Goal: Task Accomplishment & Management: Complete application form

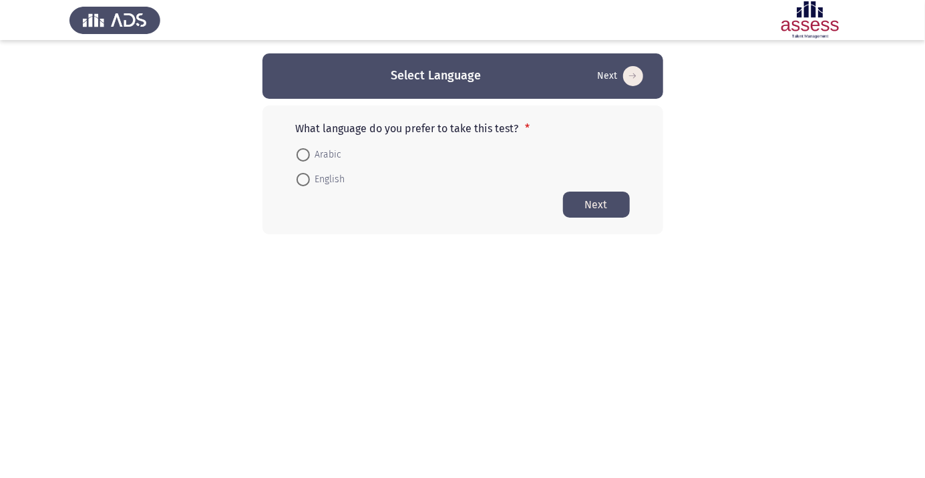
click at [303, 155] on span at bounding box center [303, 155] width 0 height 0
click at [303, 154] on input "Arabic" at bounding box center [303, 154] width 13 height 13
radio input "true"
click at [599, 207] on button "Next" at bounding box center [596, 204] width 67 height 26
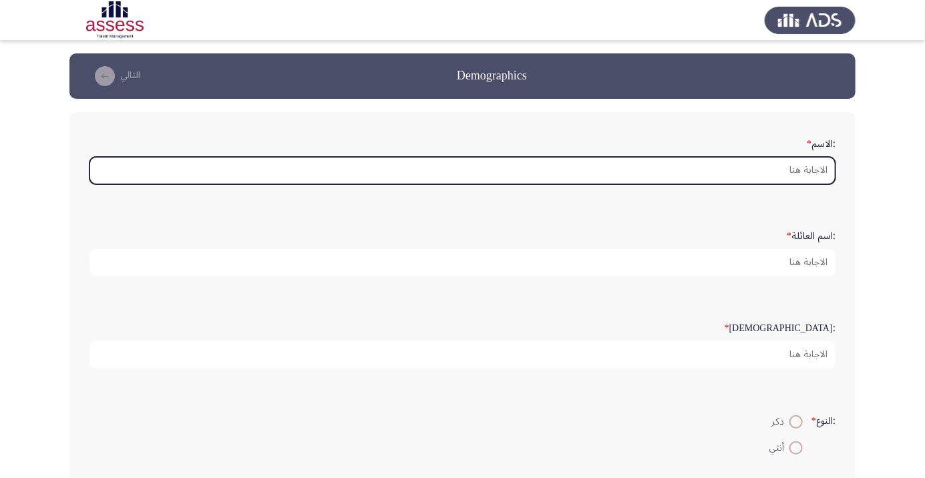
click at [802, 170] on input ":الاسم *" at bounding box center [463, 170] width 746 height 27
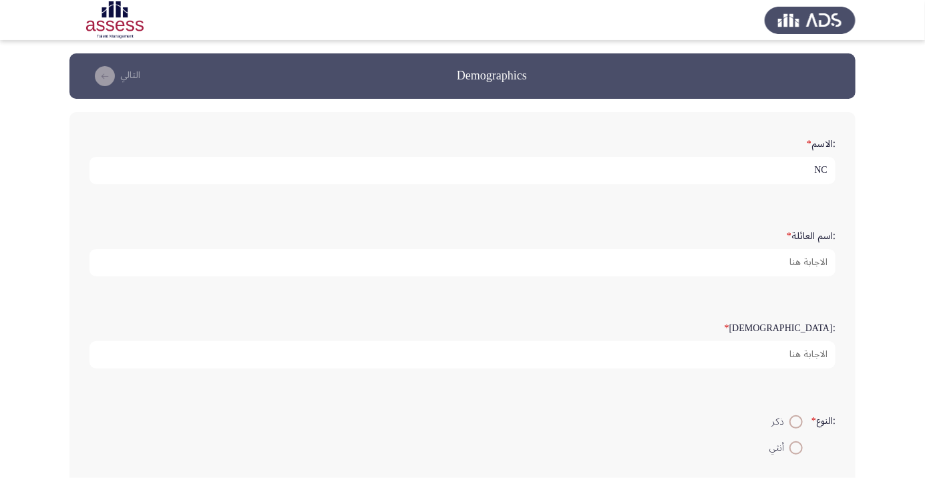
type input "N"
click at [894, 155] on app-assessment-container "Demographics التالي :الاسم * [PERSON_NAME] :اسم العائلة * :السن * :النوع * ذكر …" at bounding box center [462, 398] width 925 height 691
click at [733, 172] on input "[PERSON_NAME]" at bounding box center [463, 170] width 746 height 27
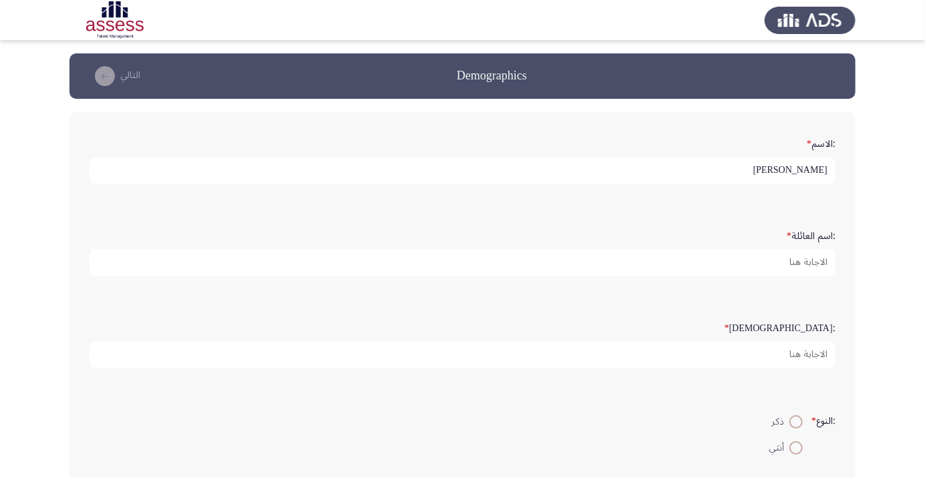
type input "[PERSON_NAME]"
click at [895, 157] on app-assessment-container "Demographics التالي :الاسم * [PERSON_NAME] :اسم العائلة * :السن * :النوع * ذكر …" at bounding box center [462, 398] width 925 height 691
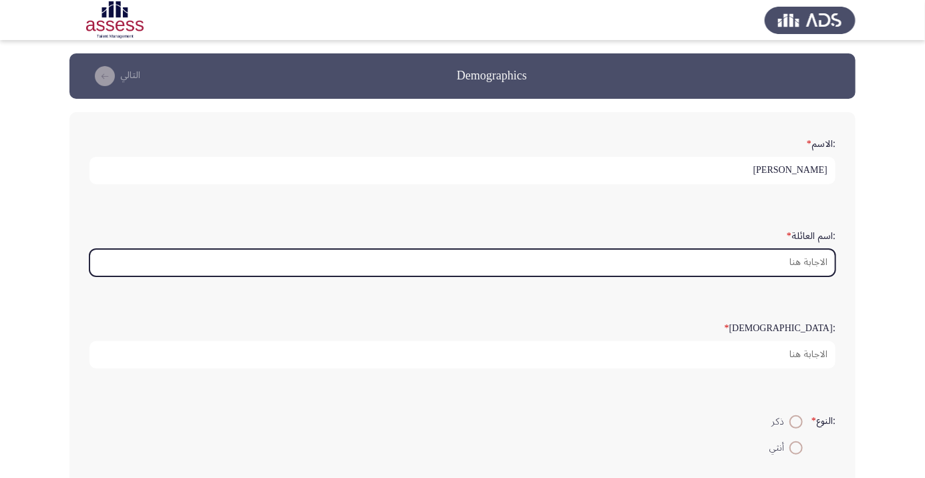
click at [781, 267] on input ":اسم العائلة *" at bounding box center [463, 262] width 746 height 27
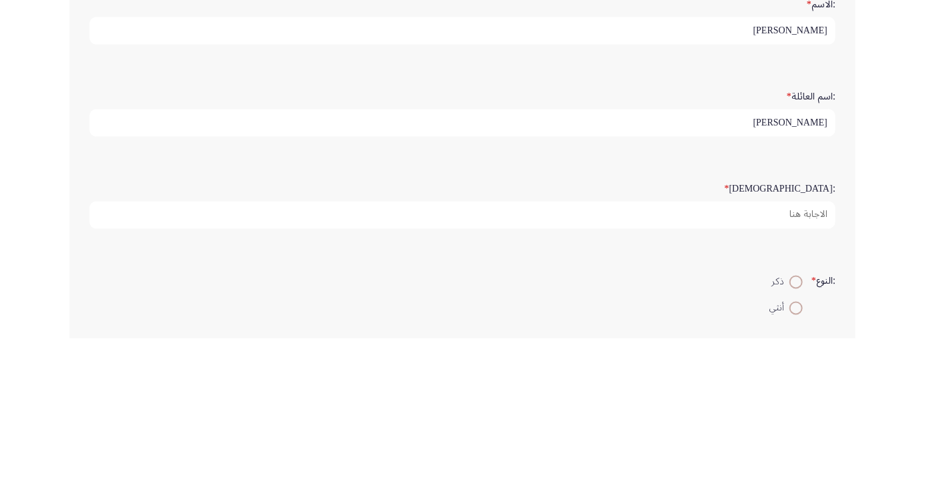
type input "[PERSON_NAME]"
click at [852, 319] on div ":الاسم * [PERSON_NAME] :اسم العائلة * [PERSON_NAME] :السن * :النوع * ذكر أنثي :…" at bounding box center [462, 421] width 786 height 619
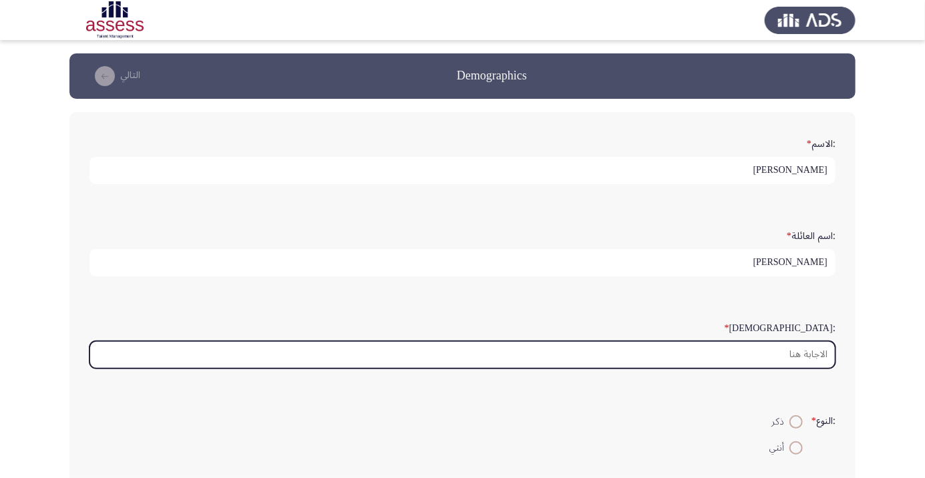
click at [792, 351] on input ":السن *" at bounding box center [463, 354] width 746 height 27
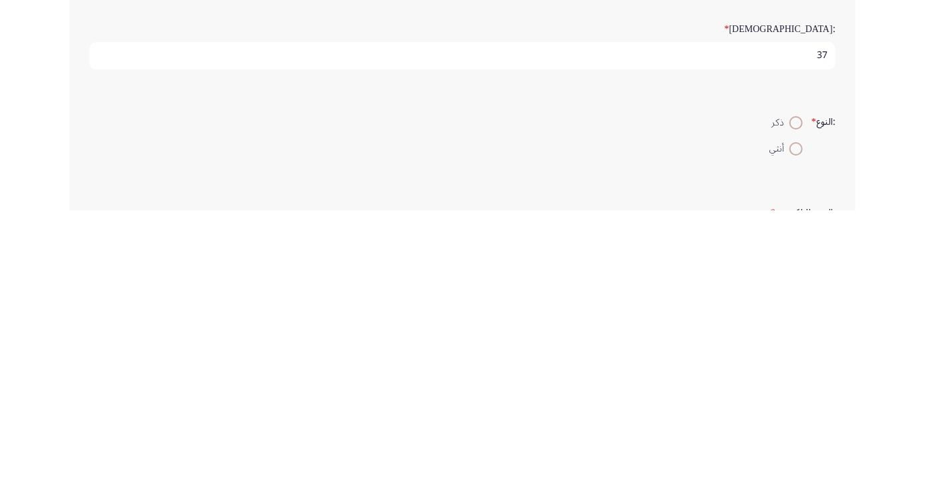
type input "37"
click at [790, 394] on span at bounding box center [796, 390] width 13 height 13
click at [790, 394] on input "ذكر" at bounding box center [796, 390] width 13 height 13
radio input "true"
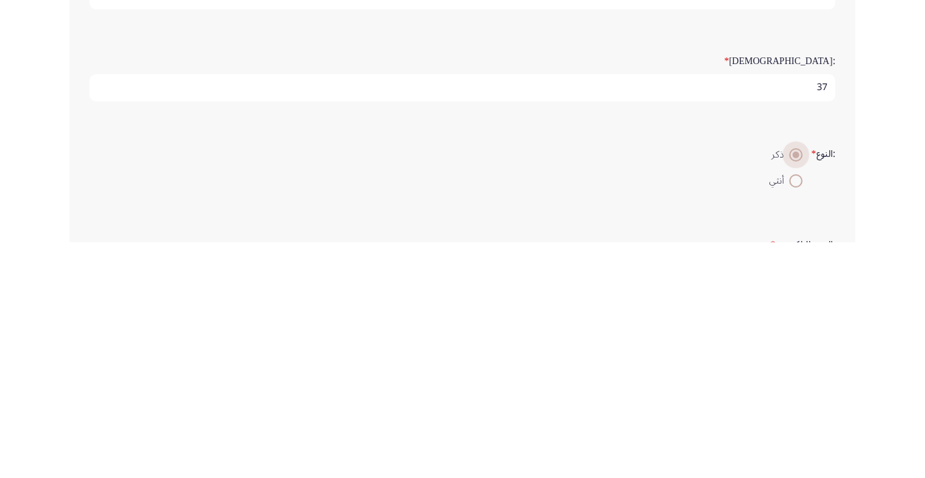
scroll to position [31, 0]
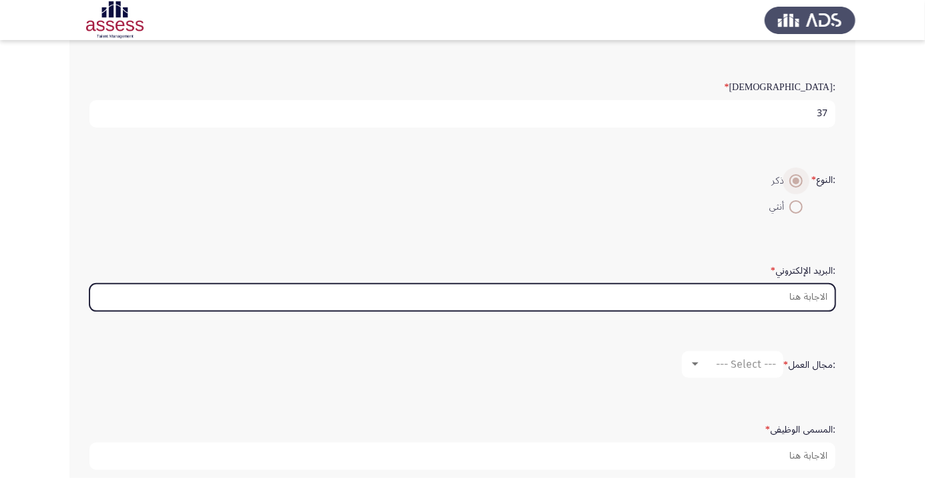
click at [802, 290] on input ":البريد الإلكتروني *" at bounding box center [463, 297] width 746 height 27
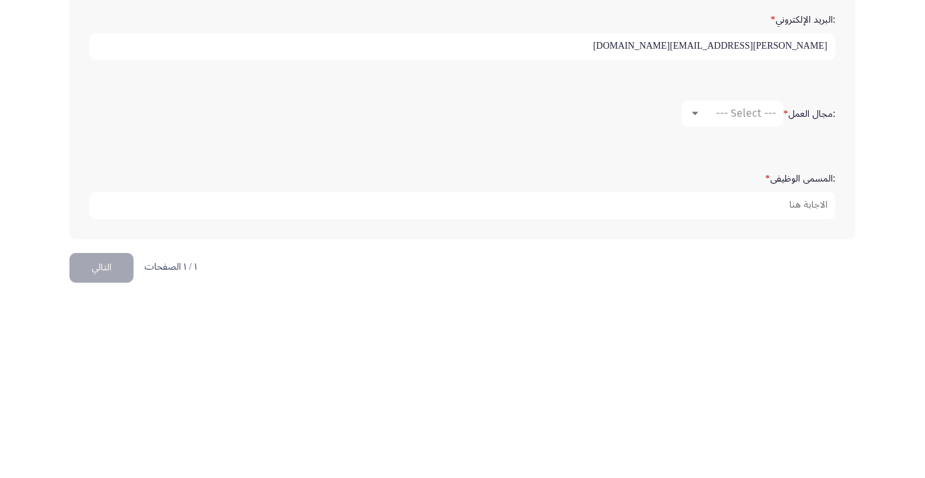
scroll to position [305, 0]
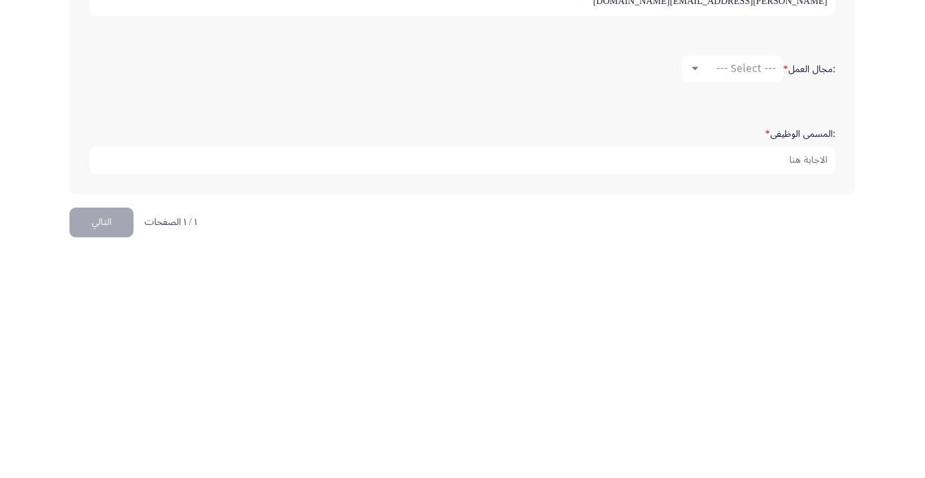
type input "Mahmoud.soliman@ibnsina-pharma.com"
click at [694, 299] on div at bounding box center [695, 300] width 7 height 3
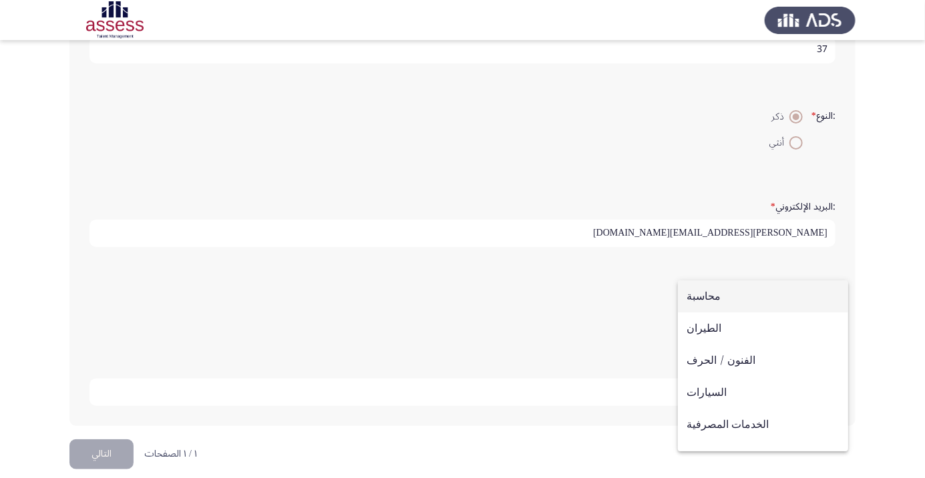
click at [666, 146] on div at bounding box center [462, 239] width 925 height 478
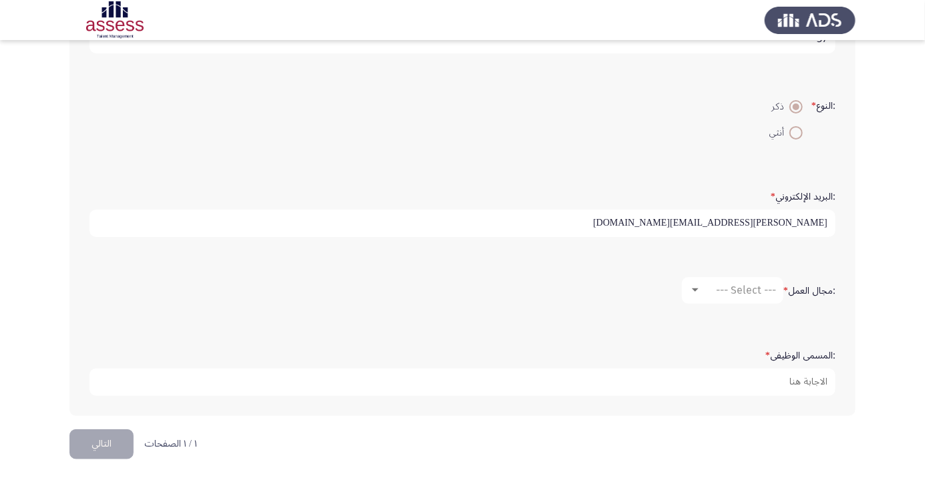
scroll to position [316, 0]
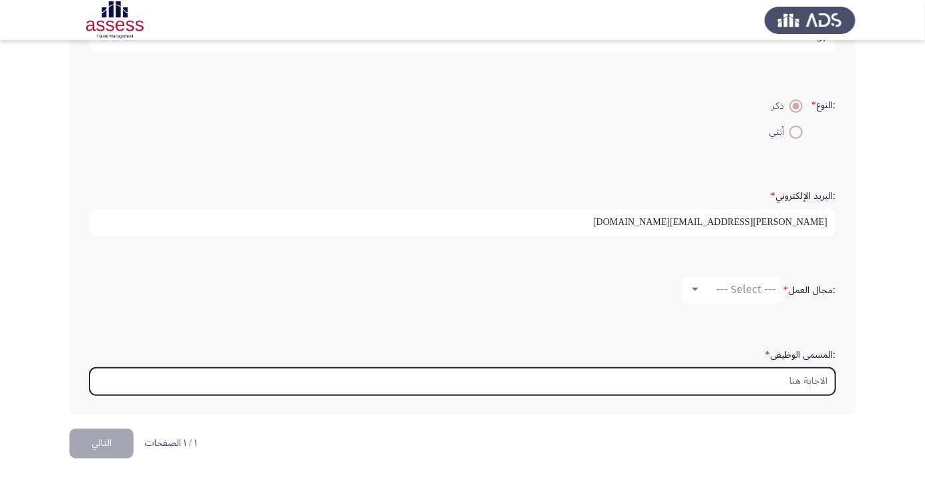
click at [799, 375] on input ":المسمى الوظيفى *" at bounding box center [463, 381] width 746 height 27
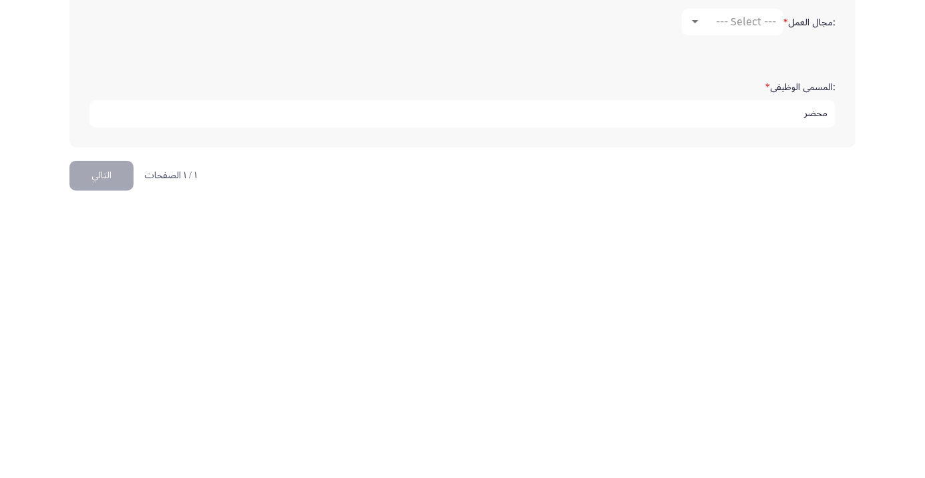
type input "محضر"
click at [84, 444] on button "التالي" at bounding box center [101, 444] width 64 height 30
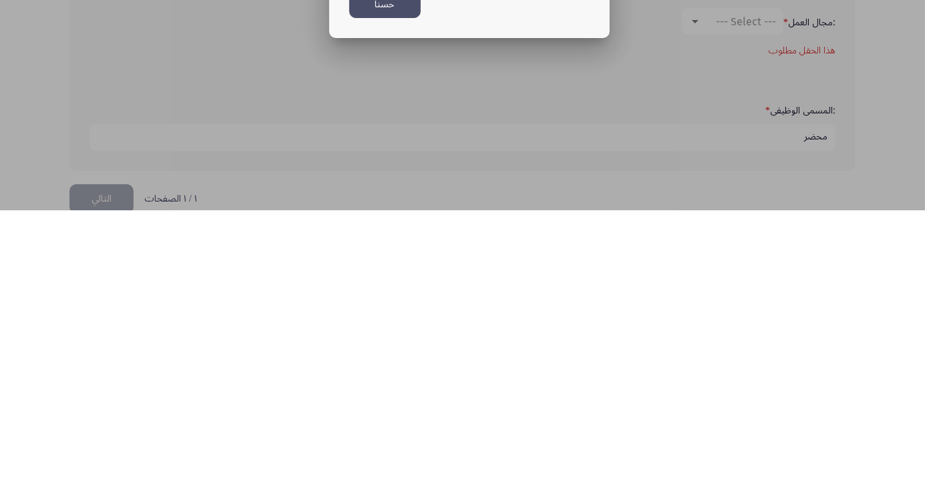
scroll to position [0, 0]
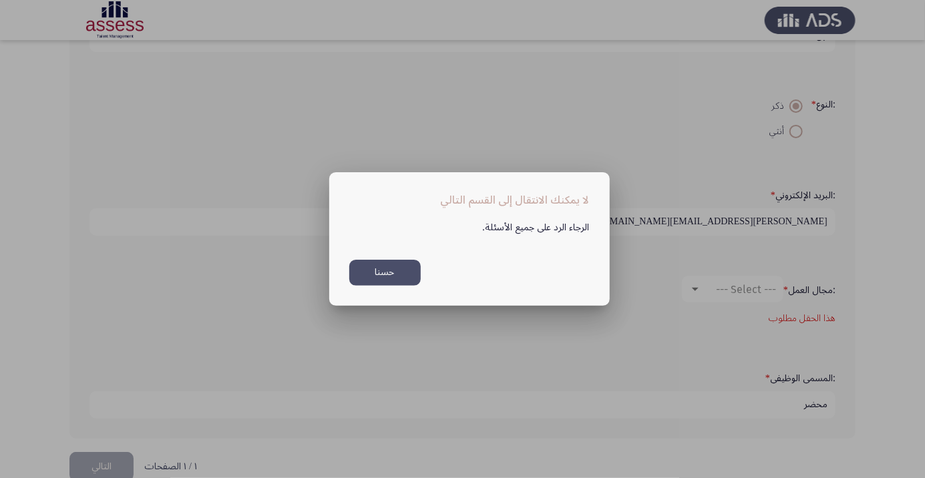
click at [401, 271] on button "حسنا" at bounding box center [384, 273] width 71 height 26
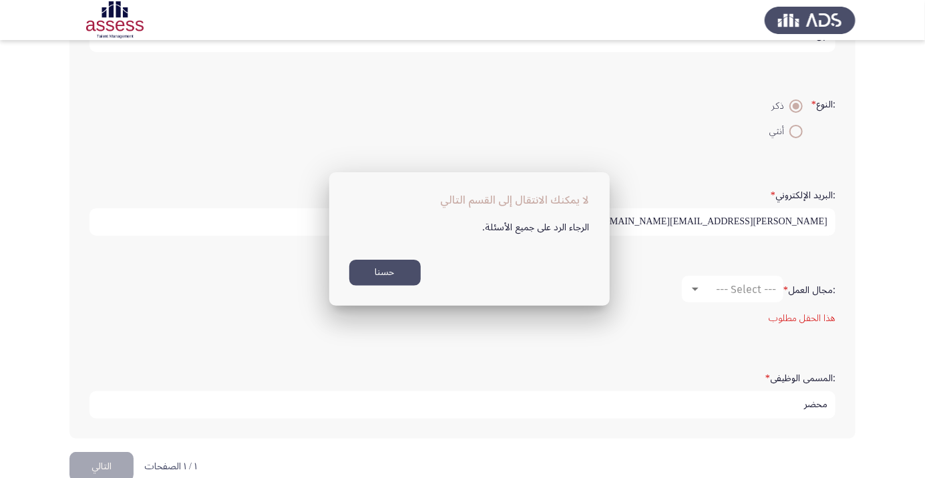
scroll to position [316, 0]
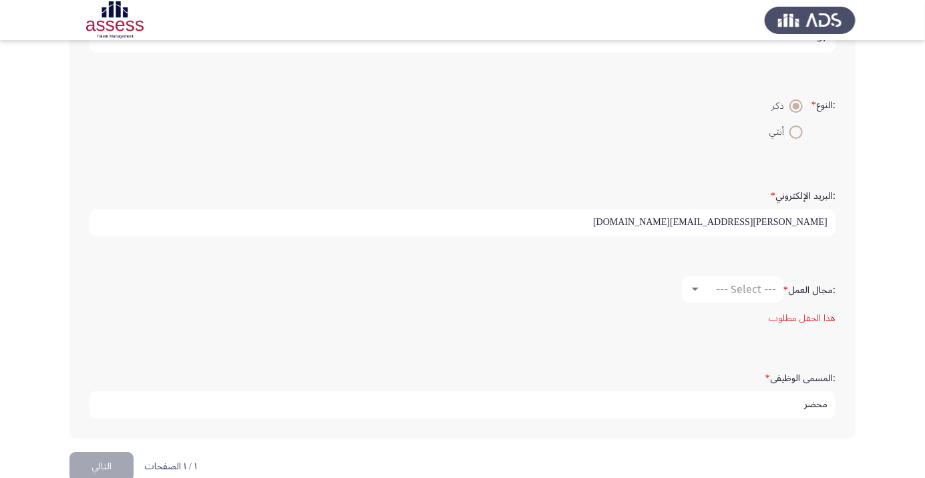
click at [810, 321] on mat-error "هذا الحقل مطلوب" at bounding box center [463, 318] width 746 height 17
click at [701, 289] on div "--- Select ---" at bounding box center [738, 289] width 75 height 13
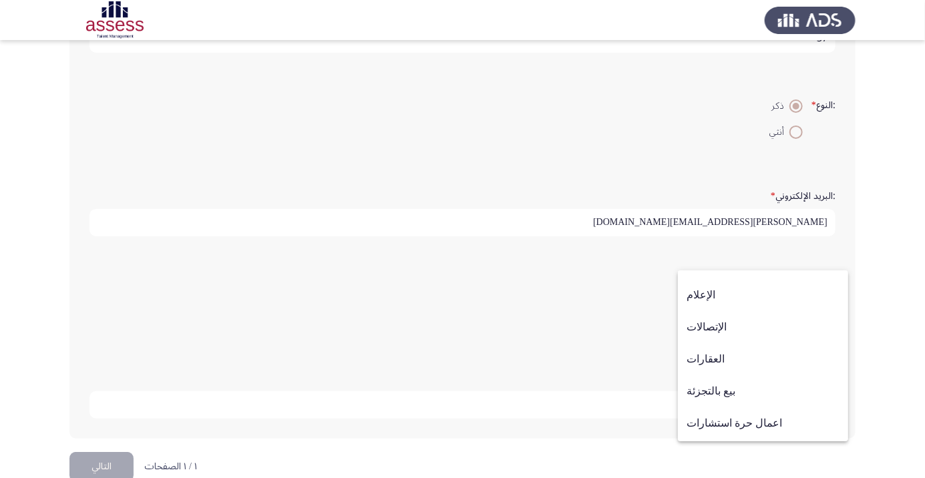
scroll to position [438, 0]
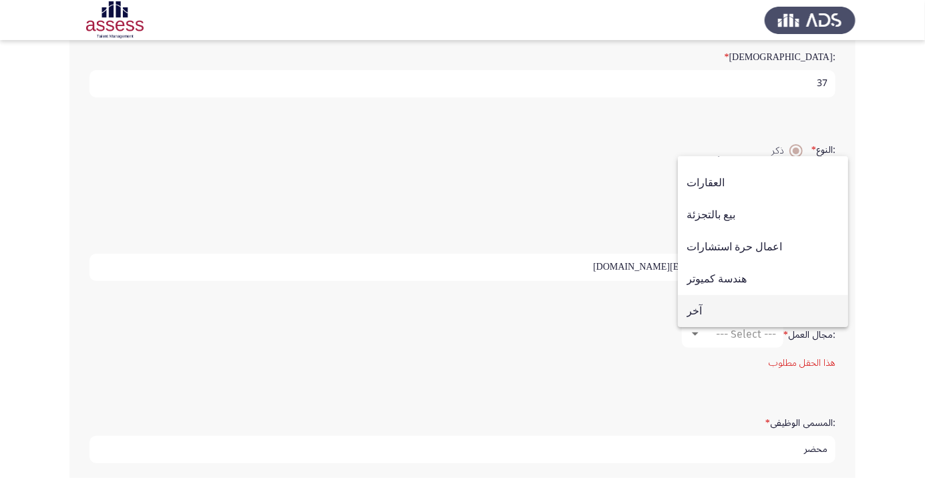
click at [704, 327] on span "آخر" at bounding box center [763, 311] width 153 height 32
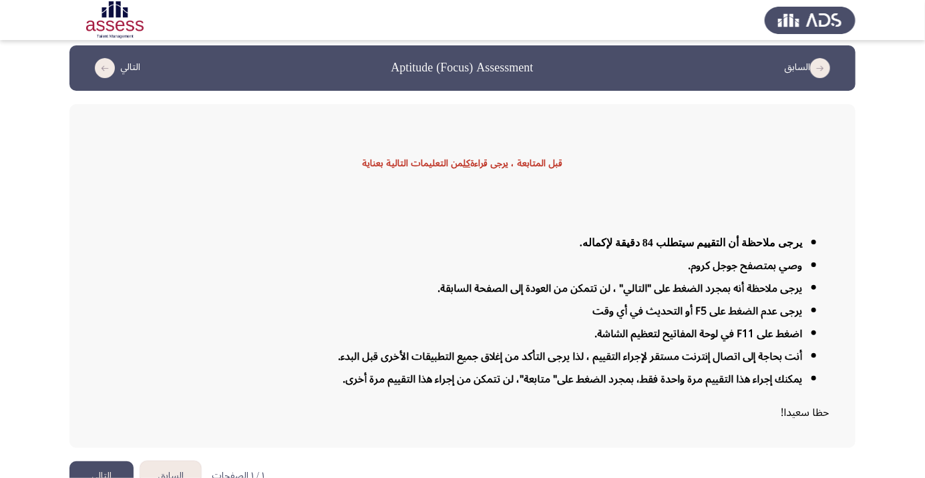
scroll to position [32, 0]
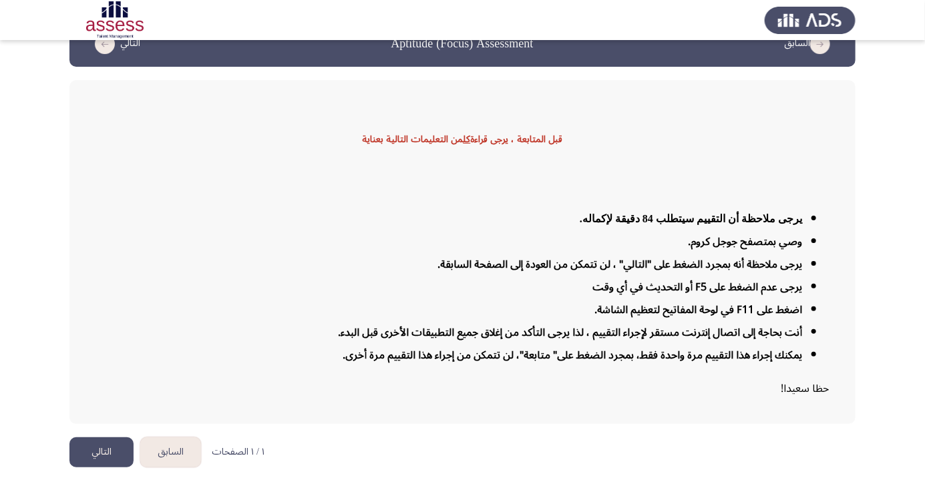
click at [115, 468] on button "التالي" at bounding box center [101, 453] width 64 height 30
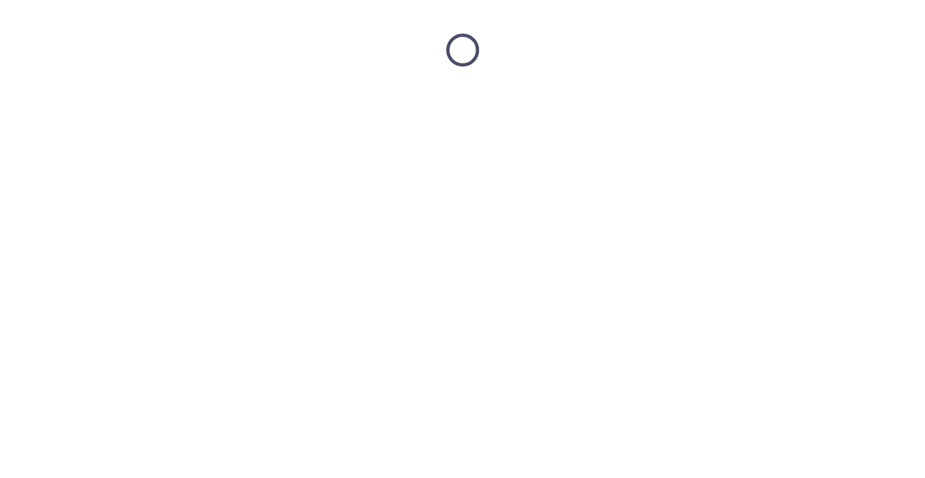
scroll to position [0, 0]
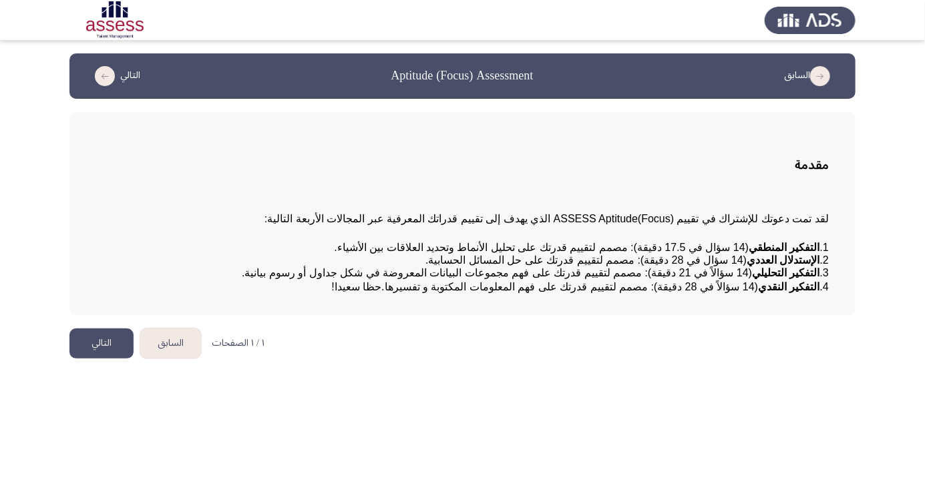
click at [100, 359] on button "التالي" at bounding box center [101, 344] width 64 height 30
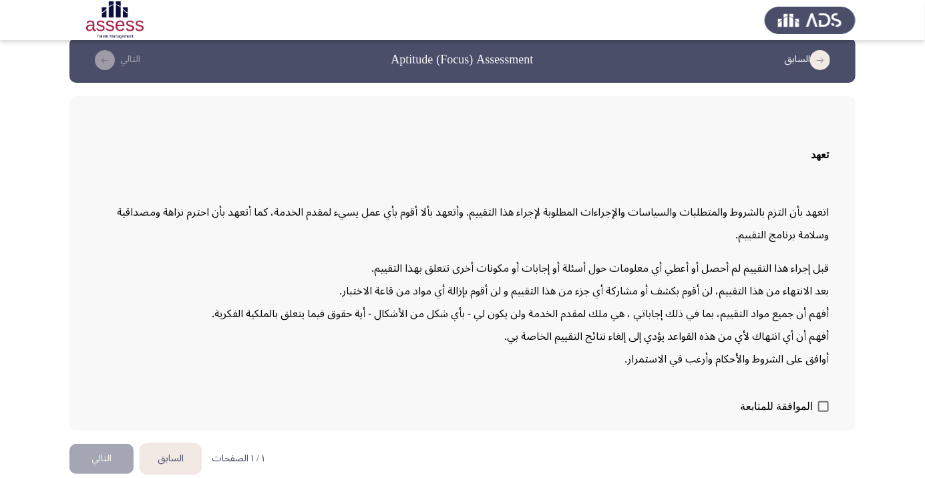
scroll to position [38, 0]
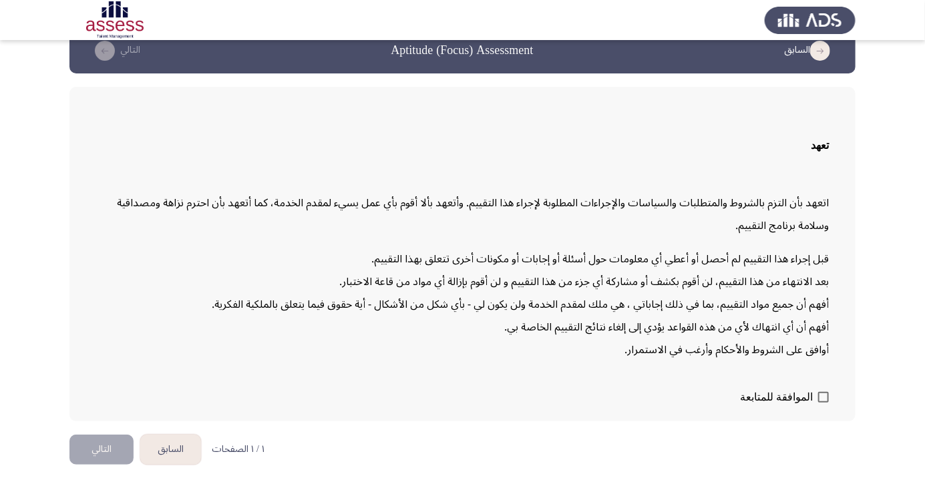
click at [808, 405] on span "الموافقة للمتابعة" at bounding box center [776, 397] width 73 height 16
click at [823, 403] on input "الموافقة للمتابعة" at bounding box center [823, 403] width 1 height 1
checkbox input "true"
click at [112, 465] on button "التالي" at bounding box center [101, 450] width 64 height 30
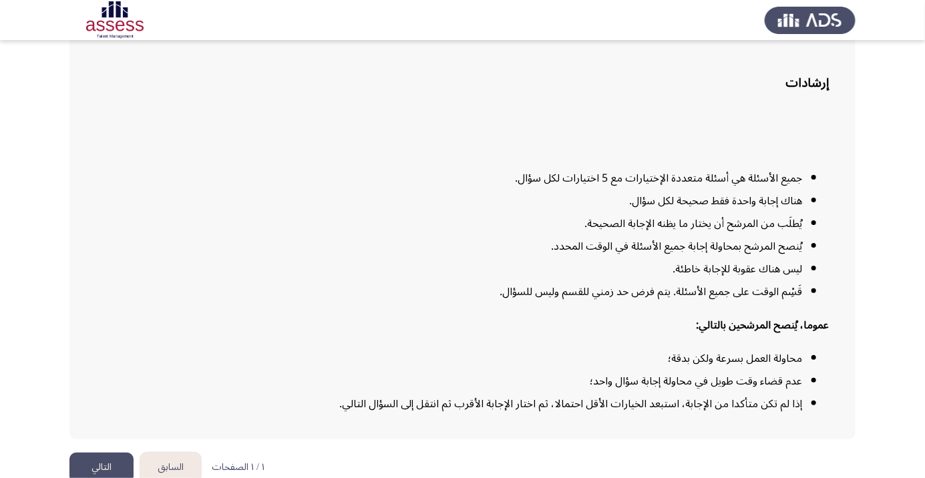
scroll to position [108, 0]
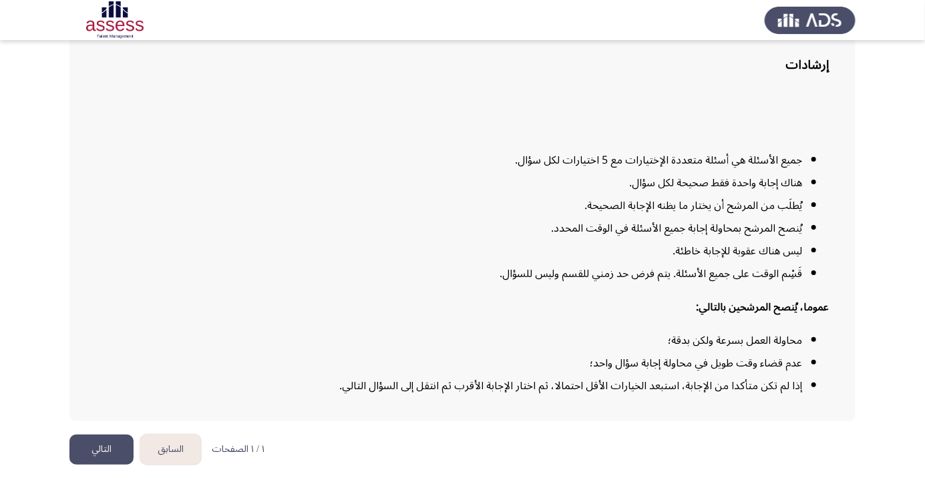
click at [112, 465] on button "التالي" at bounding box center [101, 450] width 64 height 30
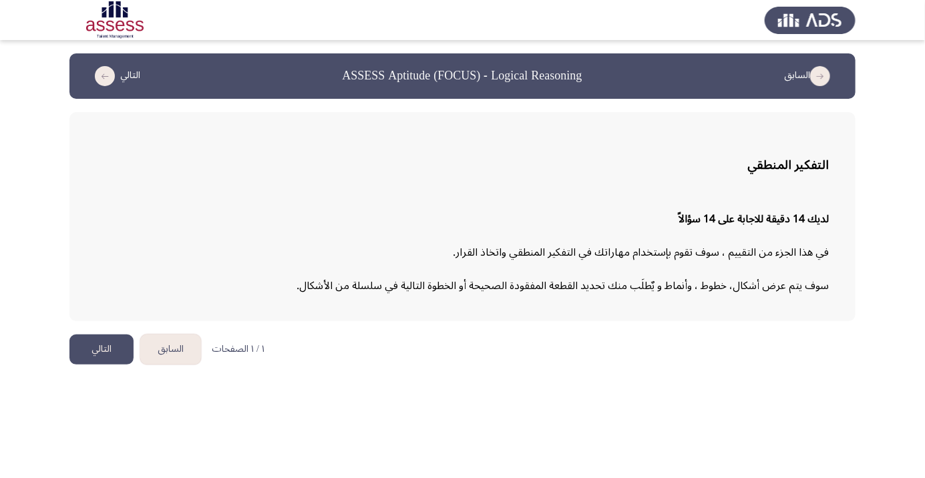
click at [115, 335] on button "التالي" at bounding box center [101, 350] width 64 height 30
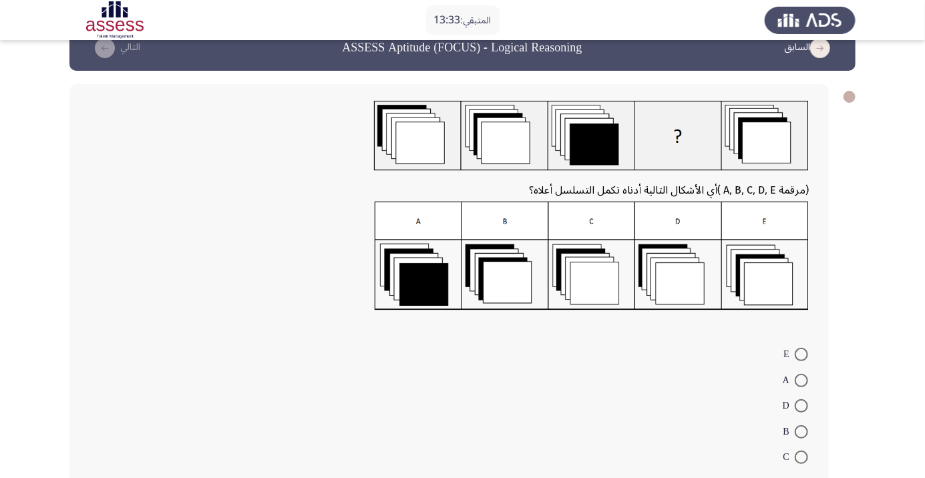
scroll to position [45, 0]
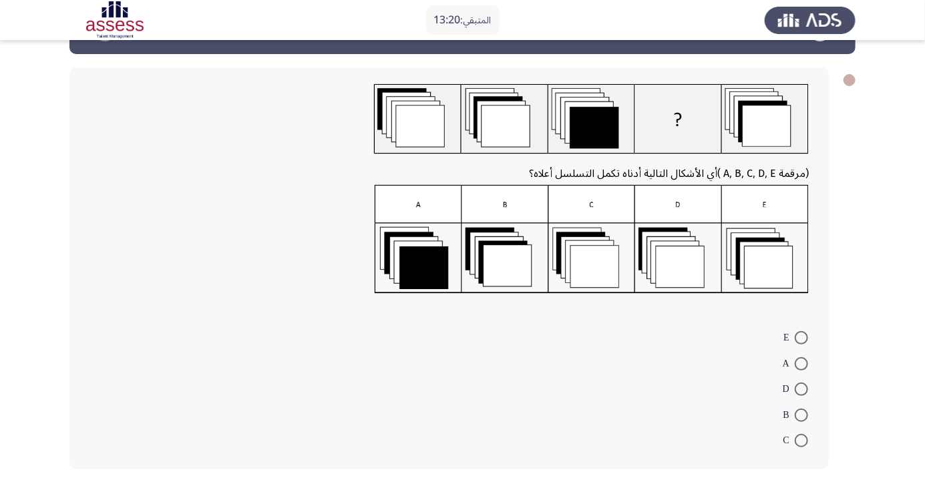
click at [802, 440] on span at bounding box center [801, 440] width 13 height 13
click at [802, 440] on input "C" at bounding box center [801, 440] width 13 height 13
radio input "true"
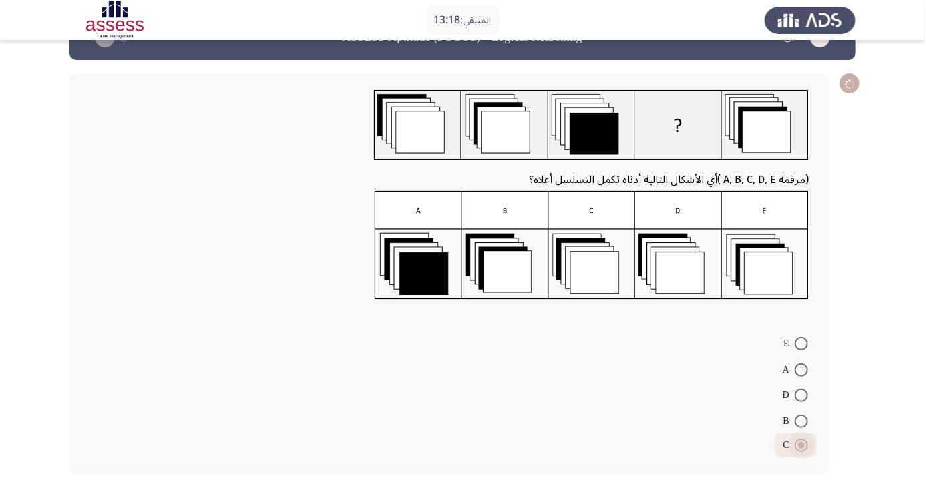
scroll to position [37, 0]
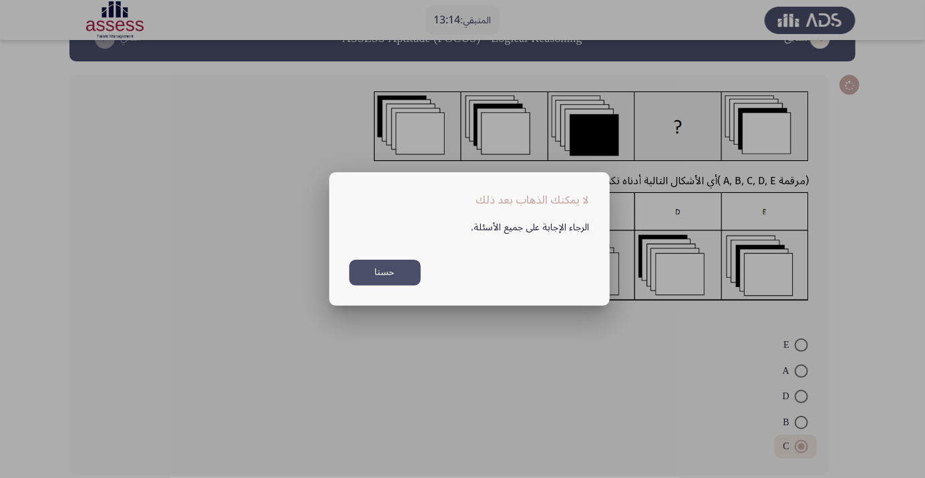
click at [399, 286] on button "حسنا" at bounding box center [384, 273] width 71 height 26
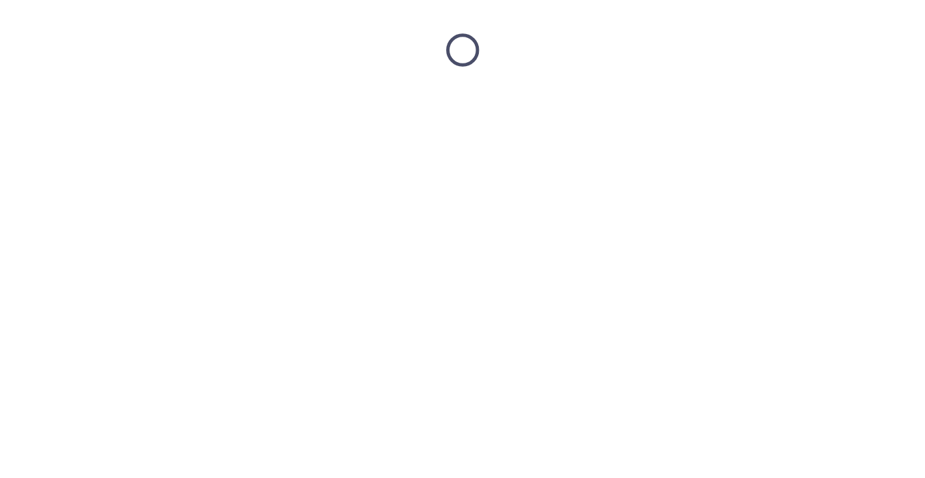
scroll to position [0, 0]
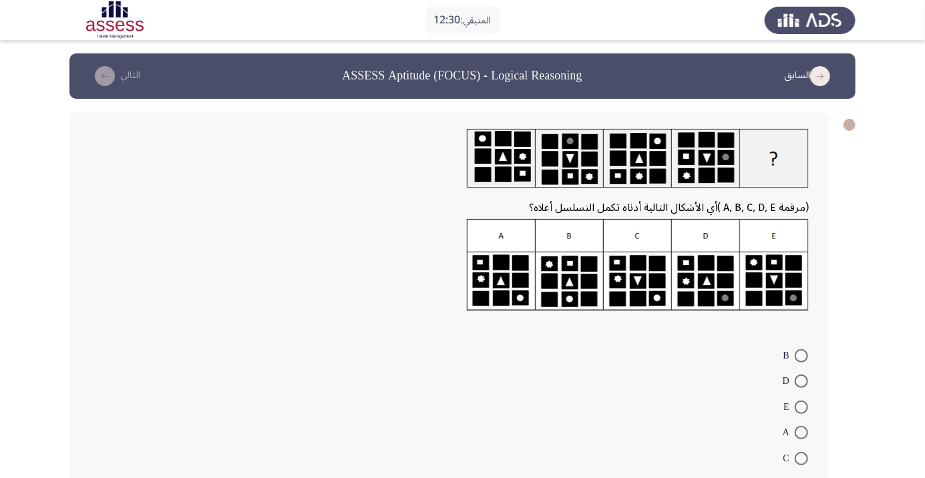
click at [802, 381] on span at bounding box center [801, 381] width 13 height 13
click at [802, 381] on input "D" at bounding box center [801, 381] width 13 height 13
radio input "true"
click at [802, 379] on span at bounding box center [801, 380] width 7 height 7
click at [802, 379] on input "D" at bounding box center [801, 379] width 13 height 13
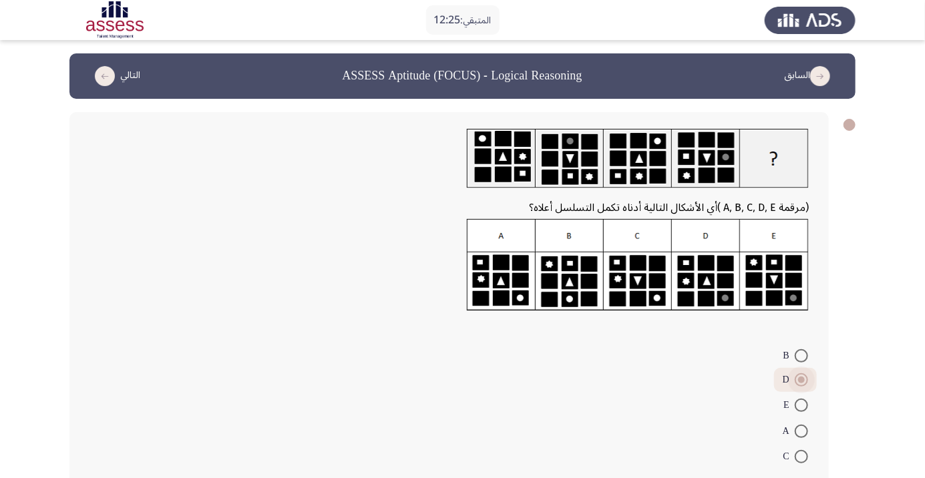
click at [802, 405] on span at bounding box center [801, 405] width 13 height 13
click at [802, 405] on input "E" at bounding box center [801, 405] width 13 height 13
radio input "true"
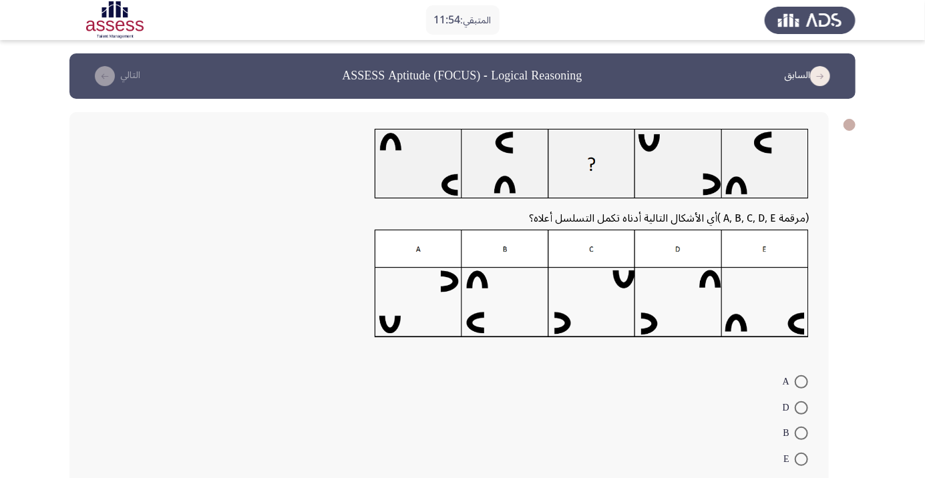
click at [895, 334] on app-assessment-container "المتبقي: 11:54 السابق ASSESS Aptitude (FOCUS) - Logical Reasoning التالي (مرقمة…" at bounding box center [462, 290] width 925 height 474
click at [802, 407] on span at bounding box center [801, 407] width 13 height 13
click at [802, 407] on input "D" at bounding box center [801, 407] width 13 height 13
radio input "true"
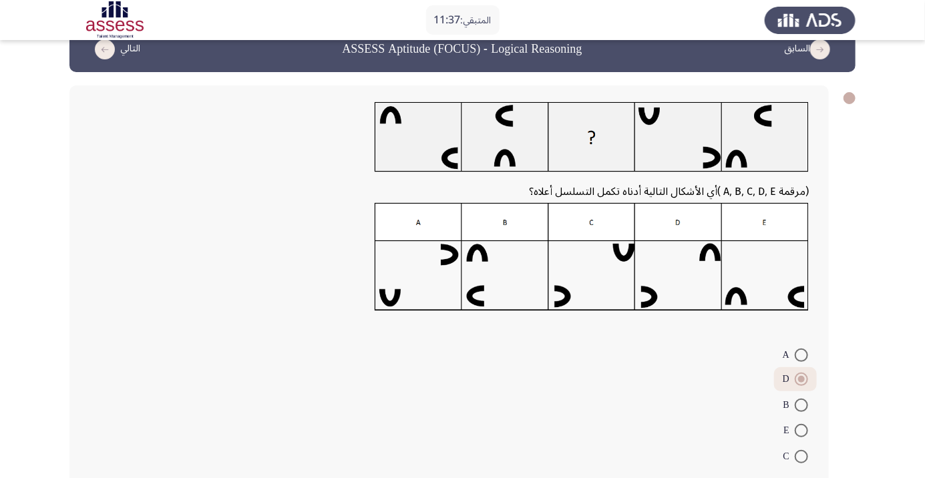
scroll to position [37, 0]
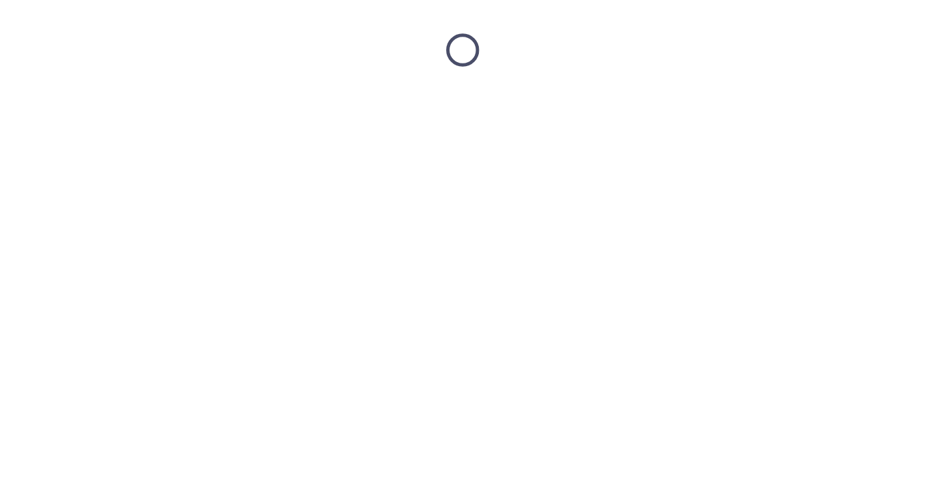
scroll to position [0, 0]
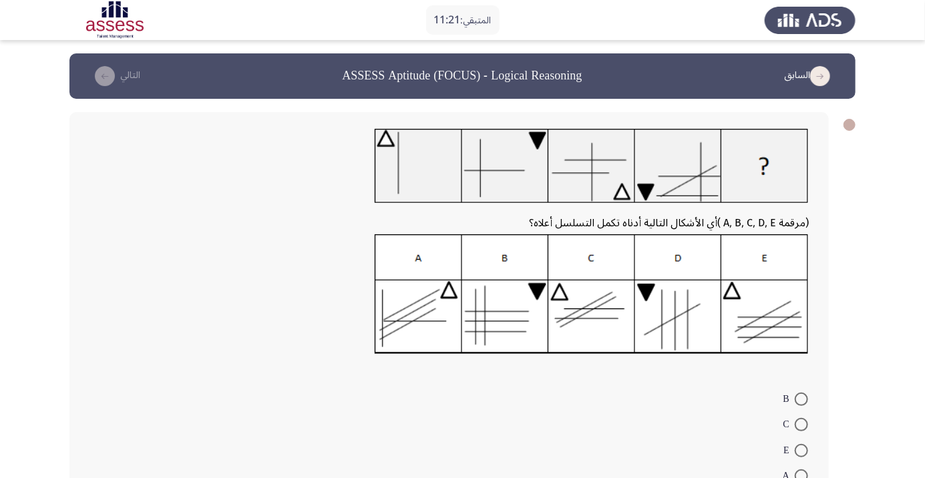
click at [805, 473] on span at bounding box center [801, 476] width 13 height 13
click at [805, 473] on input "A" at bounding box center [801, 476] width 13 height 13
radio input "true"
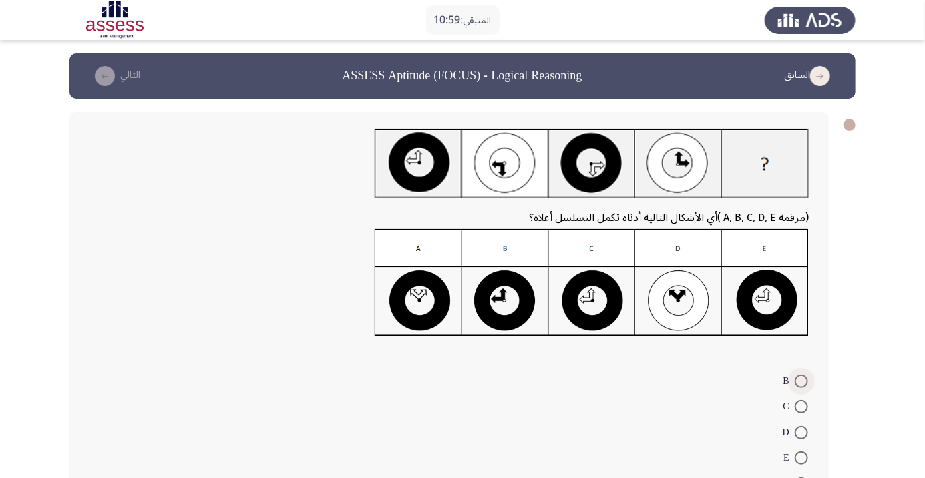
click at [802, 381] on span at bounding box center [801, 381] width 13 height 13
click at [802, 381] on input "B" at bounding box center [801, 381] width 13 height 13
radio input "true"
click at [802, 379] on span at bounding box center [801, 379] width 7 height 7
click at [802, 379] on input "B" at bounding box center [801, 379] width 13 height 13
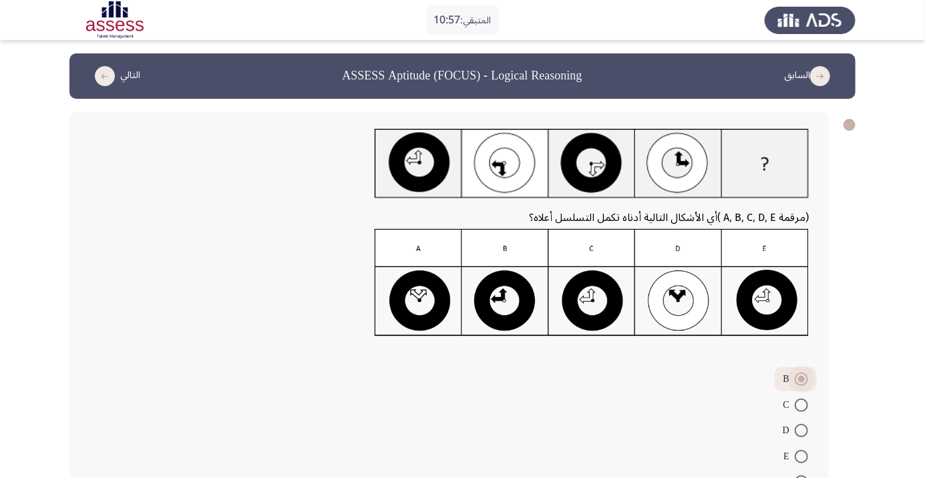
click at [802, 478] on span at bounding box center [801, 482] width 13 height 13
click at [802, 478] on input "A" at bounding box center [801, 482] width 13 height 13
radio input "true"
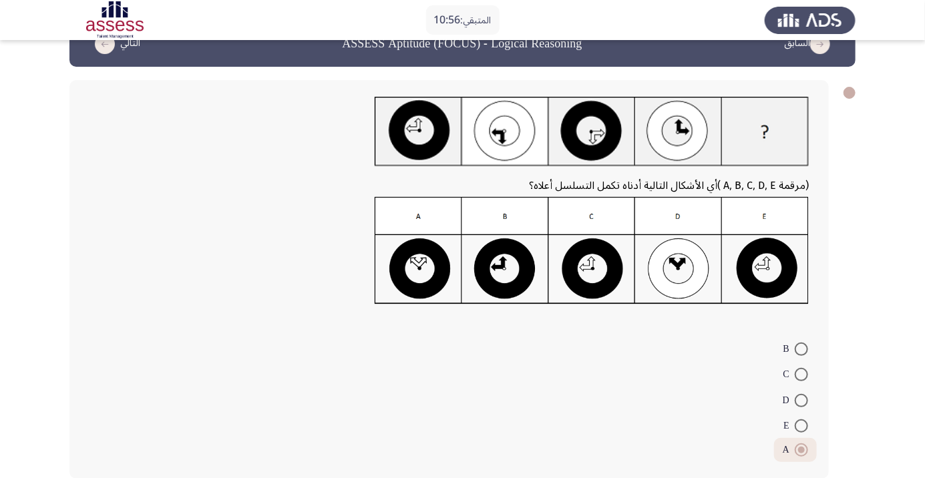
scroll to position [35, 0]
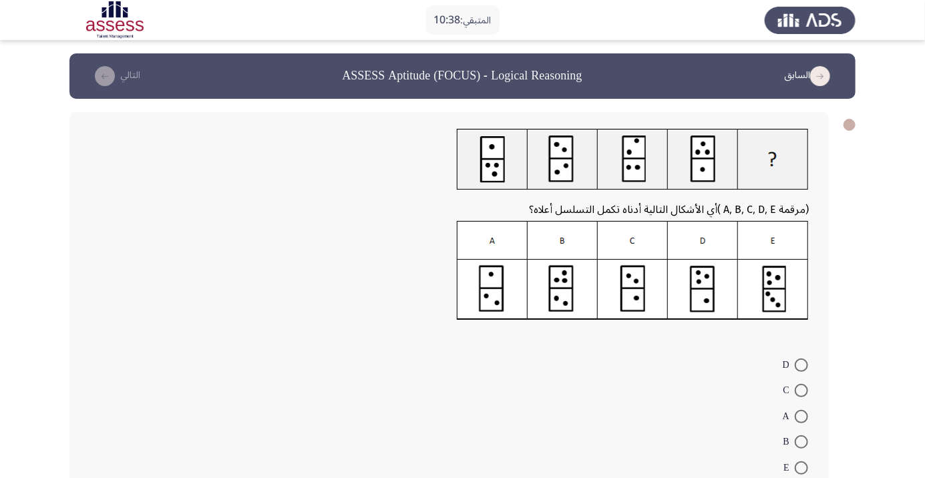
click at [802, 442] on span at bounding box center [801, 442] width 13 height 13
click at [802, 442] on input "B" at bounding box center [801, 442] width 13 height 13
radio input "true"
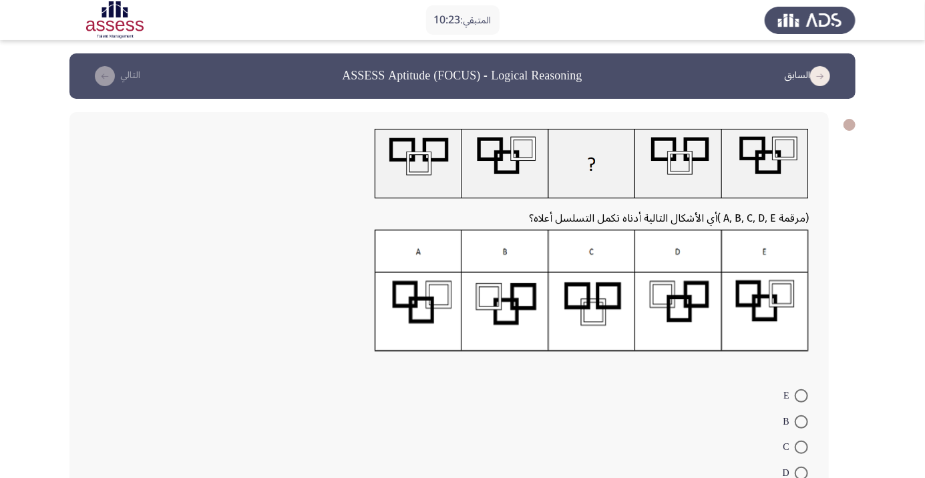
click at [802, 448] on span at bounding box center [801, 447] width 13 height 13
click at [802, 448] on input "C" at bounding box center [801, 447] width 13 height 13
radio input "true"
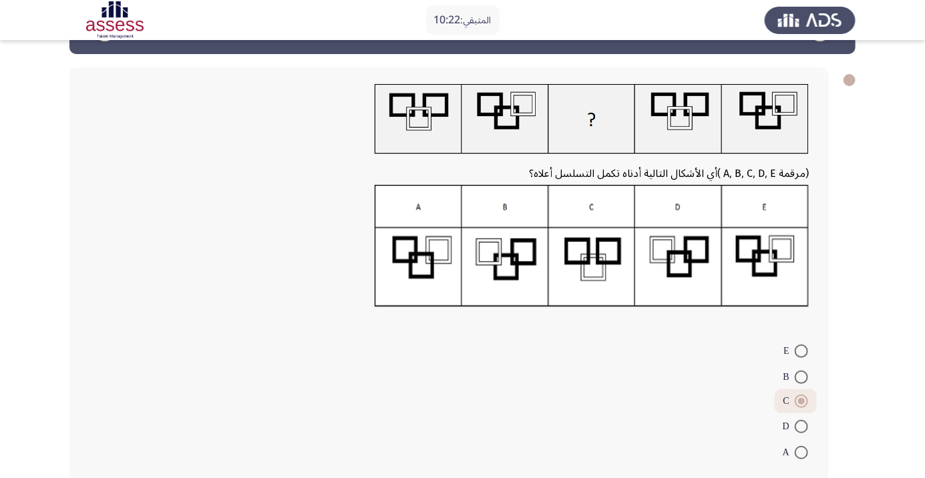
scroll to position [51, 0]
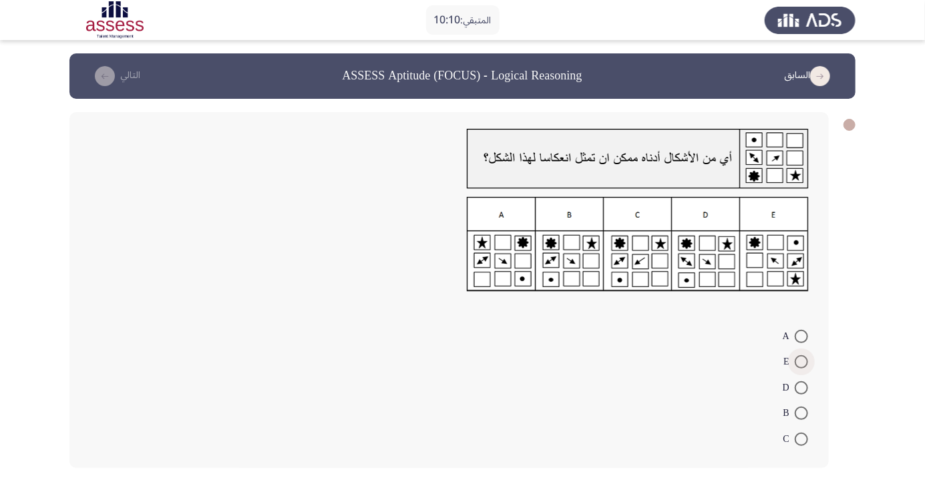
click at [802, 362] on span at bounding box center [801, 361] width 13 height 13
click at [802, 362] on input "E" at bounding box center [801, 361] width 13 height 13
radio input "true"
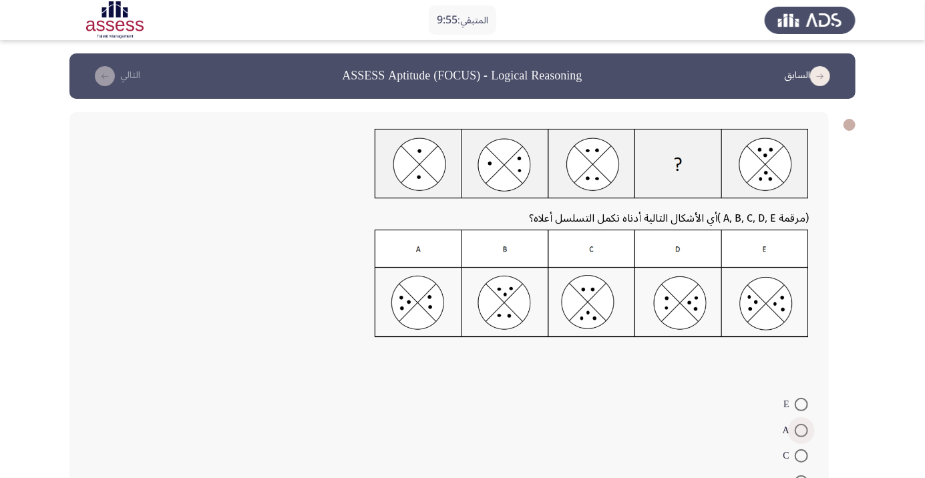
click at [802, 434] on span at bounding box center [801, 430] width 13 height 13
click at [802, 434] on input "A" at bounding box center [801, 430] width 13 height 13
radio input "true"
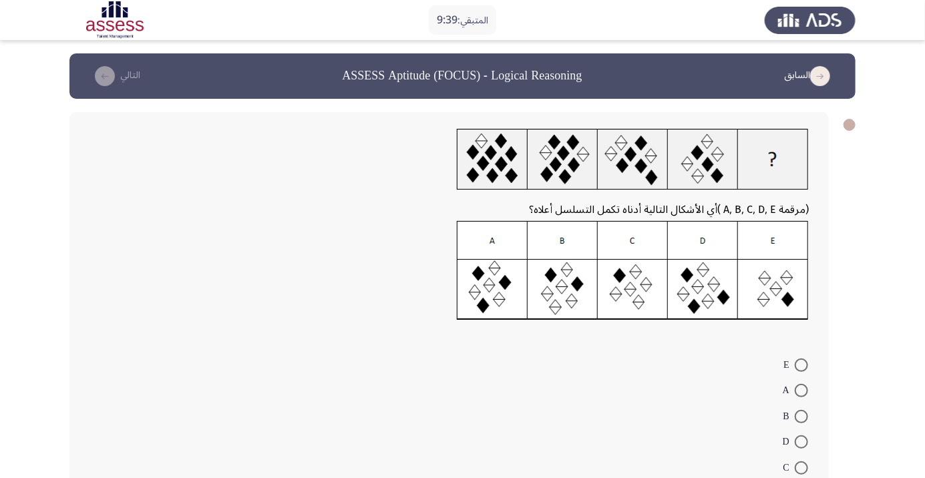
click at [802, 416] on span at bounding box center [801, 416] width 13 height 13
click at [802, 416] on input "B" at bounding box center [801, 416] width 13 height 13
radio input "true"
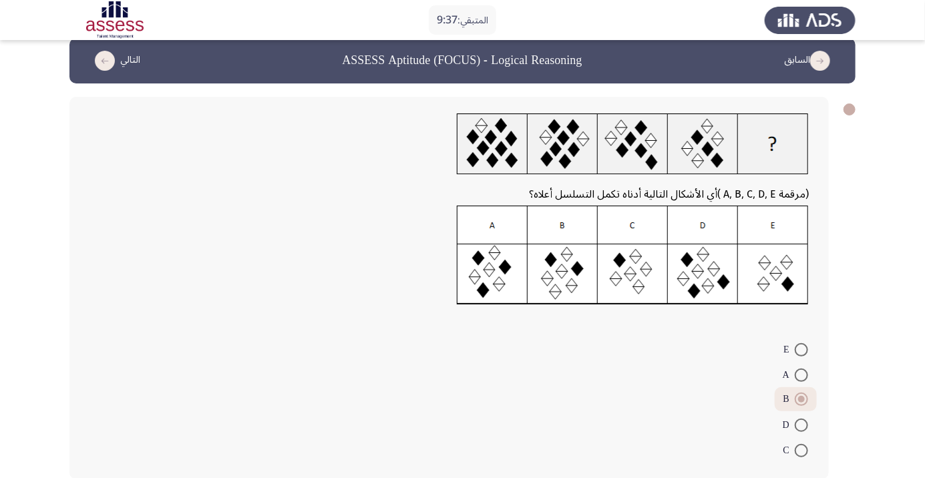
scroll to position [19, 0]
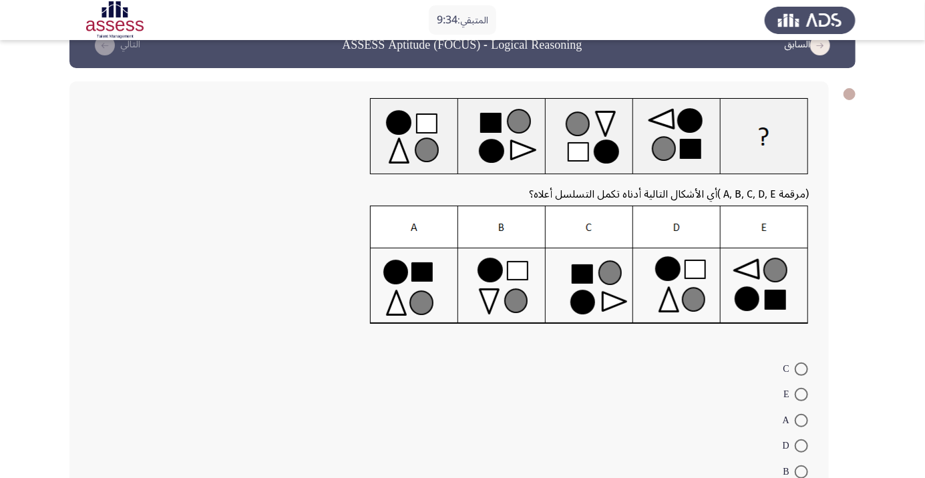
scroll to position [55, 0]
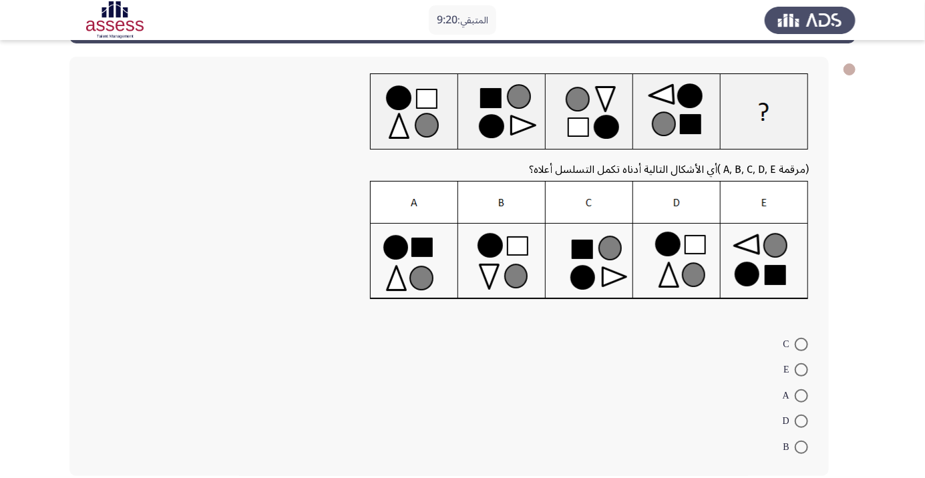
click at [802, 395] on span at bounding box center [801, 395] width 13 height 13
click at [802, 395] on input "A" at bounding box center [801, 395] width 13 height 13
radio input "true"
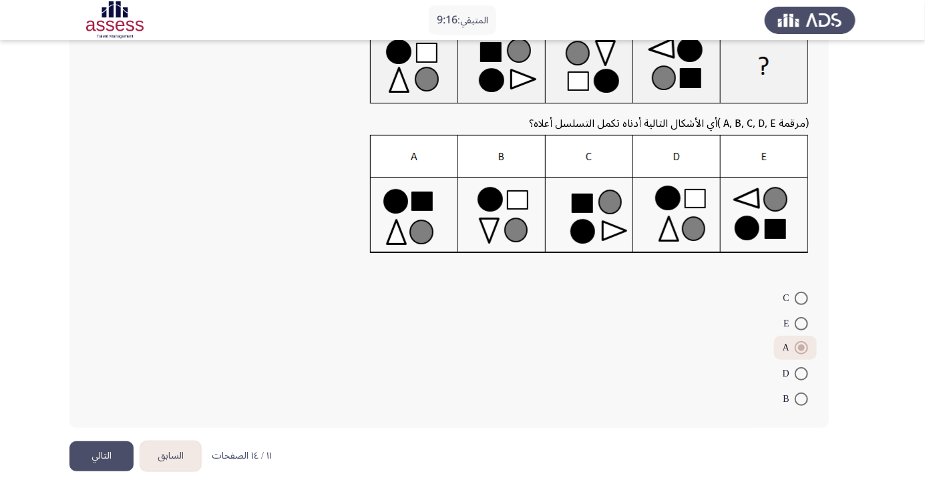
scroll to position [118, 0]
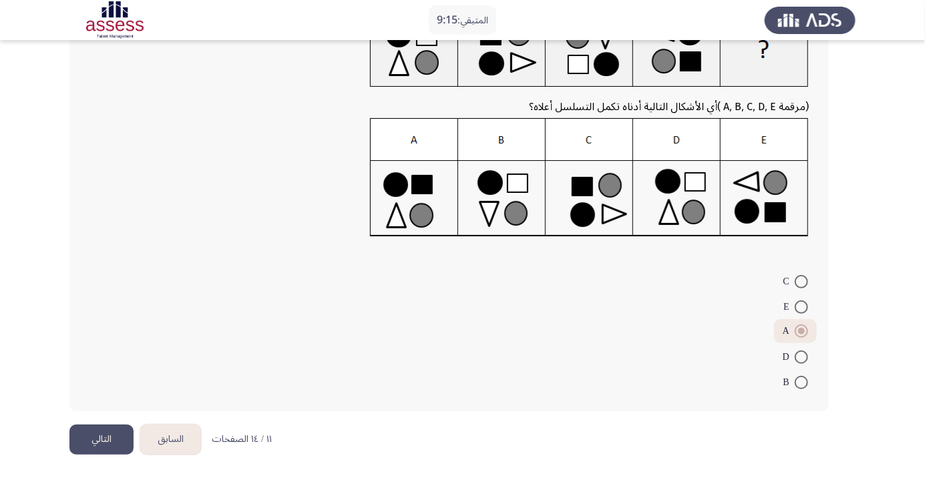
click at [106, 434] on button "التالي" at bounding box center [101, 440] width 64 height 30
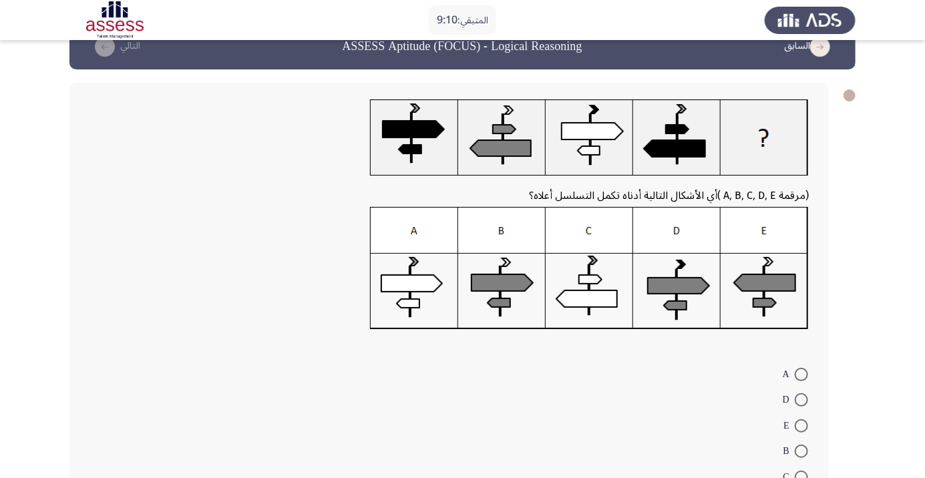
scroll to position [35, 0]
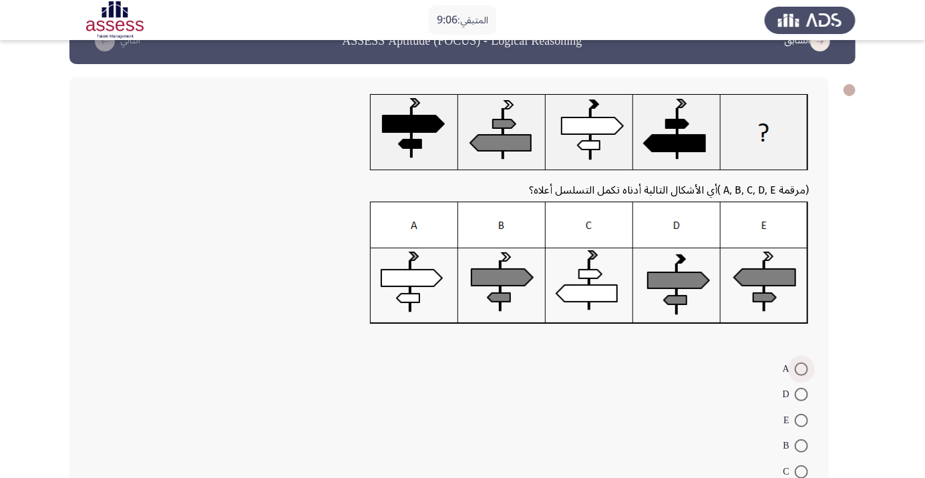
click at [804, 363] on span at bounding box center [801, 369] width 13 height 13
click at [804, 363] on input "A" at bounding box center [801, 369] width 13 height 13
radio input "true"
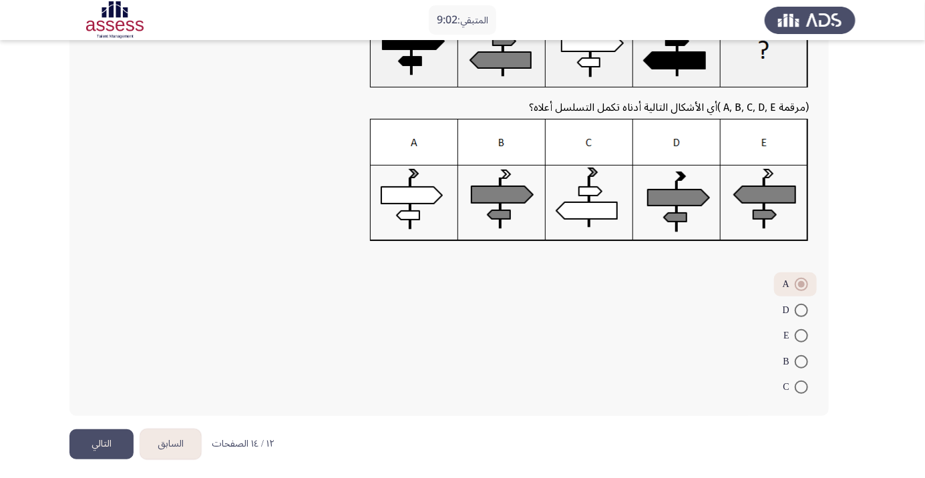
scroll to position [120, 0]
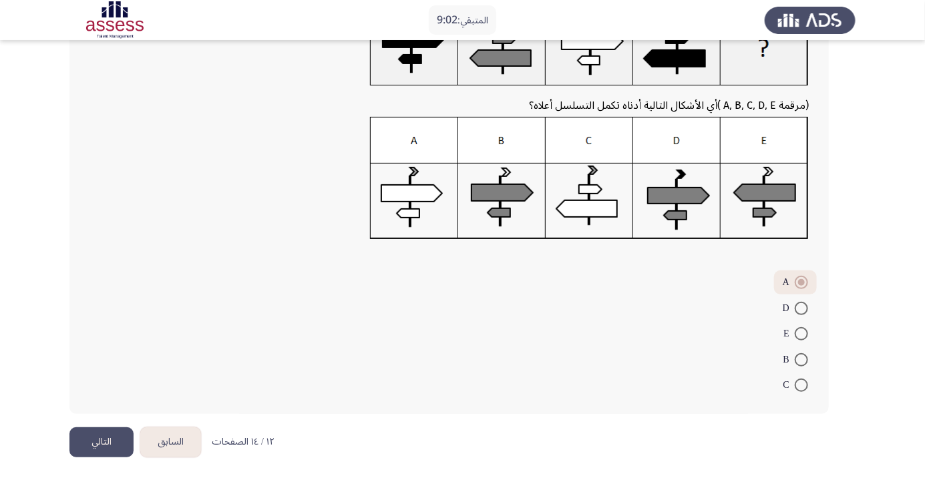
click at [106, 450] on button "التالي" at bounding box center [101, 443] width 64 height 30
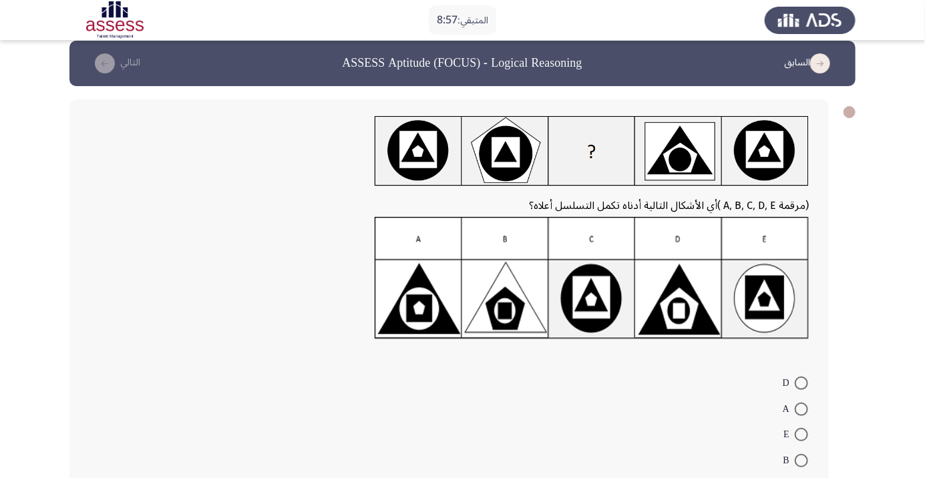
scroll to position [20, 0]
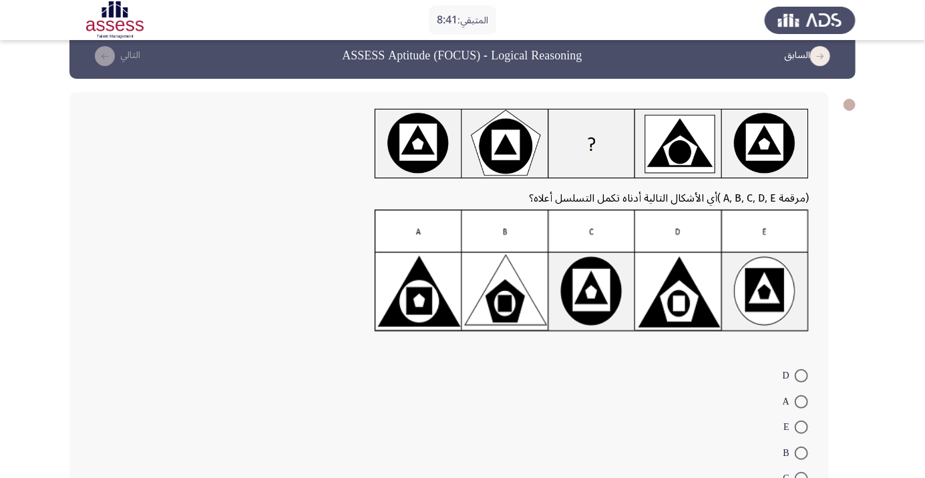
click at [802, 453] on span at bounding box center [801, 453] width 13 height 13
click at [802, 453] on input "B" at bounding box center [801, 453] width 13 height 13
radio input "true"
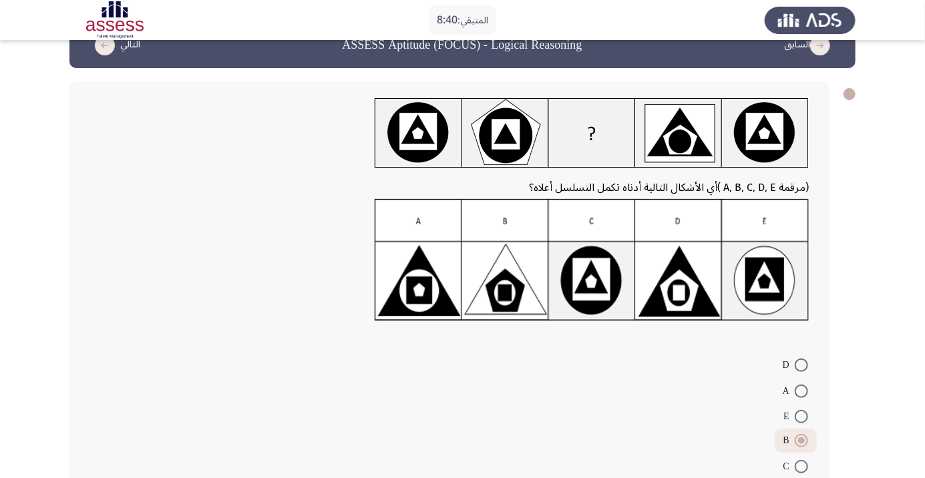
scroll to position [51, 0]
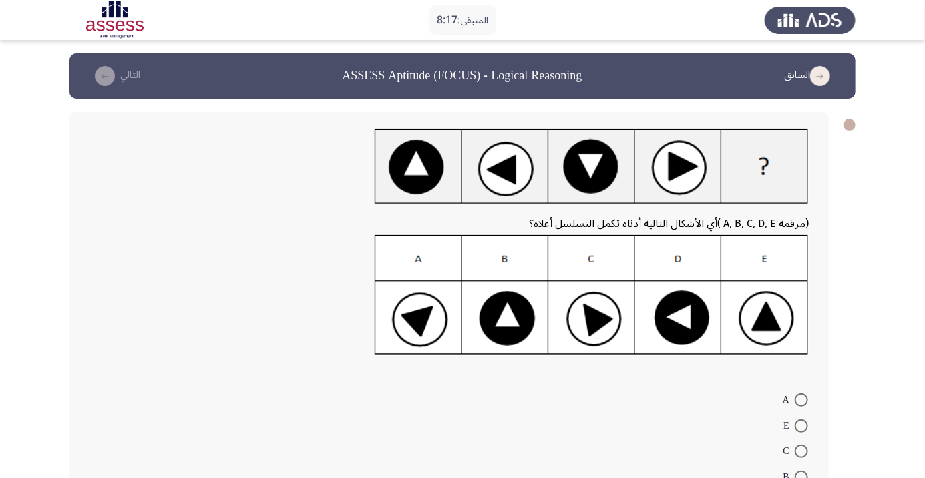
click at [802, 477] on span at bounding box center [801, 477] width 13 height 13
click at [802, 477] on input "B" at bounding box center [801, 477] width 13 height 13
radio input "true"
click at [802, 452] on span at bounding box center [801, 451] width 13 height 13
click at [802, 452] on input "C" at bounding box center [801, 451] width 13 height 13
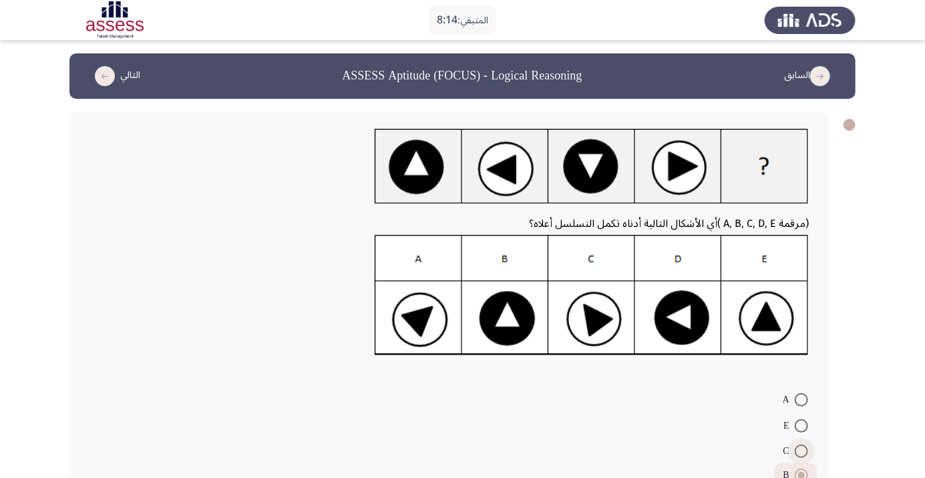
radio input "true"
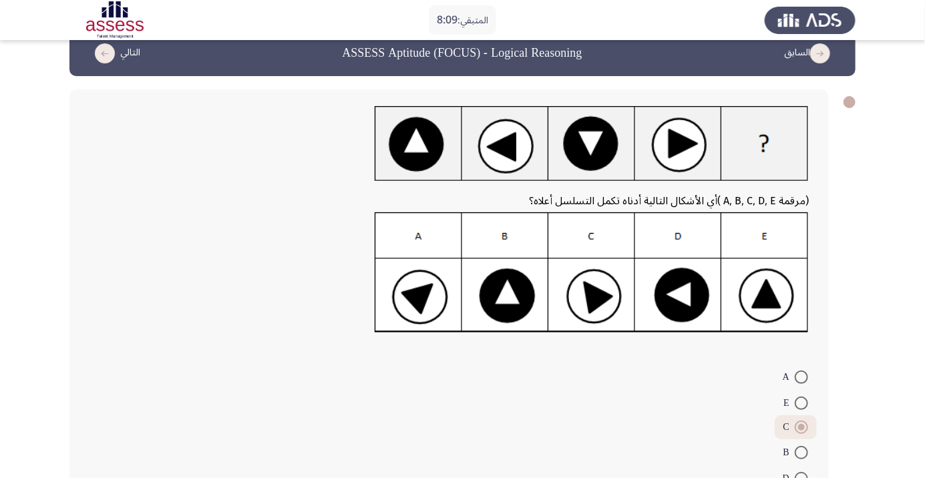
scroll to position [54, 0]
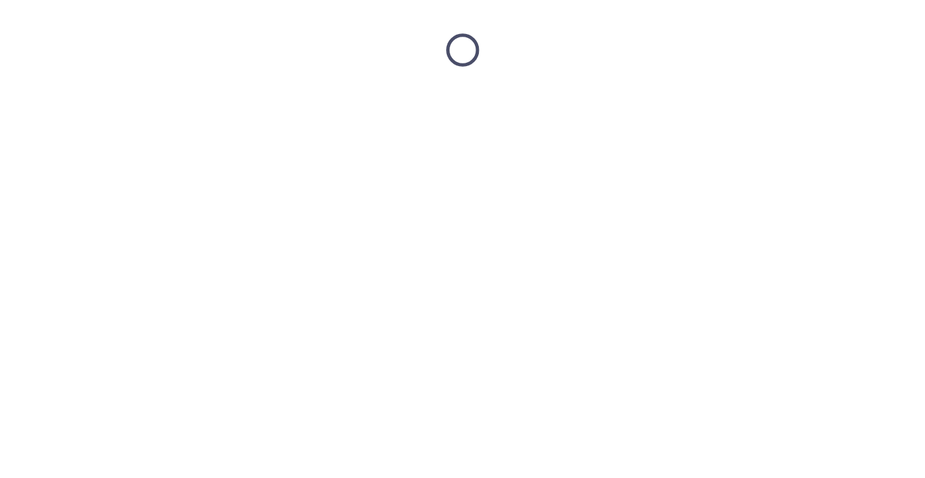
scroll to position [0, 0]
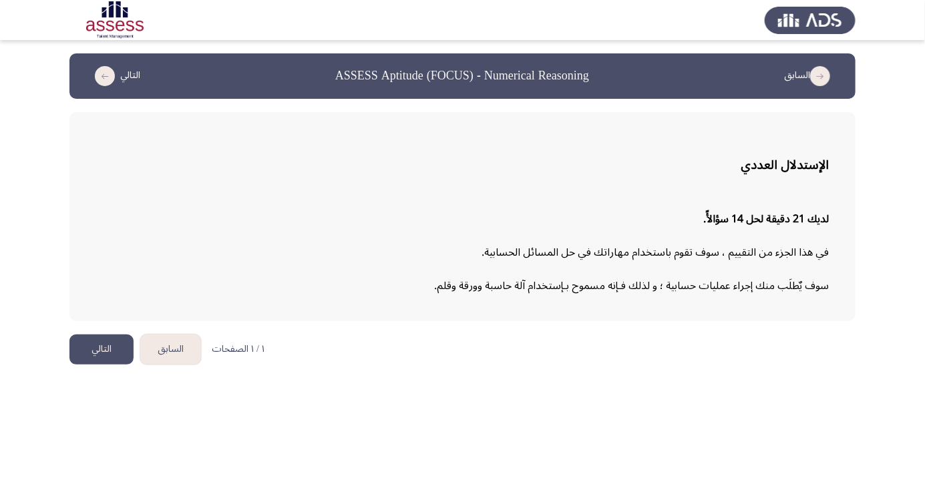
click at [105, 356] on button "التالي" at bounding box center [101, 350] width 64 height 30
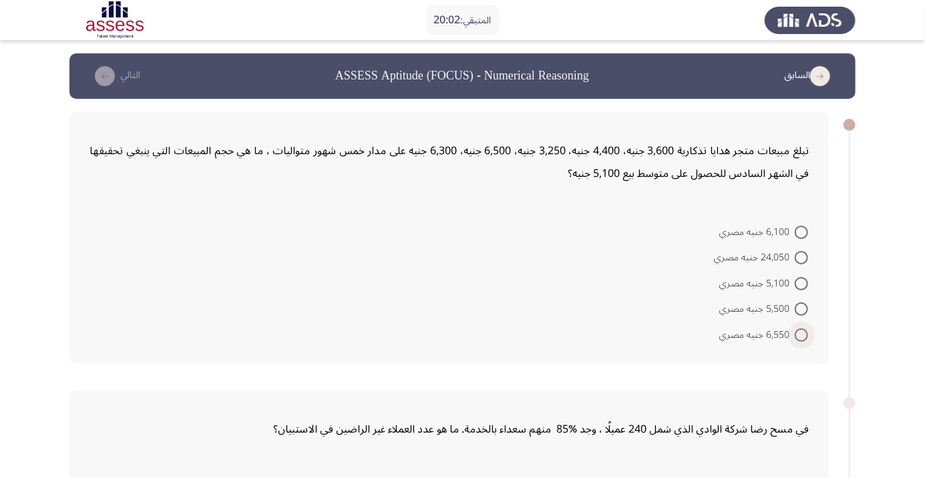
click at [806, 332] on span at bounding box center [801, 335] width 13 height 13
click at [806, 332] on input "6,550 جنيه مصري" at bounding box center [801, 335] width 13 height 13
radio input "true"
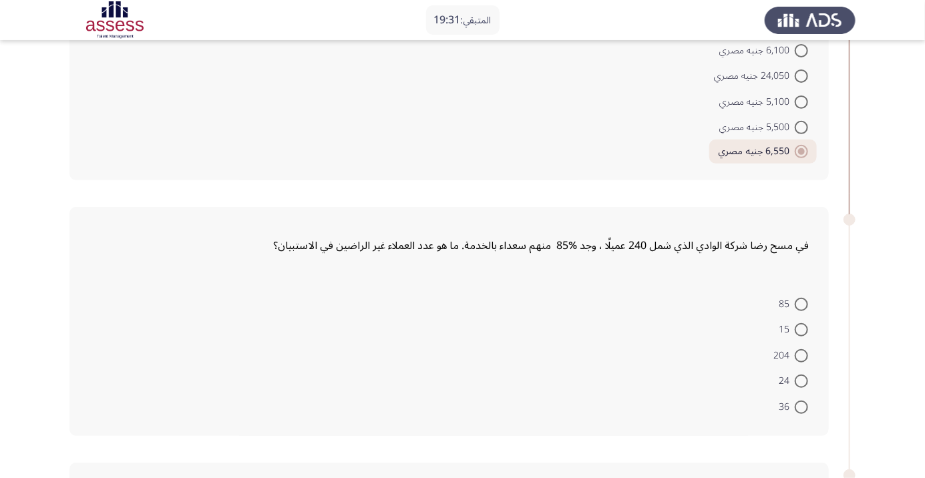
scroll to position [184, 0]
click at [805, 377] on span at bounding box center [801, 378] width 13 height 13
click at [805, 377] on input "24" at bounding box center [801, 378] width 13 height 13
radio input "true"
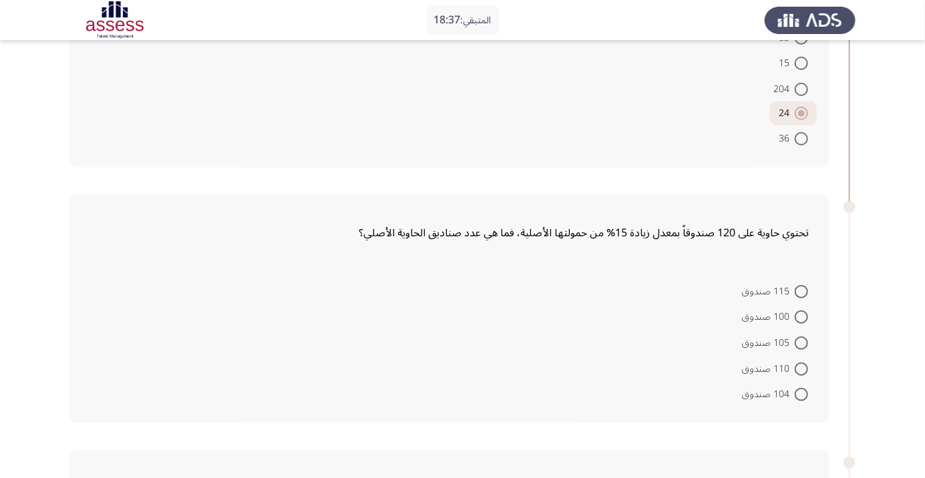
scroll to position [448, 0]
click at [802, 316] on span at bounding box center [801, 317] width 13 height 13
click at [802, 316] on input "100 صندوق" at bounding box center [801, 317] width 13 height 13
radio input "true"
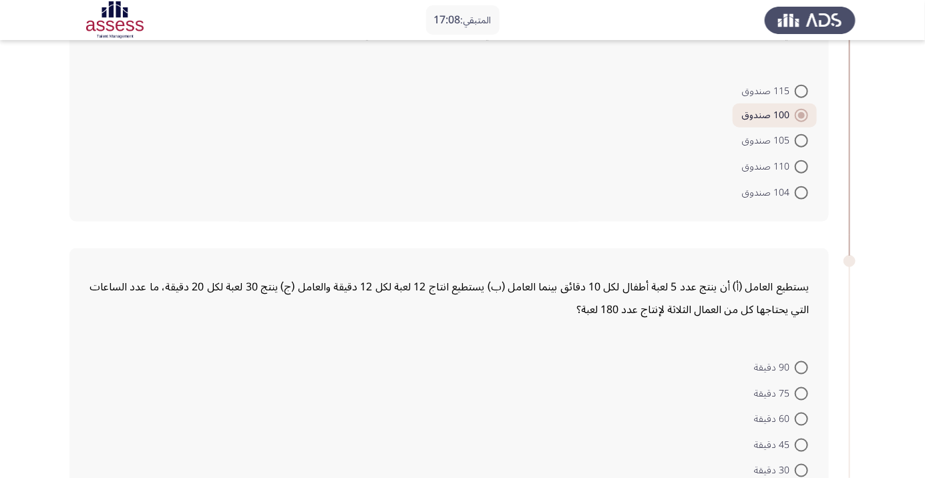
scroll to position [707, 0]
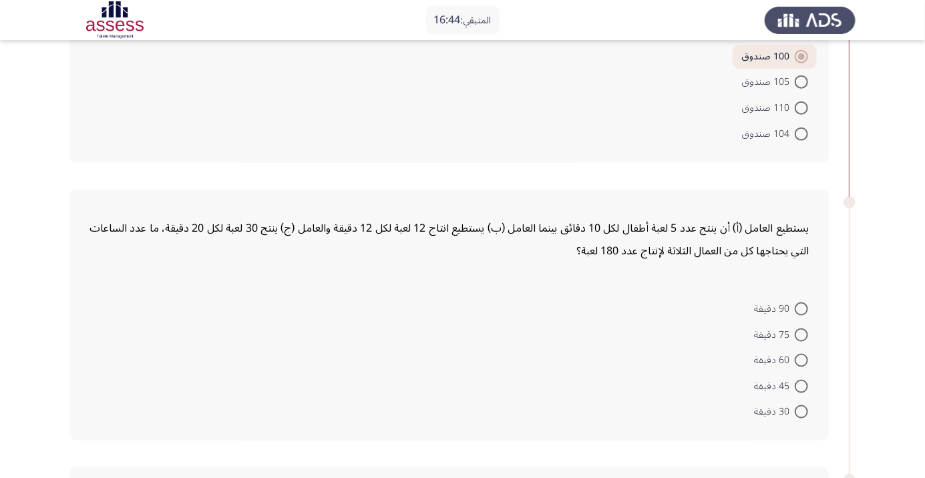
click at [802, 307] on span at bounding box center [801, 309] width 13 height 13
click at [802, 307] on input "90 دقيقة" at bounding box center [801, 309] width 13 height 13
radio input "true"
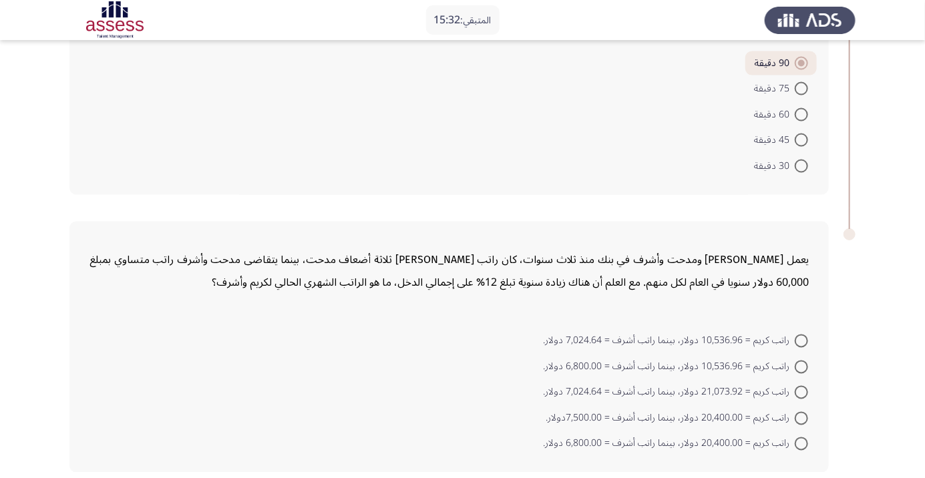
scroll to position [944, 0]
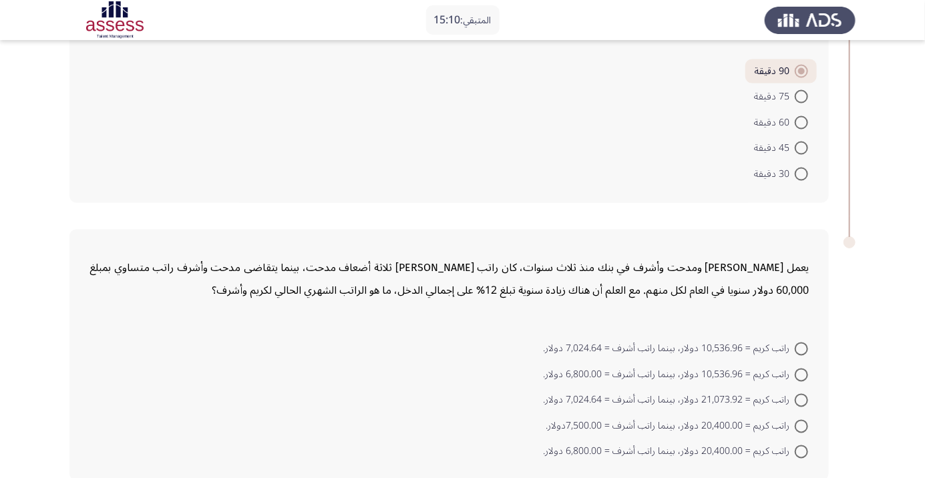
click at [807, 400] on span at bounding box center [801, 400] width 13 height 13
click at [807, 400] on input "راتب كريم = 21,073.92 دولار، بينما راتب أشرف = 7,024.64 دولار." at bounding box center [801, 400] width 13 height 13
radio input "true"
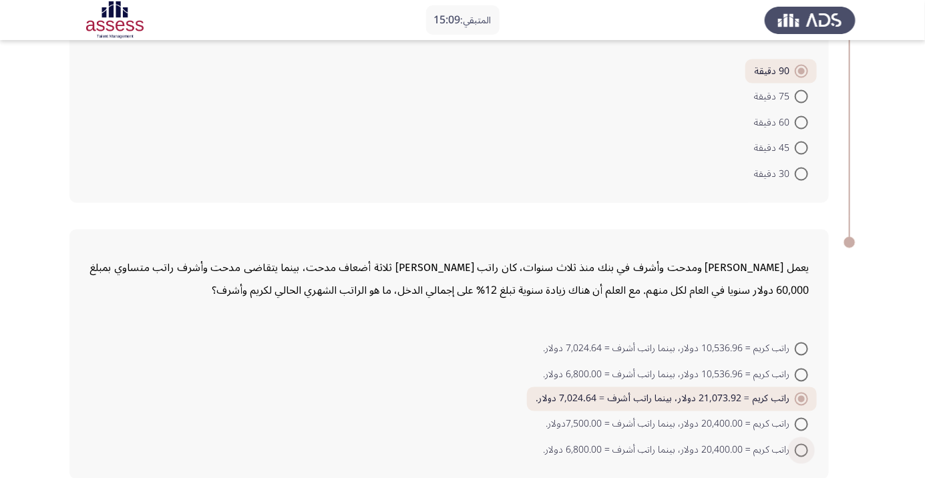
scroll to position [946, 0]
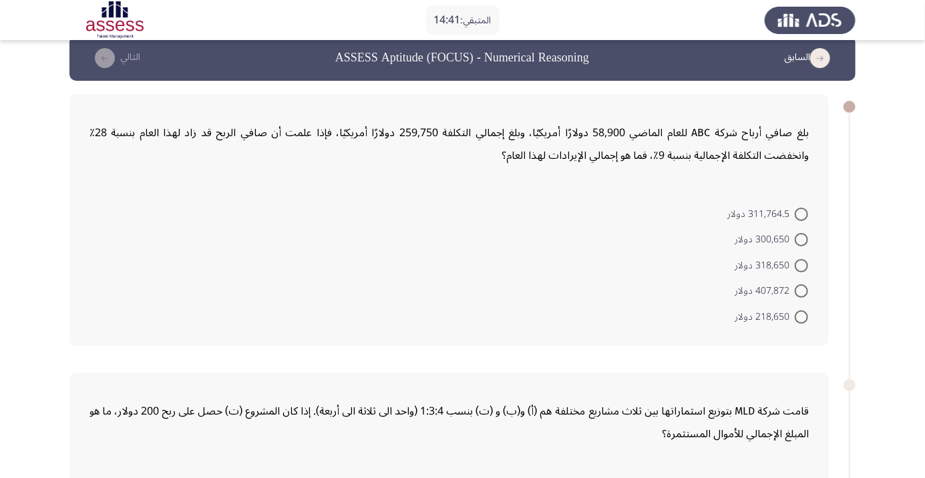
scroll to position [17, 0]
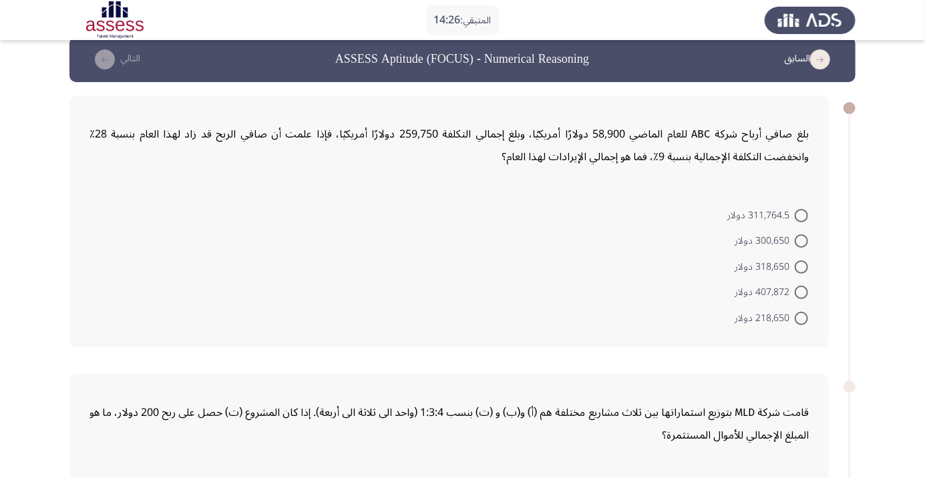
click at [802, 292] on span at bounding box center [801, 292] width 13 height 13
click at [802, 292] on input "407,872 دولار" at bounding box center [801, 292] width 13 height 13
radio input "true"
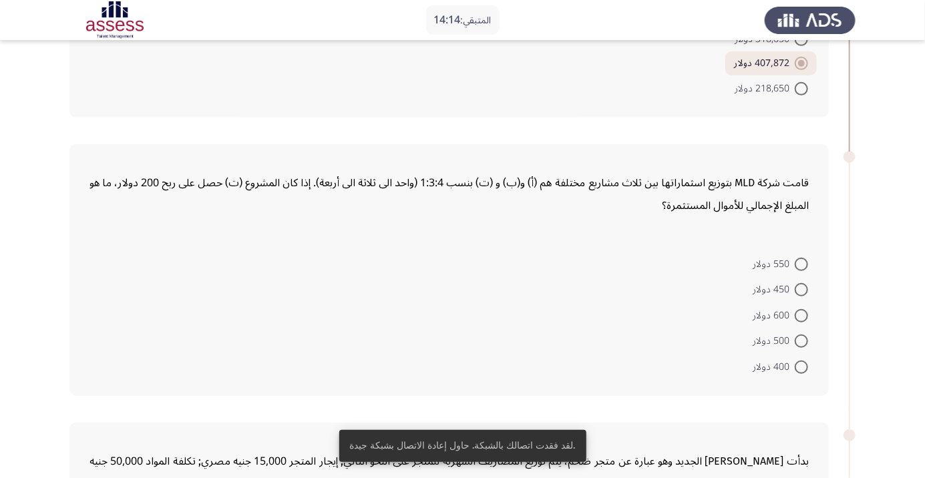
scroll to position [248, 0]
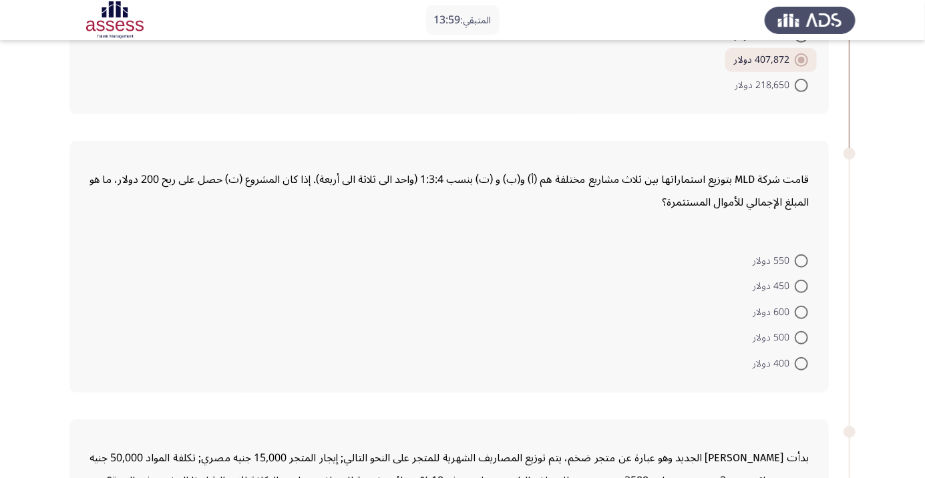
click at [808, 311] on span at bounding box center [801, 312] width 13 height 13
click at [808, 311] on input "600 دولار" at bounding box center [801, 312] width 13 height 13
radio input "true"
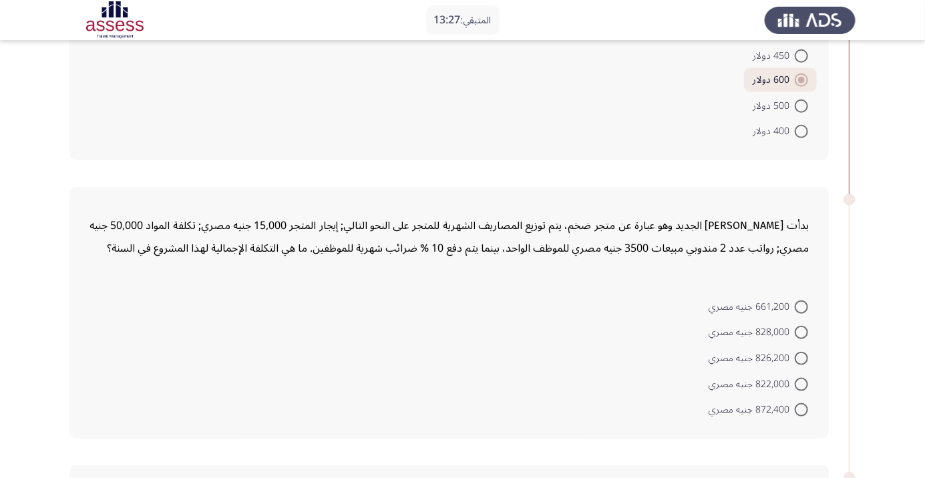
scroll to position [476, 0]
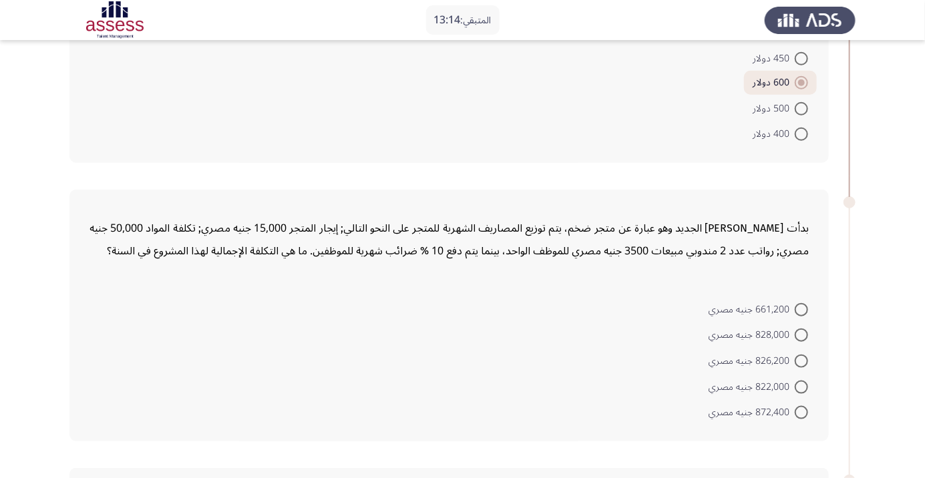
click at [802, 309] on span at bounding box center [801, 309] width 13 height 13
click at [802, 309] on input "661,200 جنيه مصري" at bounding box center [801, 309] width 13 height 13
radio input "true"
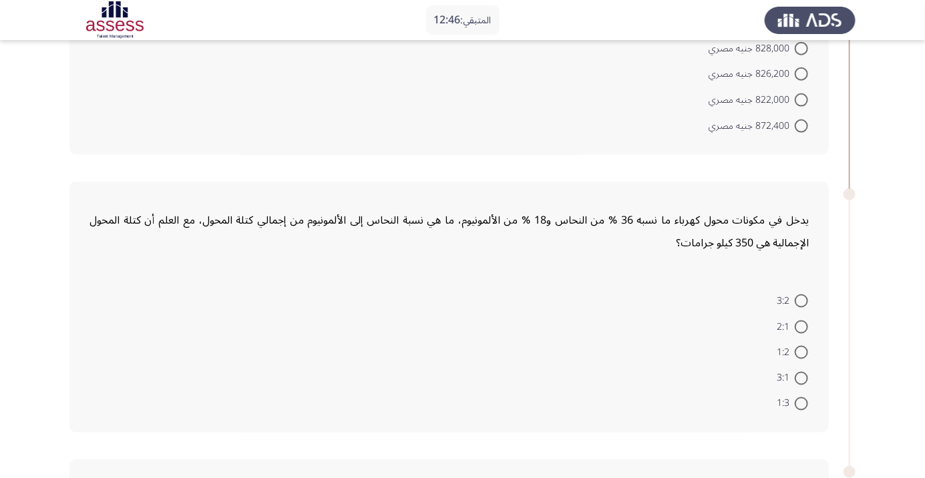
scroll to position [762, 0]
click at [802, 349] on span at bounding box center [801, 351] width 13 height 13
click at [802, 349] on input "1:2" at bounding box center [801, 351] width 13 height 13
radio input "true"
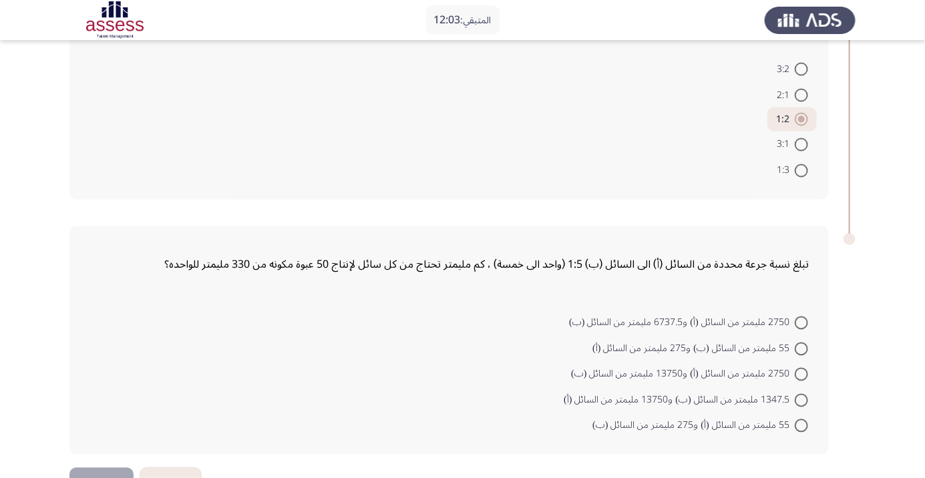
scroll to position [1000, 0]
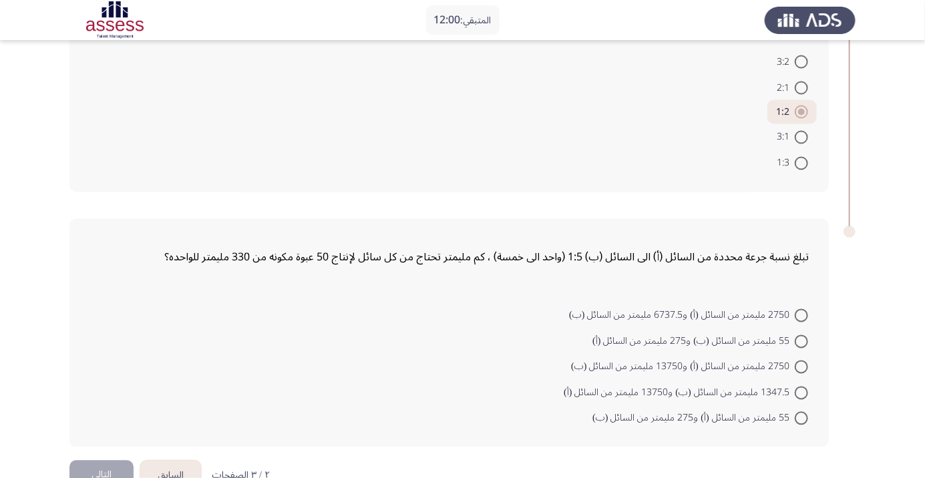
click at [802, 390] on span at bounding box center [801, 393] width 13 height 13
click at [802, 390] on input "1347.5 مليمتر من السائل (ب) و13750 مليمتر من السائل (أ)" at bounding box center [801, 393] width 13 height 13
radio input "true"
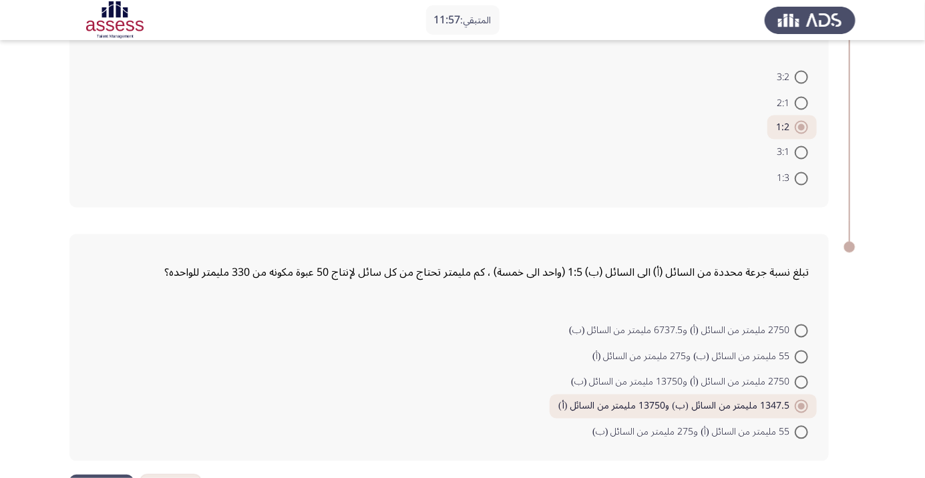
scroll to position [965, 0]
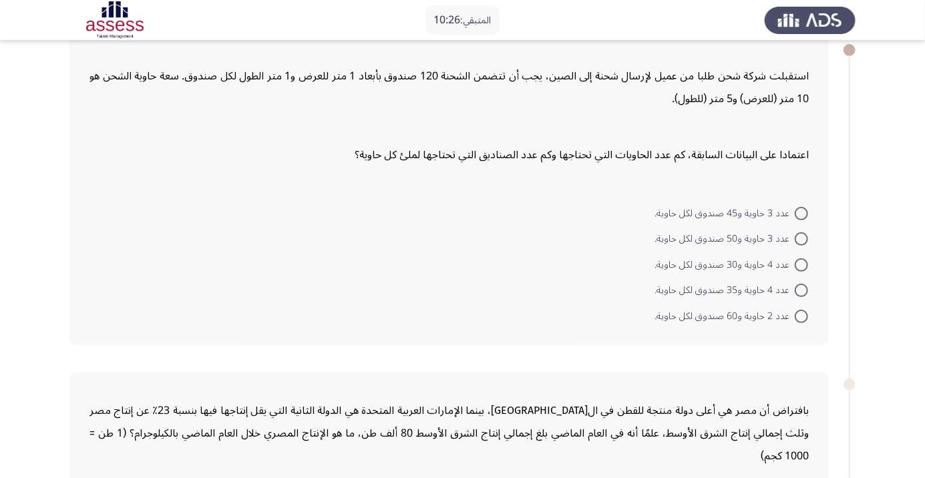
scroll to position [74, 0]
click at [798, 279] on mat-radio-button "عدد 4 حاوية و35 صندوق لكل حاوية." at bounding box center [731, 291] width 171 height 26
click at [796, 264] on span at bounding box center [801, 265] width 13 height 13
click at [796, 264] on input "عدد 4 حاوية و30 صندوق لكل حاوية." at bounding box center [801, 265] width 13 height 13
radio input "true"
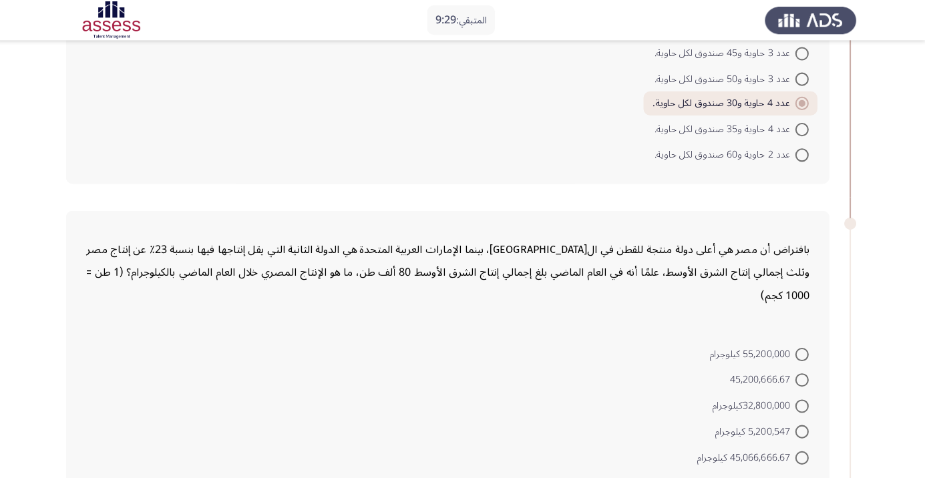
scroll to position [231, 0]
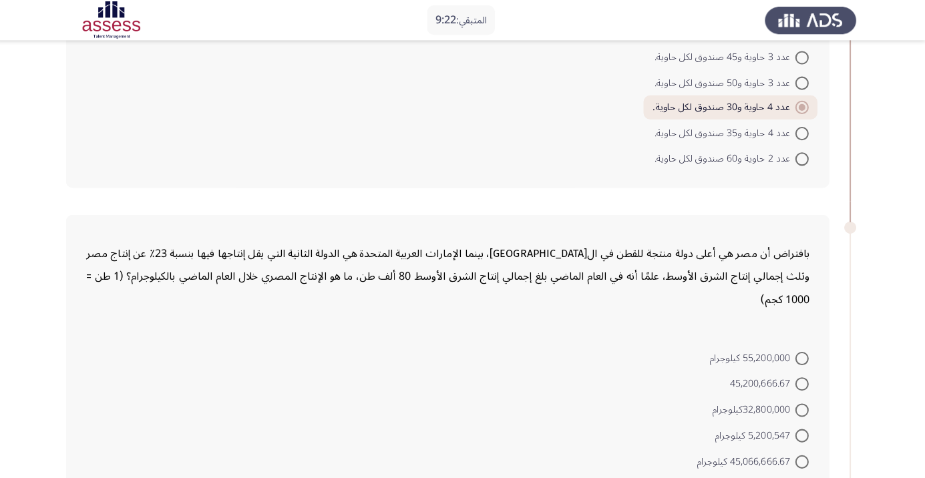
click at [803, 400] on label "32,800,000كيلوجرام" at bounding box center [761, 408] width 96 height 16
click at [803, 401] on input "32,800,000كيلوجرام" at bounding box center [801, 407] width 13 height 13
radio input "true"
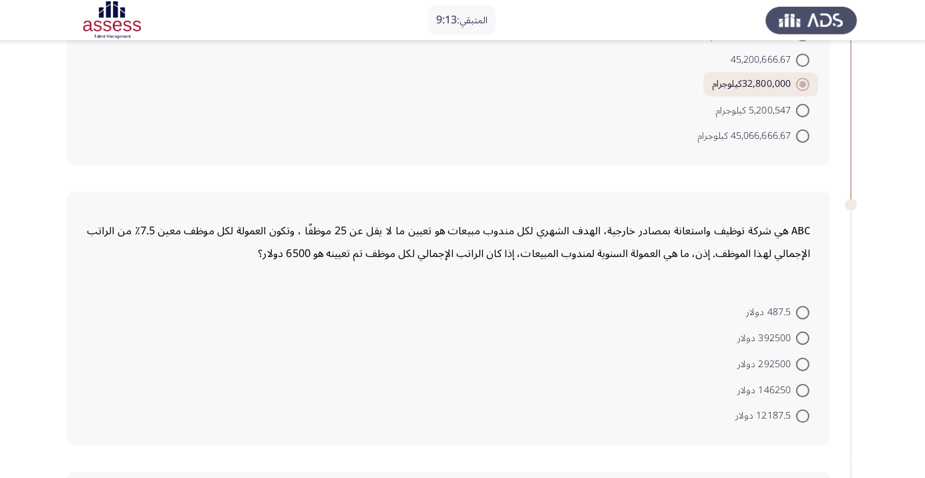
scroll to position [552, 0]
click at [796, 313] on span at bounding box center [801, 311] width 13 height 13
click at [796, 313] on input "487.5 دولار" at bounding box center [801, 311] width 13 height 13
radio input "true"
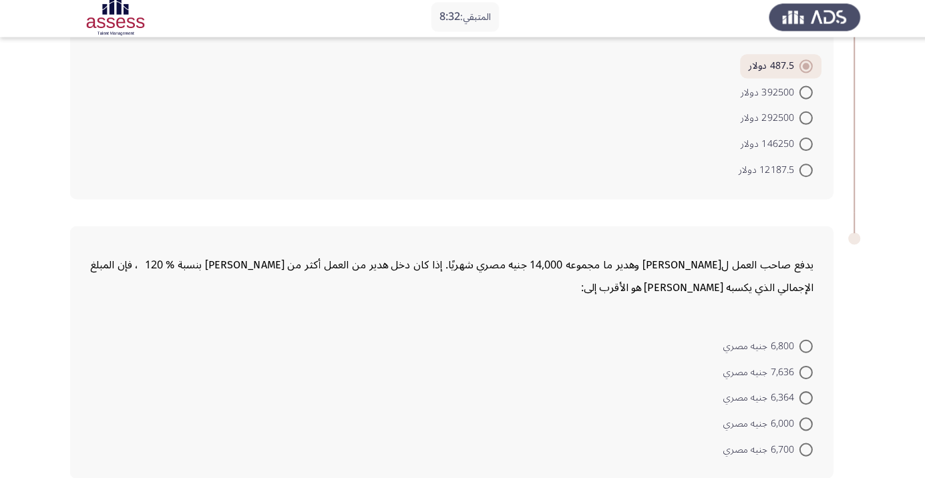
scroll to position [796, 0]
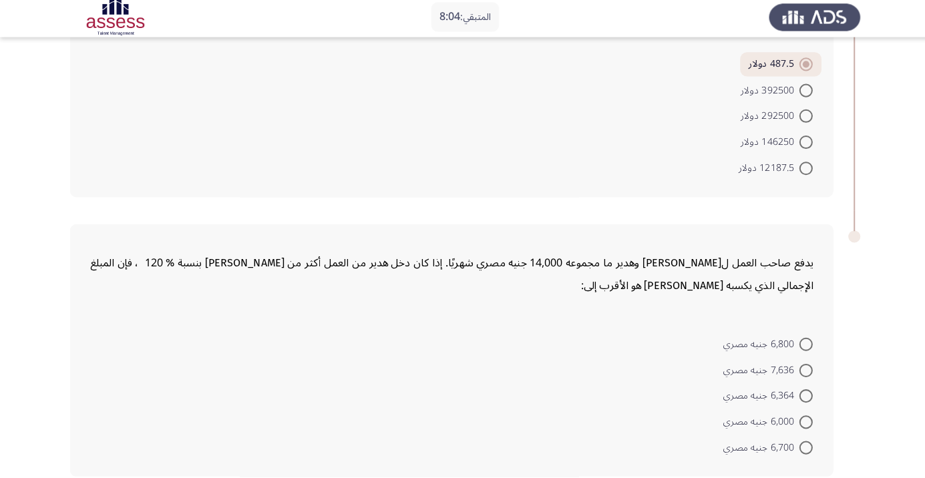
click at [802, 420] on span at bounding box center [801, 422] width 13 height 13
click at [802, 420] on input "6,000 جنيه مصري" at bounding box center [801, 422] width 13 height 13
radio input "true"
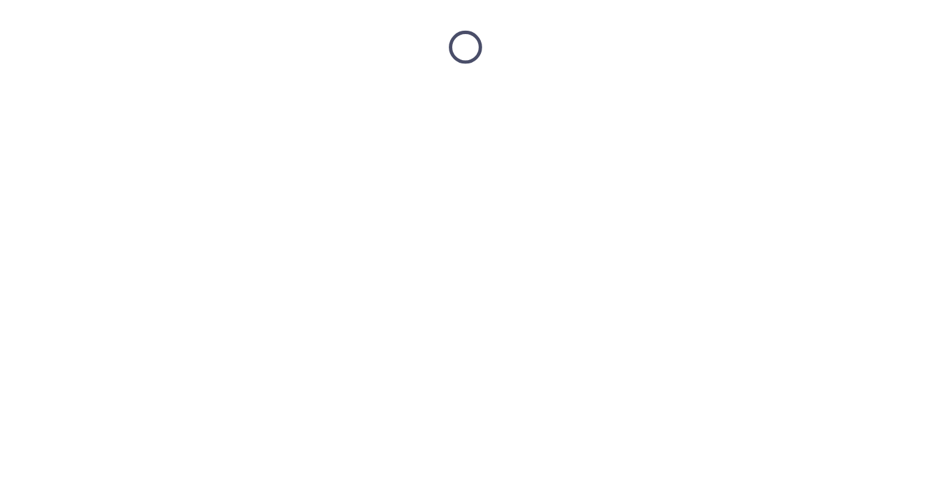
scroll to position [0, 0]
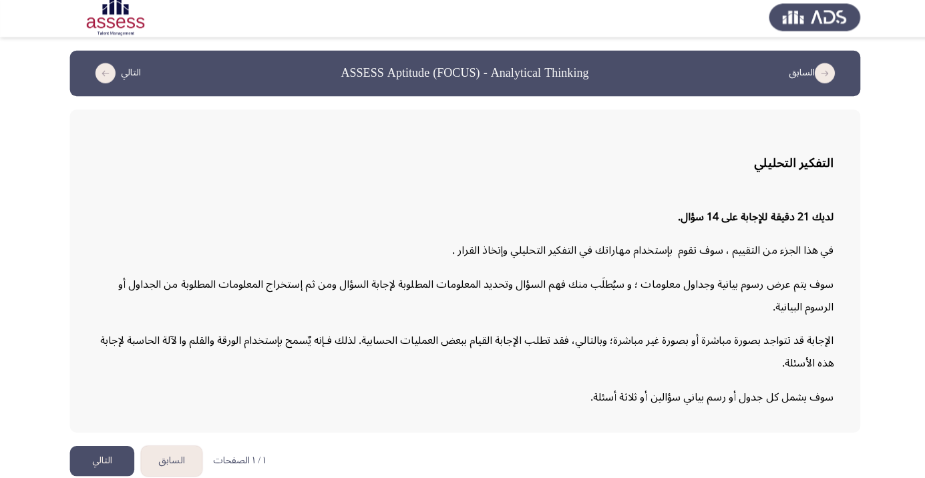
click at [116, 477] on button "التالي" at bounding box center [101, 462] width 64 height 30
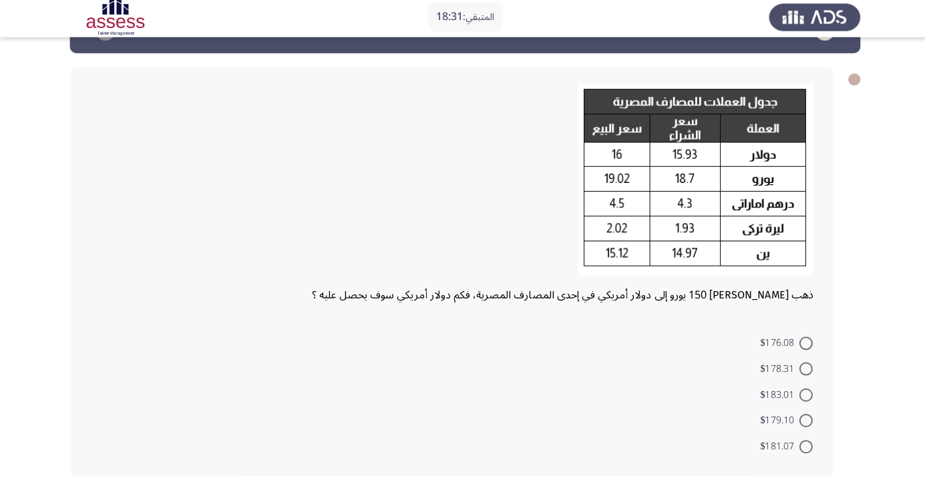
scroll to position [43, 0]
click at [780, 377] on span "$178.31" at bounding box center [775, 370] width 39 height 16
click at [795, 377] on input "$178.31" at bounding box center [801, 369] width 13 height 13
radio input "true"
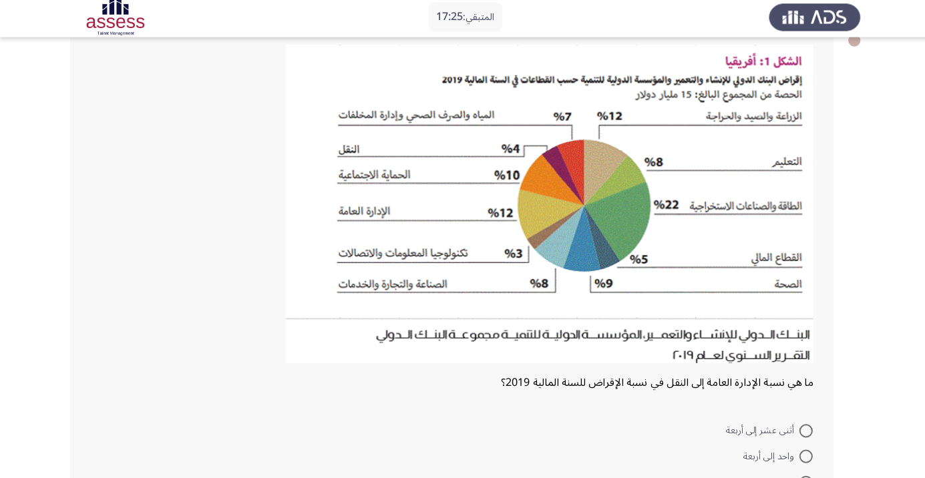
scroll to position [83, 0]
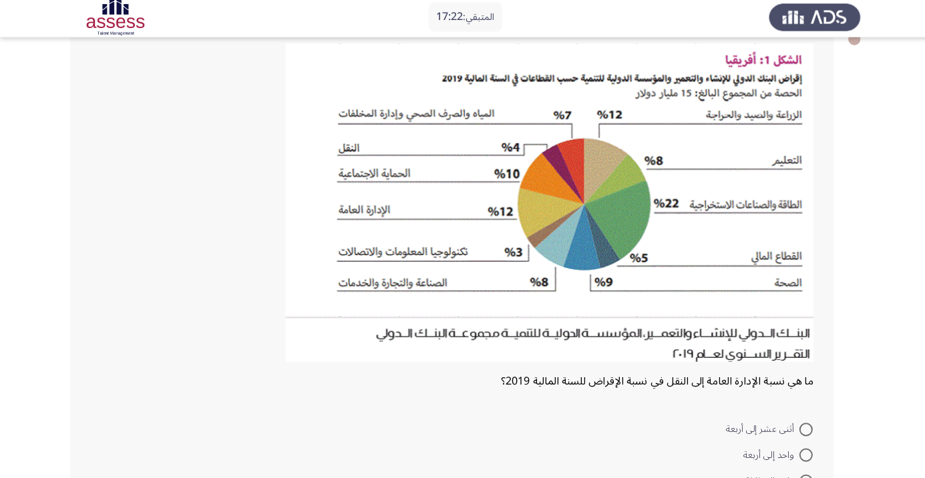
click at [798, 478] on span at bounding box center [801, 481] width 13 height 13
click at [798, 478] on input "واحد إلى ثلاثة" at bounding box center [801, 481] width 13 height 13
radio input "true"
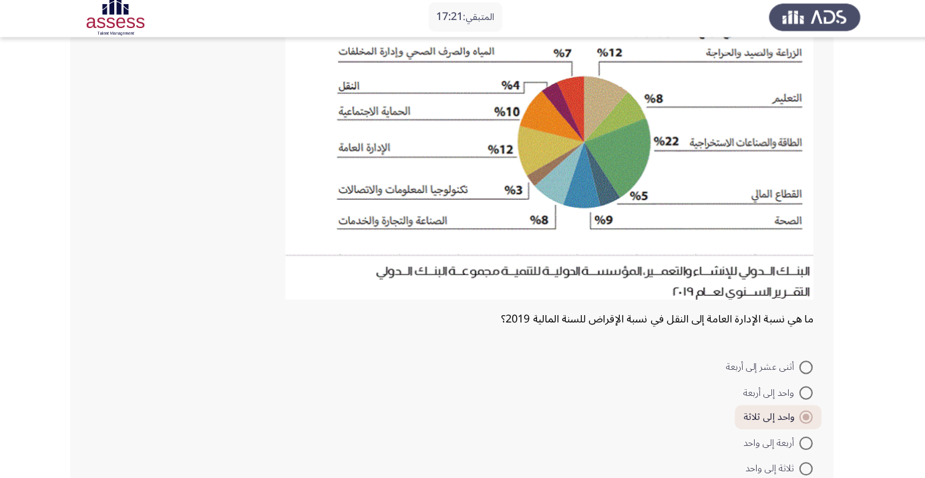
scroll to position [167, 0]
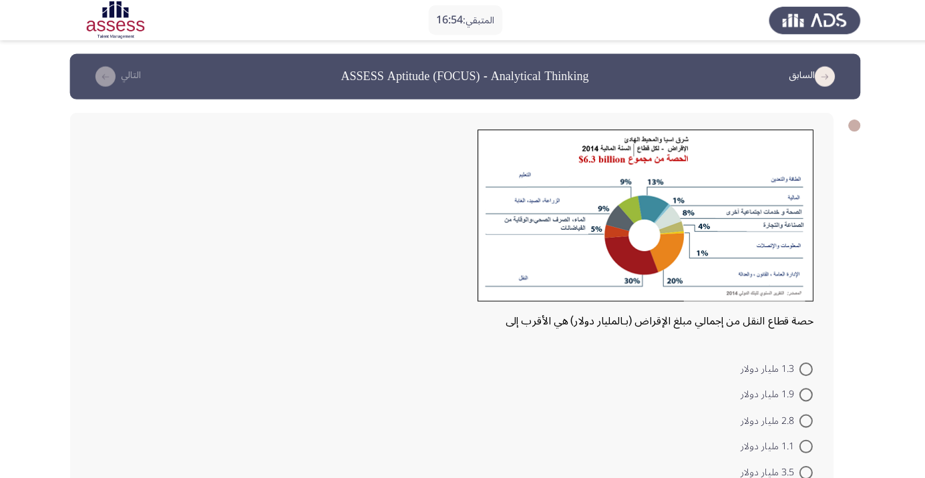
click at [802, 392] on span at bounding box center [801, 392] width 13 height 13
click at [802, 392] on input "1.9 مليار دولار" at bounding box center [801, 392] width 13 height 13
radio input "true"
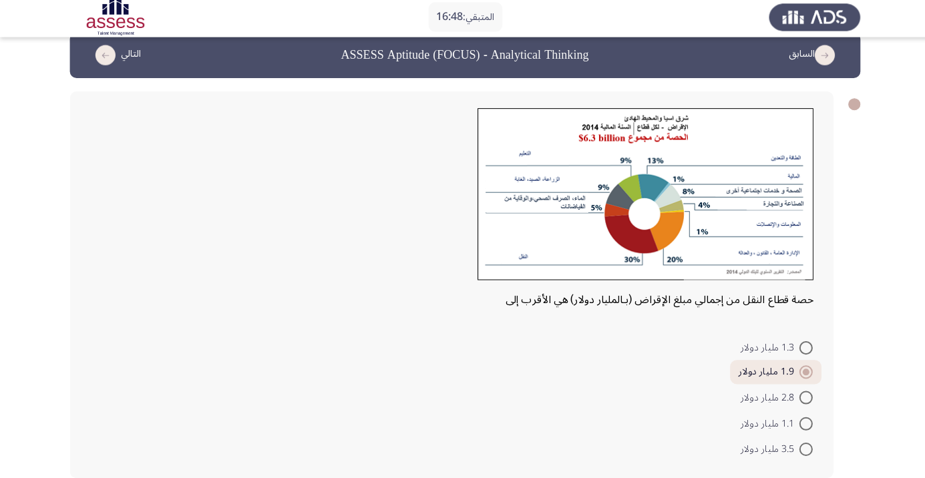
scroll to position [21, 0]
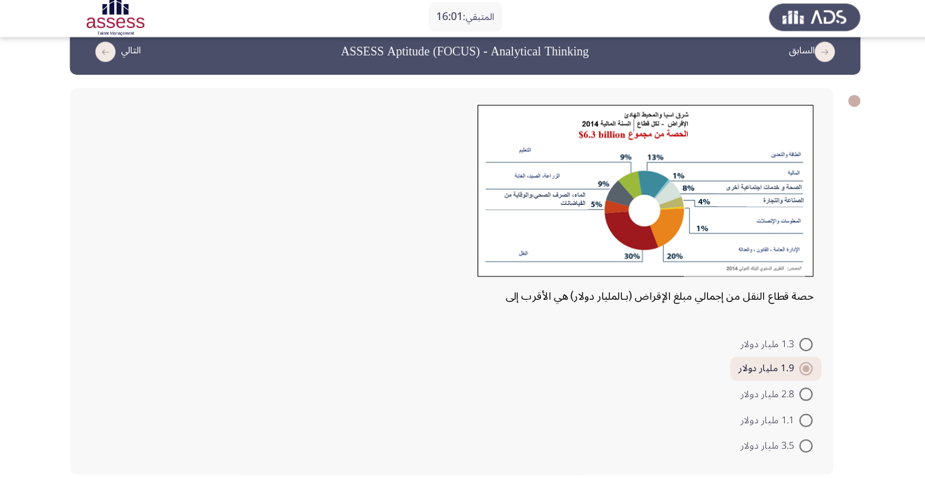
click at [802, 446] on span at bounding box center [801, 446] width 13 height 13
click at [802, 446] on input "3.5 مليار دولار" at bounding box center [801, 446] width 13 height 13
radio input "true"
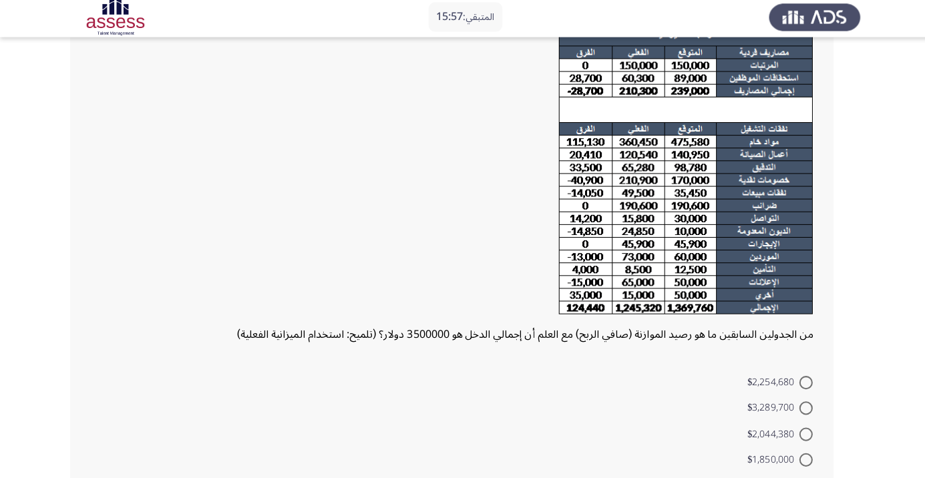
scroll to position [106, 0]
click at [802, 478] on span at bounding box center [801, 486] width 13 height 13
click at [802, 478] on input "$1,245,320" at bounding box center [801, 486] width 13 height 13
radio input "true"
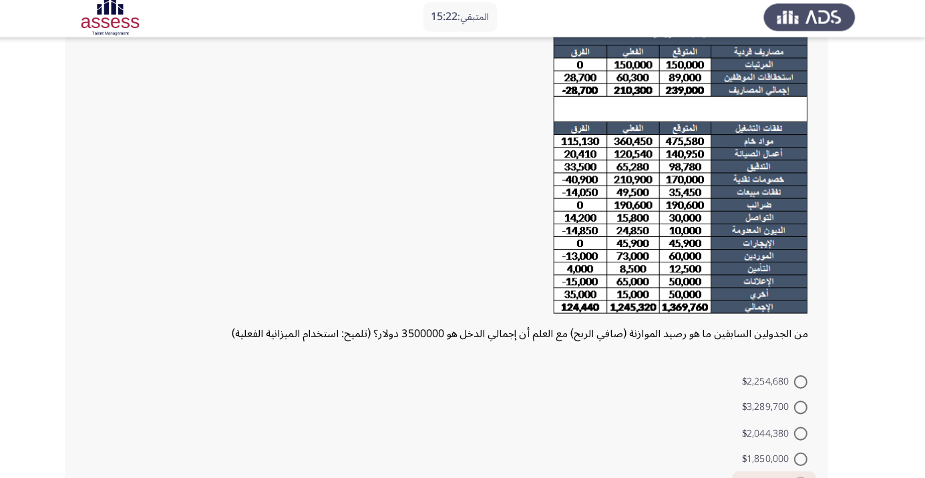
scroll to position [144, 0]
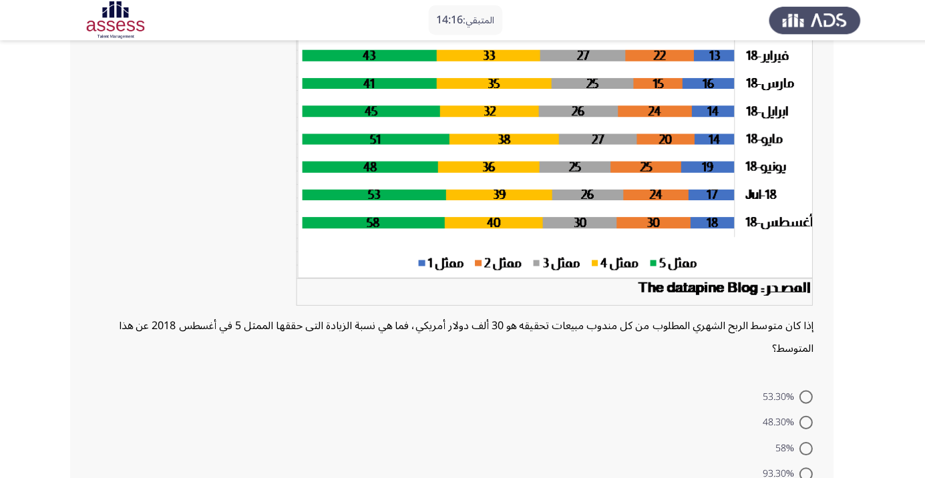
scroll to position [139, 0]
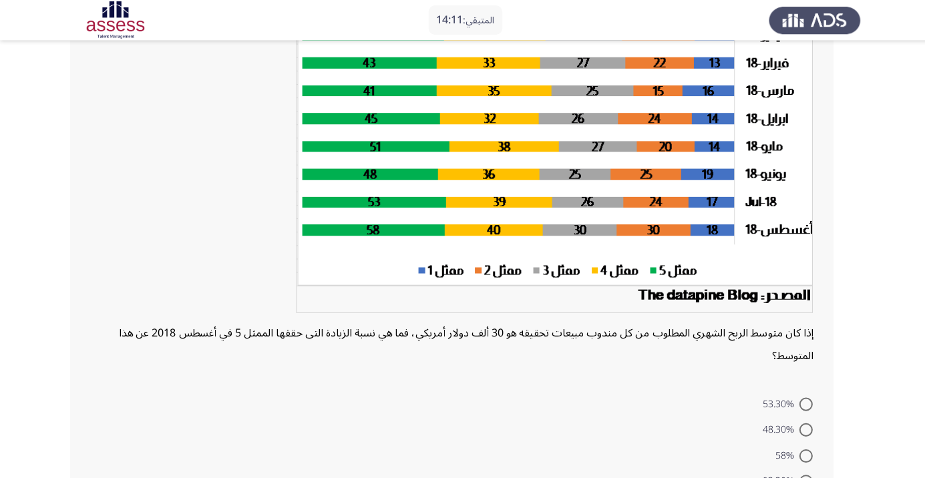
click at [802, 426] on span at bounding box center [801, 427] width 13 height 13
click at [802, 426] on input "48.30%" at bounding box center [801, 427] width 13 height 13
radio input "true"
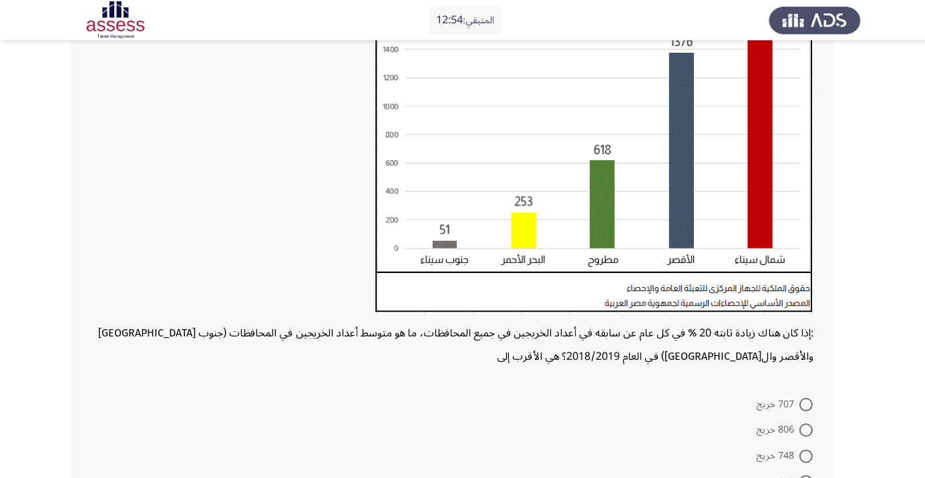
scroll to position [185, 0]
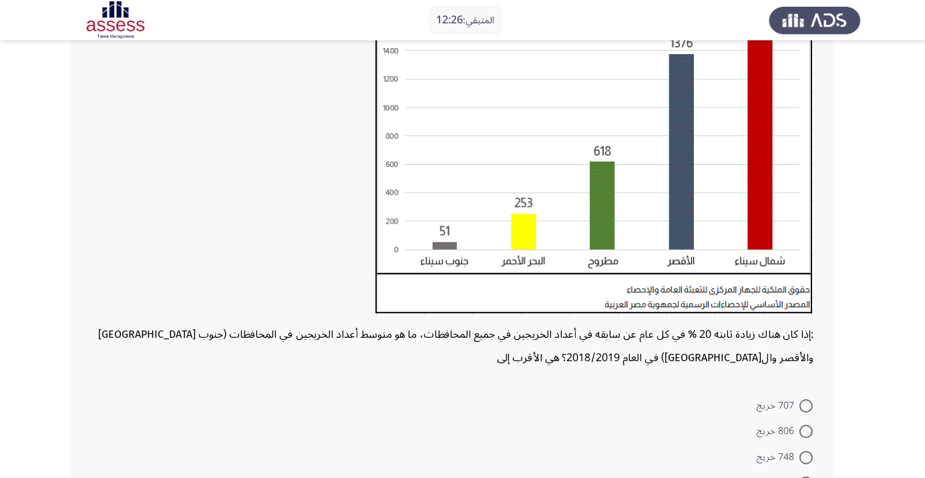
radio input "true"
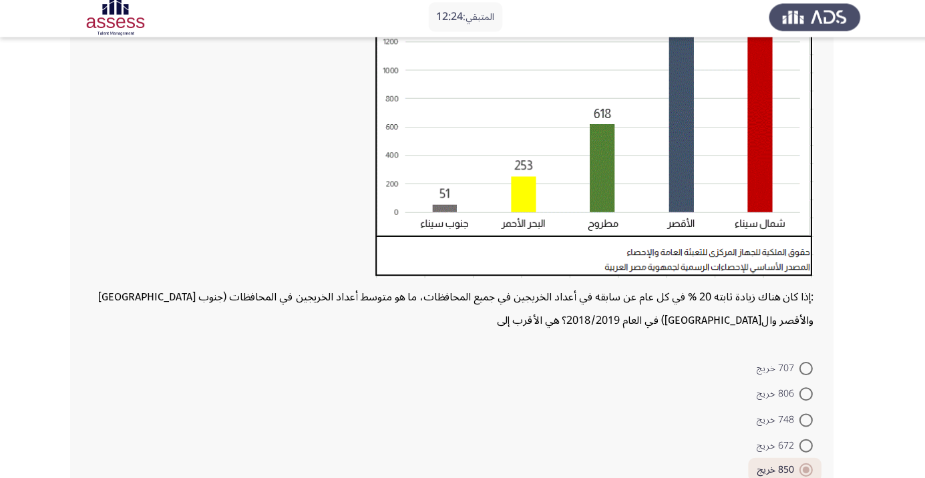
scroll to position [243, 0]
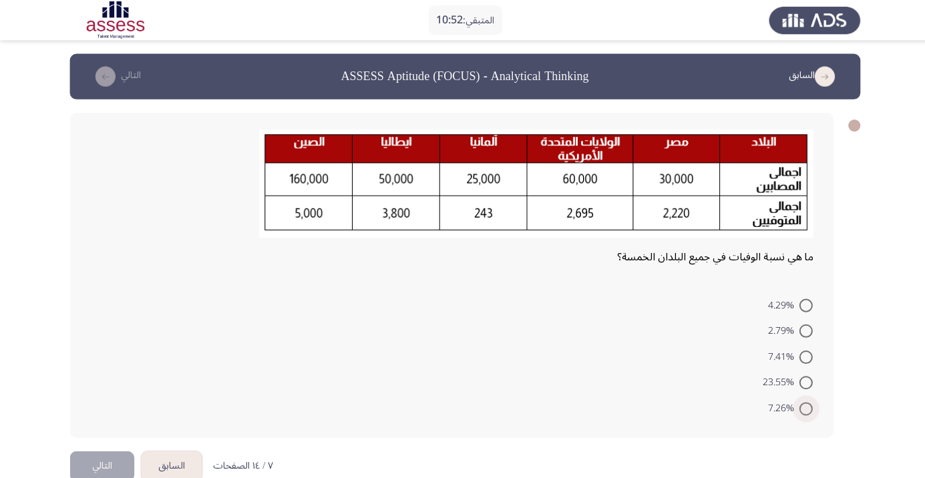
click at [785, 412] on span "7.26%" at bounding box center [779, 407] width 31 height 16
click at [795, 412] on input "7.26%" at bounding box center [801, 406] width 13 height 13
radio input "true"
click at [786, 405] on span "7.26%" at bounding box center [779, 407] width 31 height 16
click at [795, 405] on input "7.26%" at bounding box center [801, 406] width 13 height 13
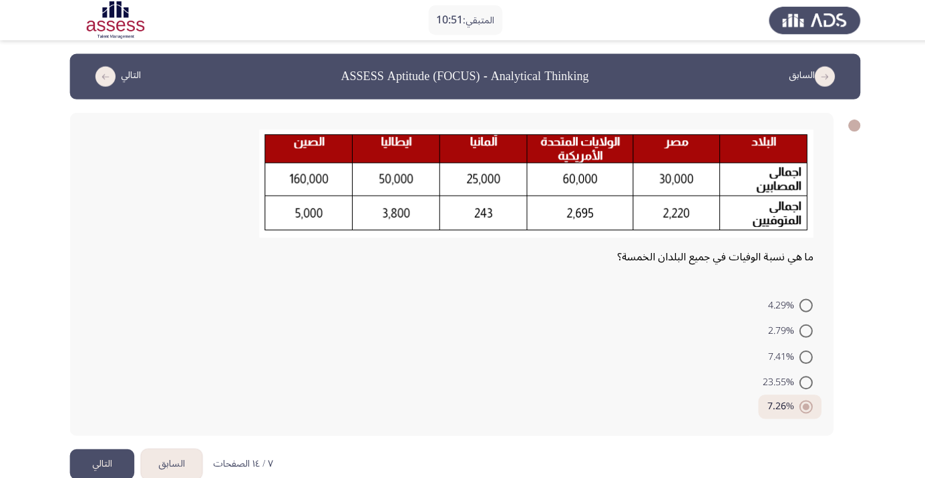
click at [802, 385] on span at bounding box center [801, 380] width 13 height 13
click at [802, 385] on input "23.55%" at bounding box center [801, 380] width 13 height 13
radio input "true"
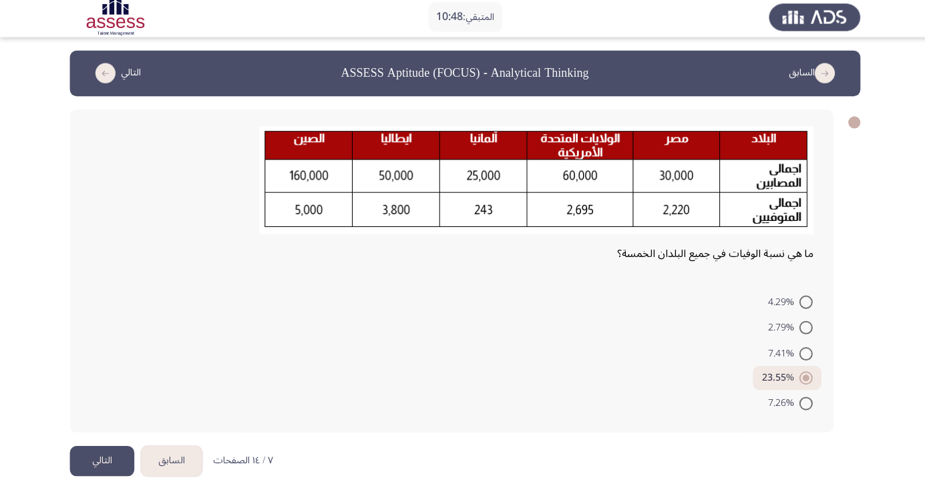
click at [112, 469] on button "التالي" at bounding box center [101, 462] width 64 height 30
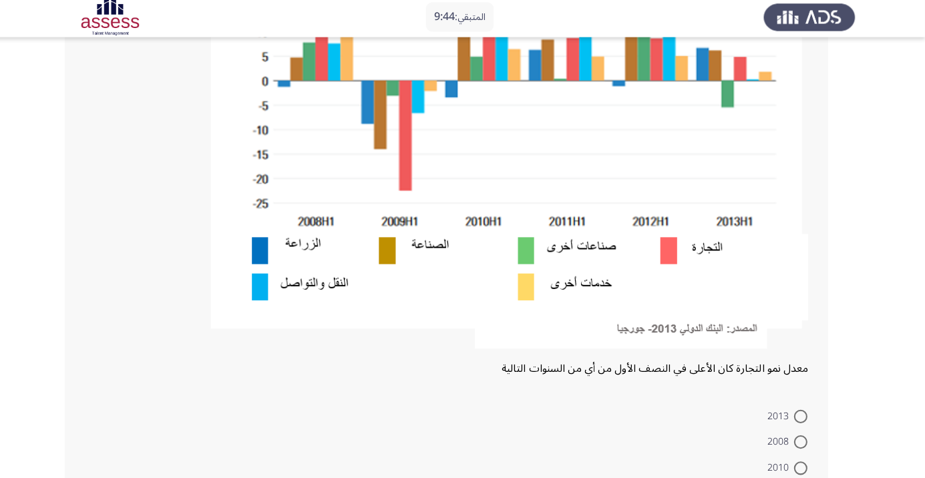
scroll to position [283, 0]
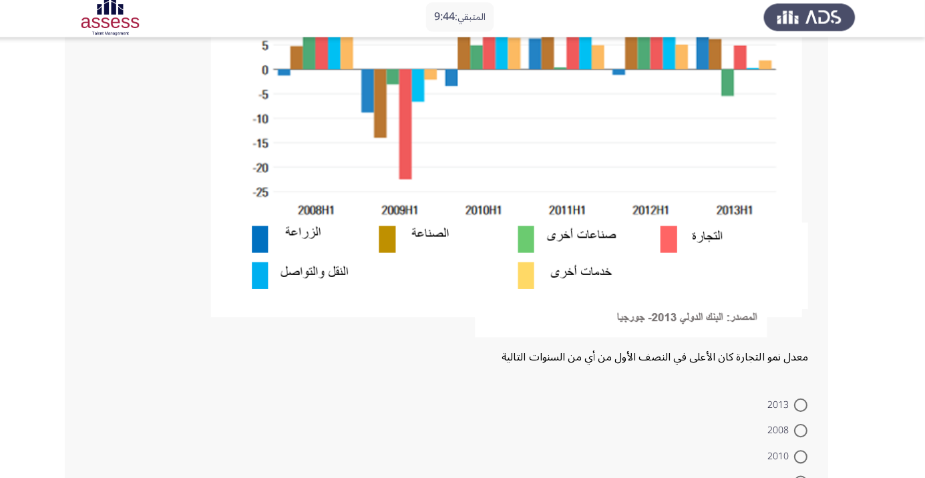
radio input "true"
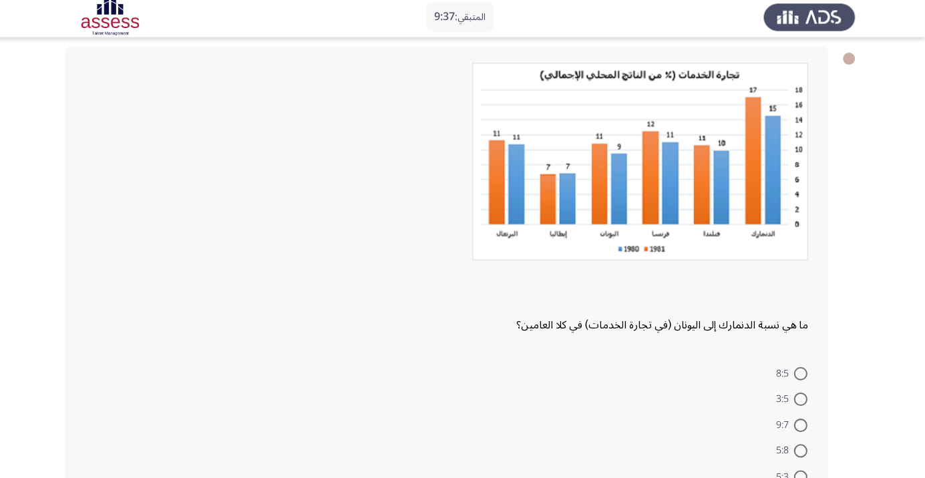
scroll to position [71, 0]
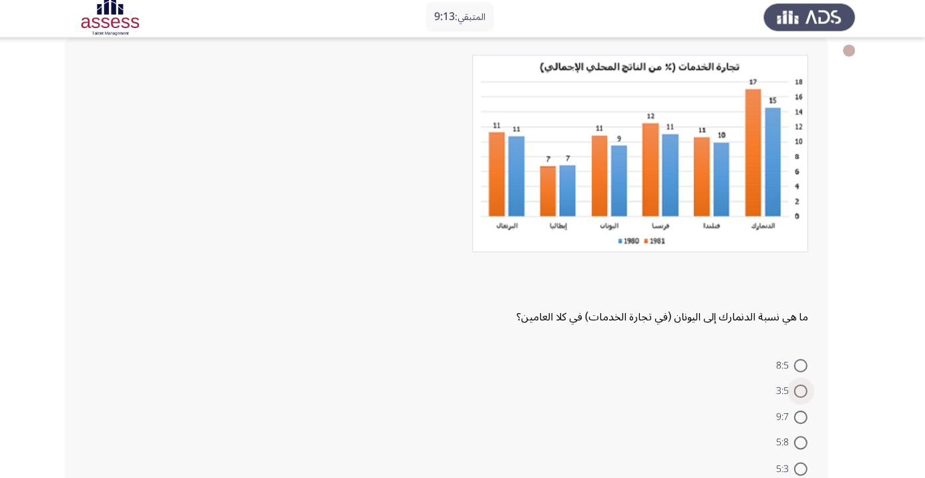
click at [802, 391] on span at bounding box center [801, 391] width 13 height 13
click at [802, 391] on input "3:5" at bounding box center [801, 391] width 13 height 13
radio input "true"
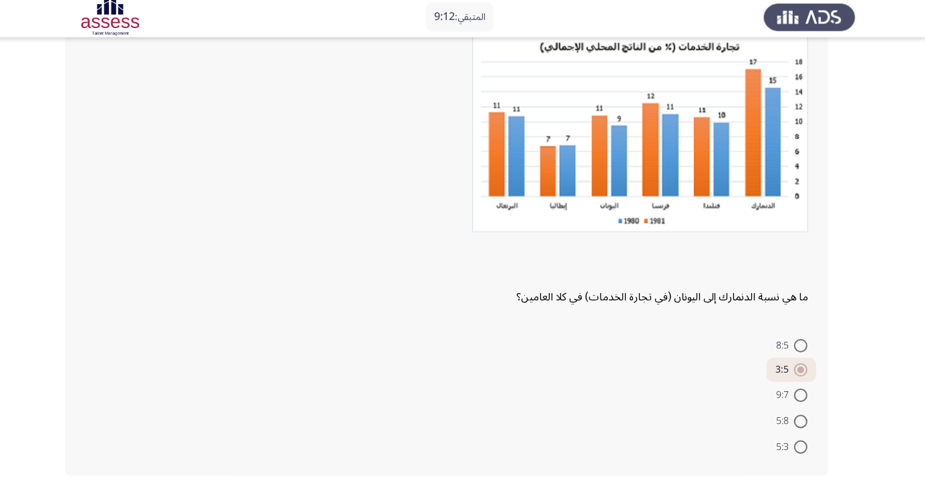
scroll to position [92, 0]
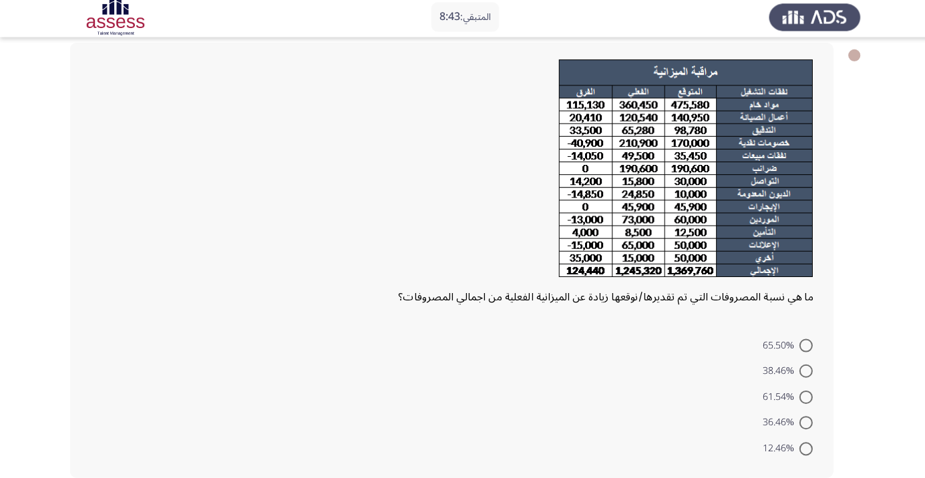
scroll to position [69, 0]
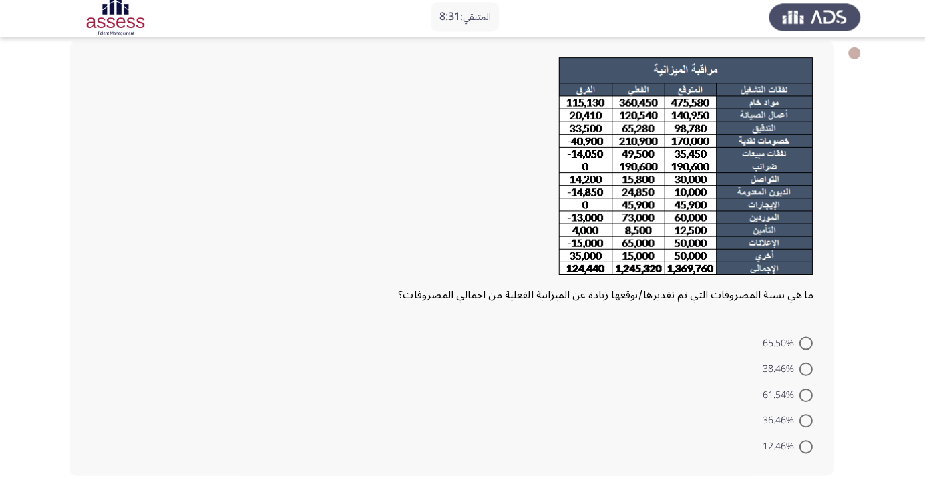
click at [802, 395] on span at bounding box center [801, 395] width 13 height 13
click at [802, 395] on input "61.54%" at bounding box center [801, 395] width 13 height 13
radio input "true"
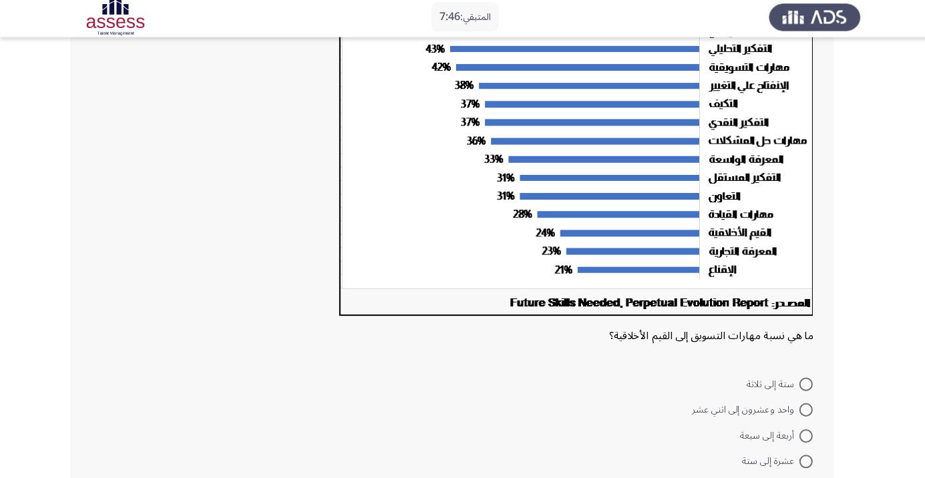
scroll to position [163, 0]
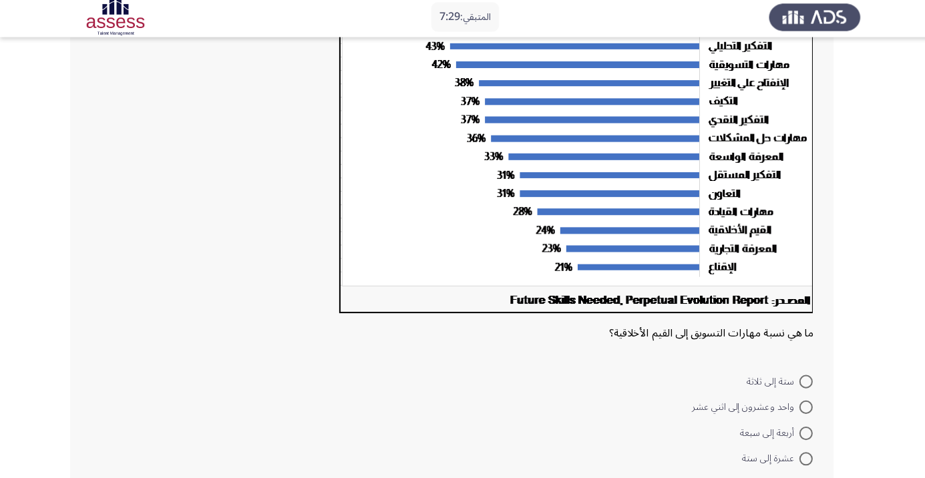
click at [802, 459] on span at bounding box center [801, 459] width 13 height 13
click at [802, 459] on input "عشرة إلى ستة" at bounding box center [801, 459] width 13 height 13
radio input "true"
click at [802, 478] on span at bounding box center [801, 483] width 13 height 13
click at [802, 478] on input "سبعة إلى أربعة" at bounding box center [801, 483] width 13 height 13
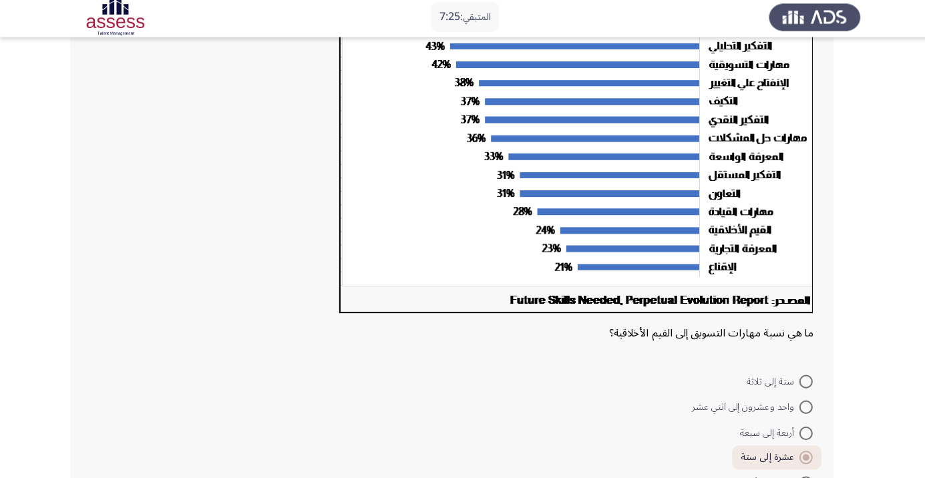
radio input "true"
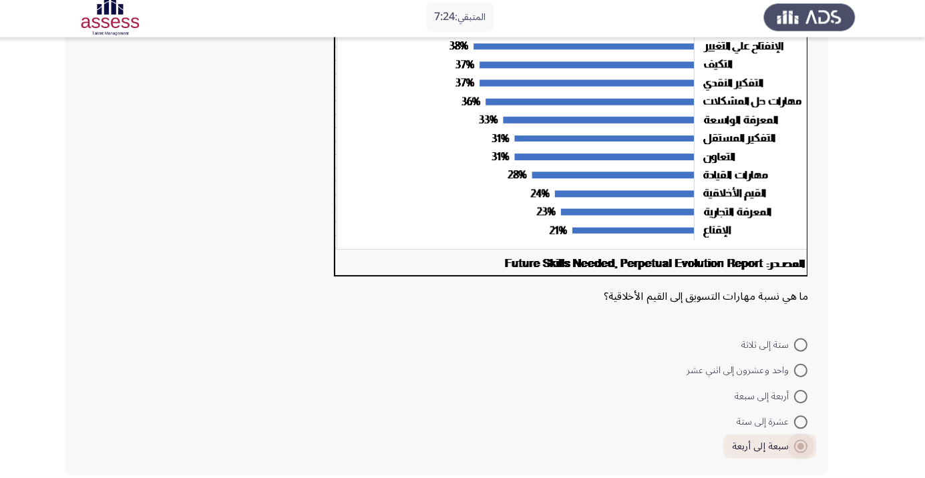
scroll to position [200, 0]
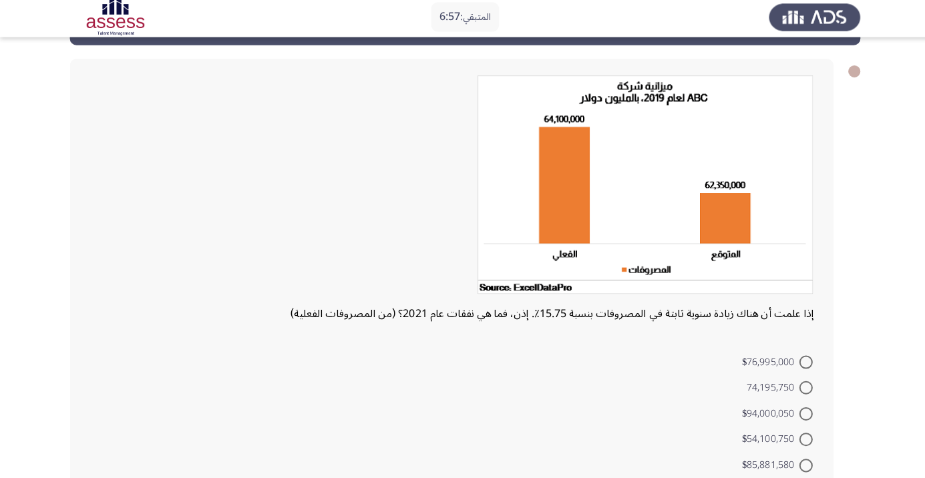
scroll to position [51, 0]
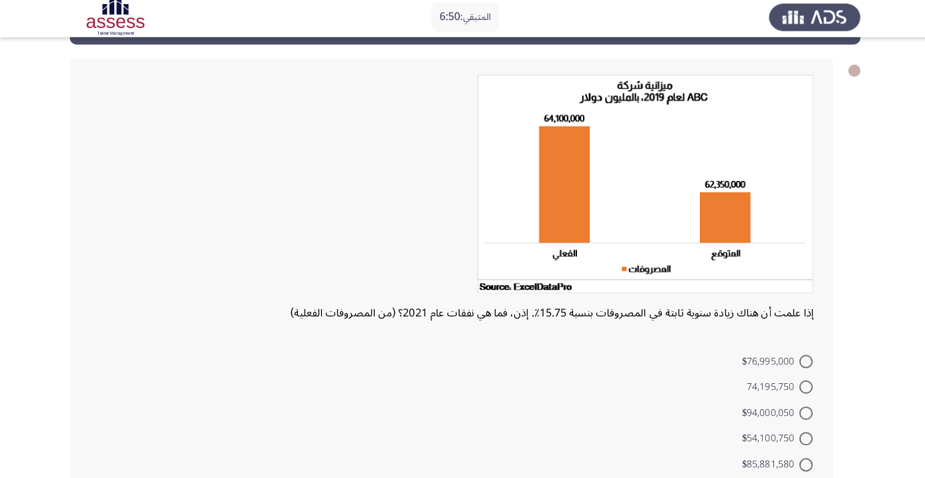
click at [802, 413] on span at bounding box center [801, 413] width 13 height 13
click at [802, 413] on input "$94,000,050" at bounding box center [801, 413] width 13 height 13
radio input "true"
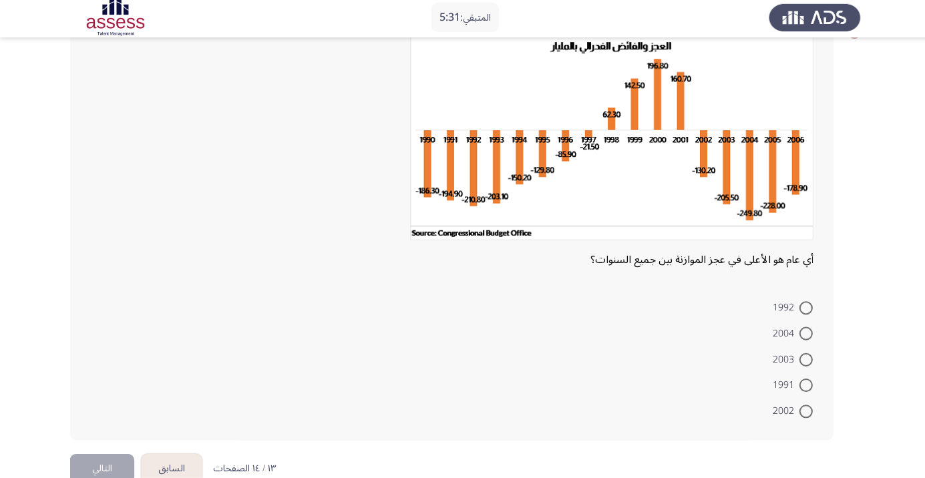
scroll to position [92, 0]
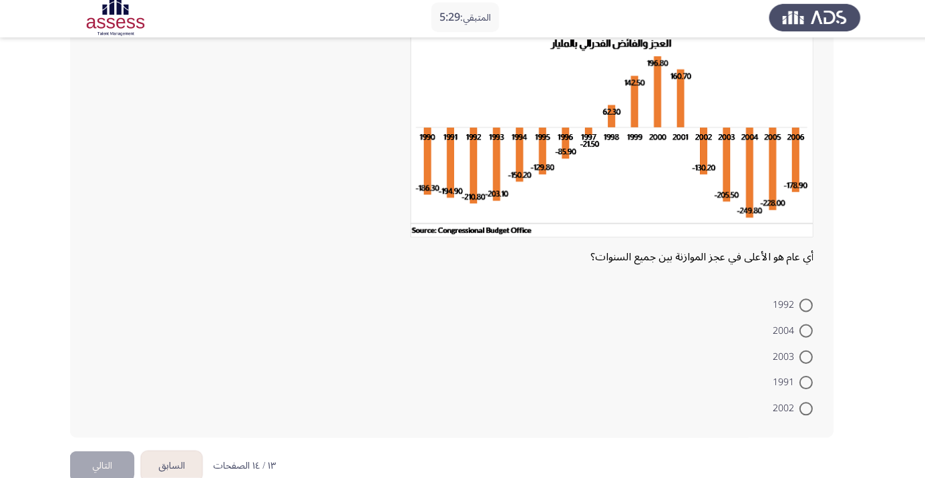
click at [794, 345] on mat-radio-button "2003" at bounding box center [787, 357] width 57 height 26
click at [802, 331] on span at bounding box center [801, 331] width 13 height 13
click at [802, 331] on input "2004" at bounding box center [801, 331] width 13 height 13
radio input "true"
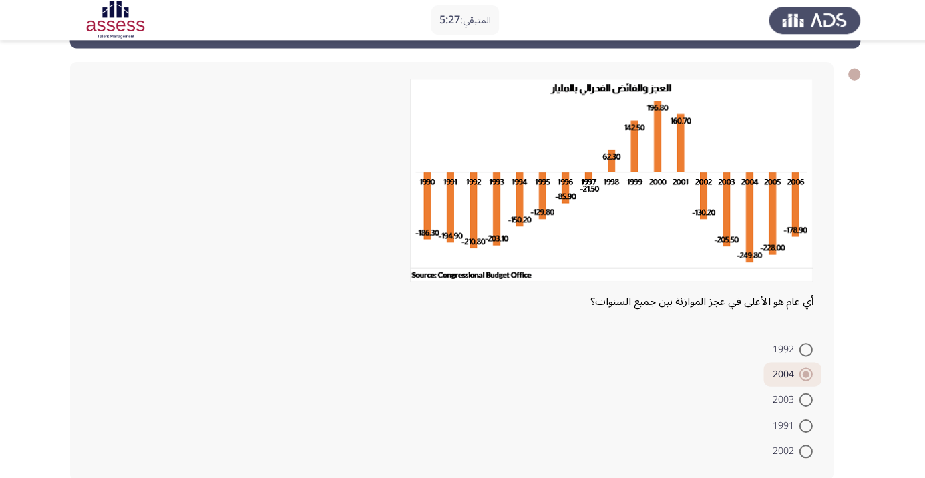
scroll to position [52, 0]
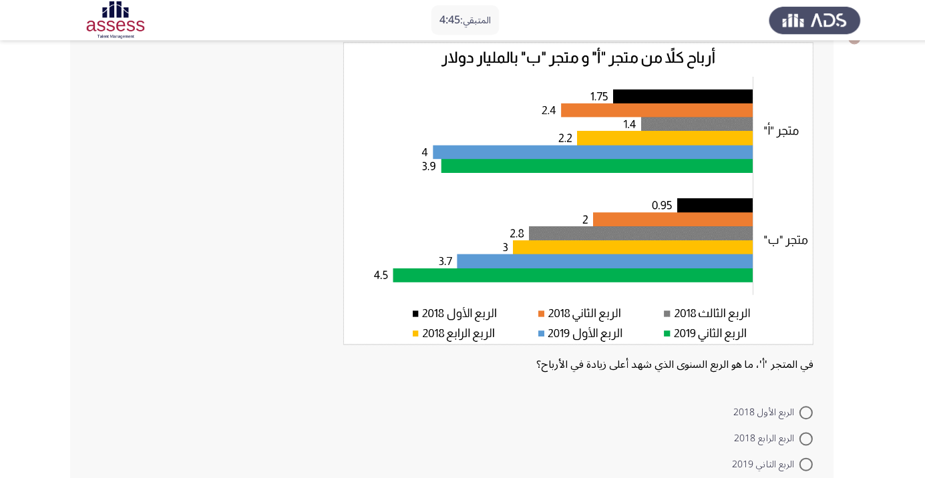
scroll to position [86, 0]
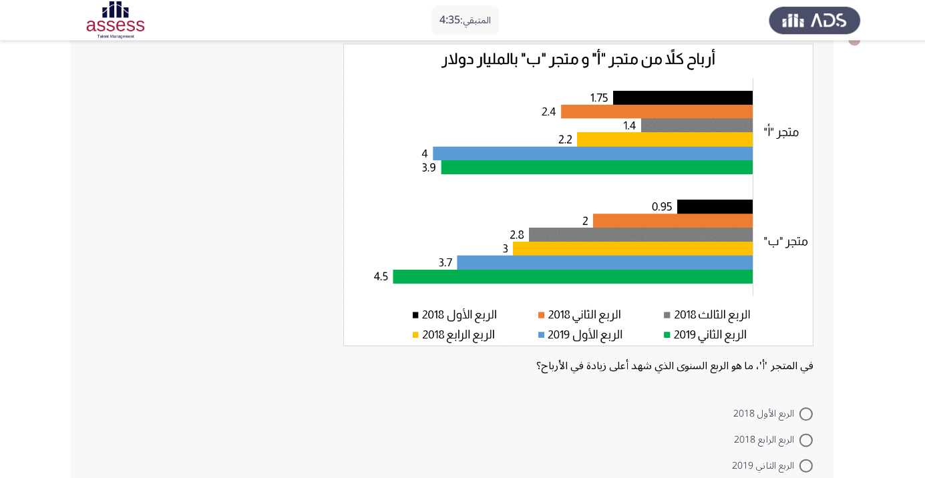
radio input "true"
click at [802, 463] on span at bounding box center [801, 463] width 13 height 13
click at [802, 463] on input "الربع الثاني 2019" at bounding box center [801, 463] width 13 height 13
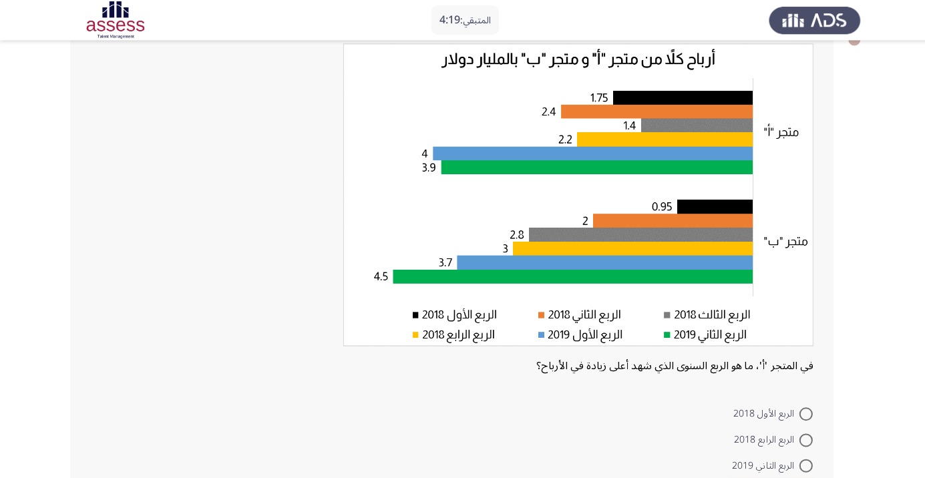
radio input "true"
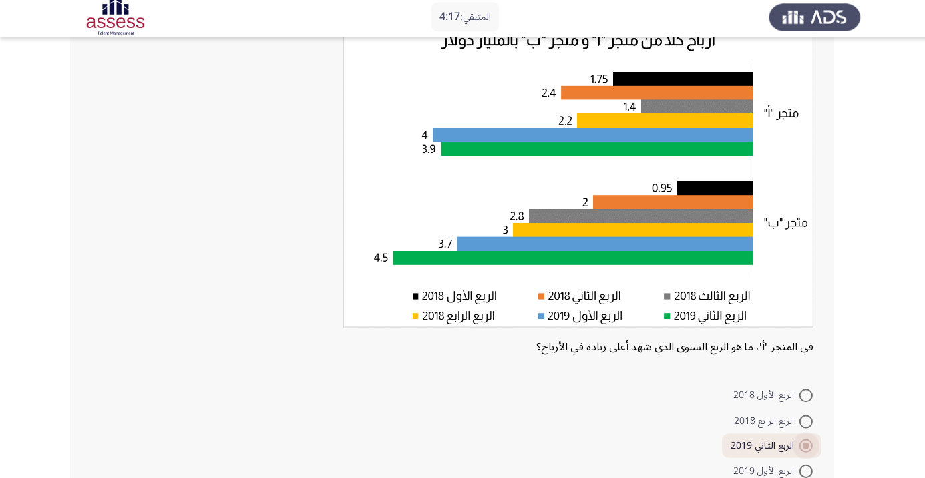
scroll to position [152, 0]
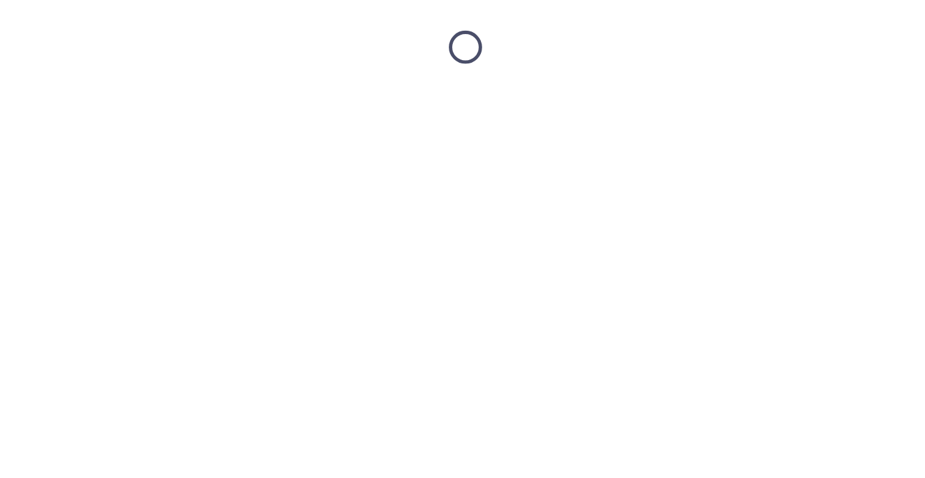
scroll to position [0, 0]
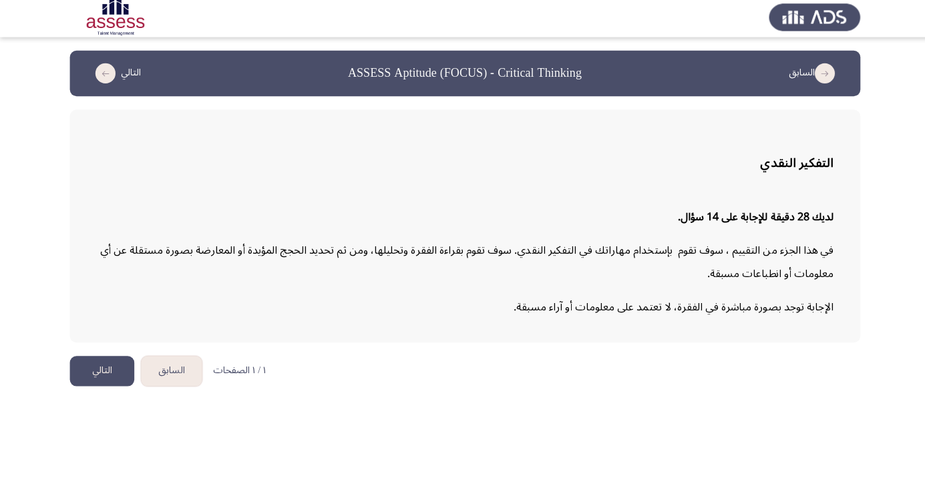
click at [102, 371] on button "التالي" at bounding box center [101, 372] width 64 height 30
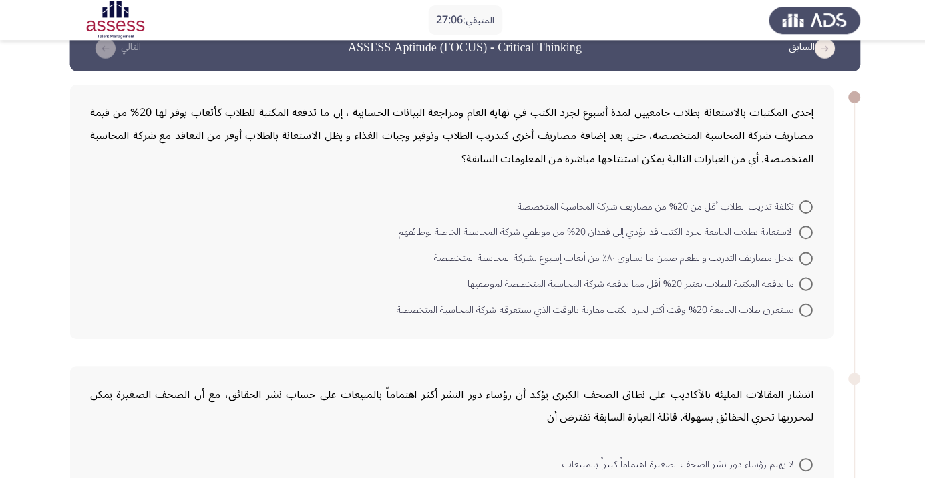
scroll to position [23, 0]
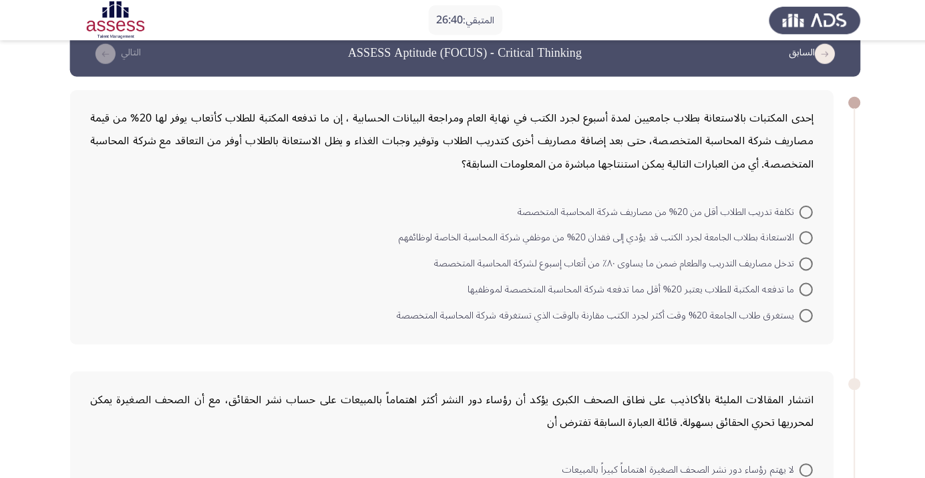
click at [801, 291] on span at bounding box center [801, 287] width 13 height 13
click at [801, 291] on input "ما تدفعه المكتبة للطلاب يعتبر 20% أقل مما تدفعه شركة المحاسبة المتخصصة لموظفيها" at bounding box center [801, 287] width 13 height 13
radio input "true"
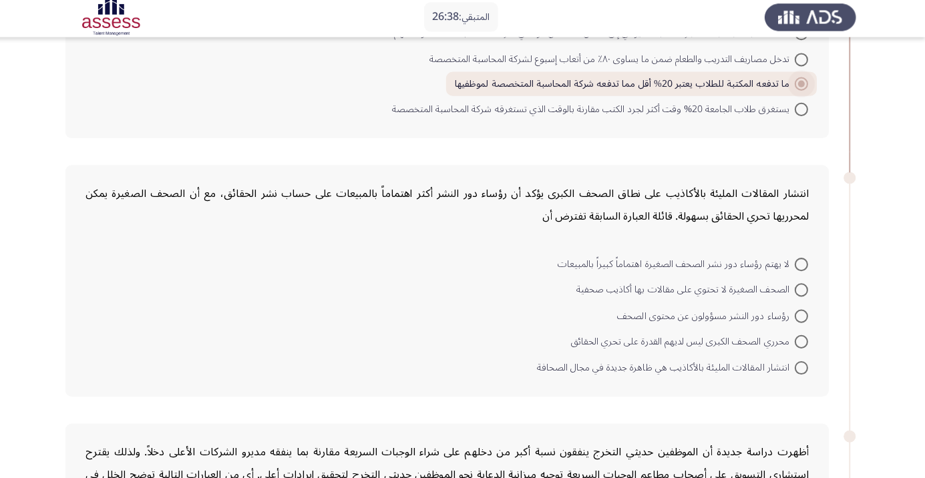
scroll to position [224, 0]
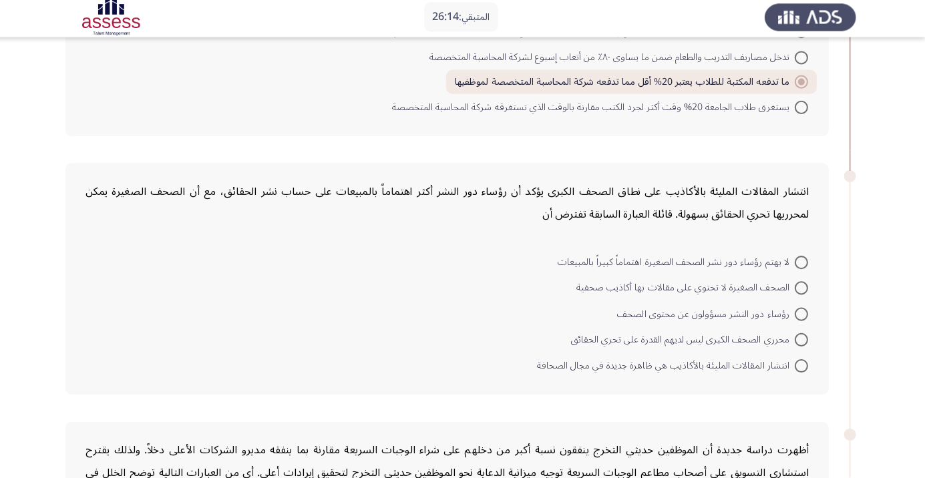
click at [802, 314] on span at bounding box center [801, 315] width 13 height 13
click at [802, 314] on input "رؤساء دور النشر مسؤولون عن محتوى الصحف" at bounding box center [801, 315] width 13 height 13
radio input "true"
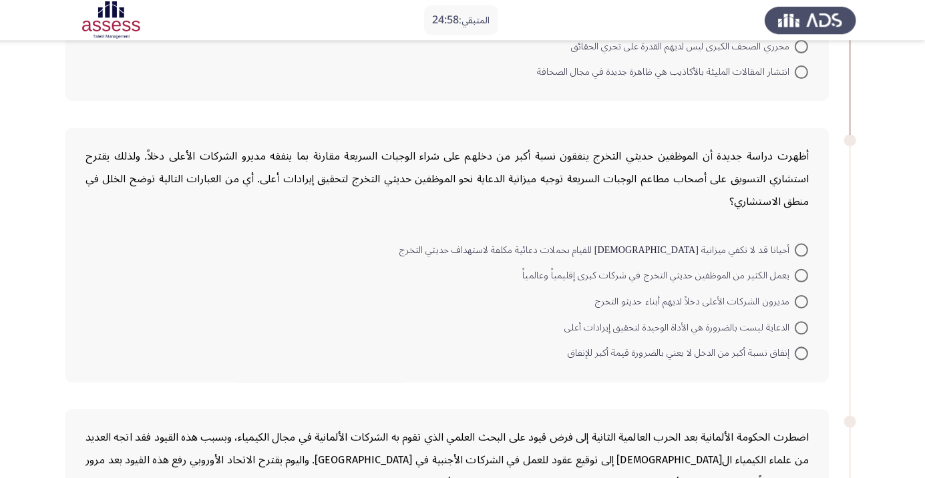
scroll to position [518, 0]
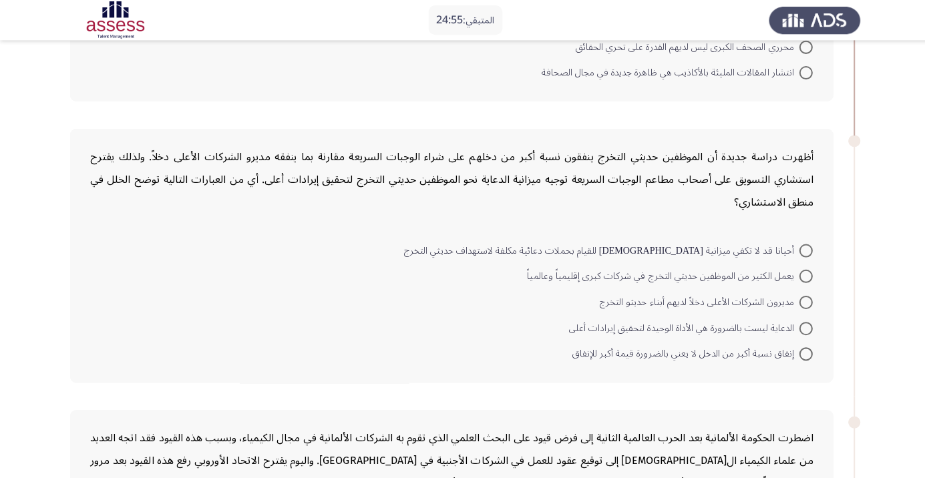
click at [802, 299] on span at bounding box center [801, 300] width 13 height 13
click at [802, 299] on input "مديرون الشركات الأعلى دخلاً لديهم أبناء حديثو التخرج" at bounding box center [801, 300] width 13 height 13
radio input "true"
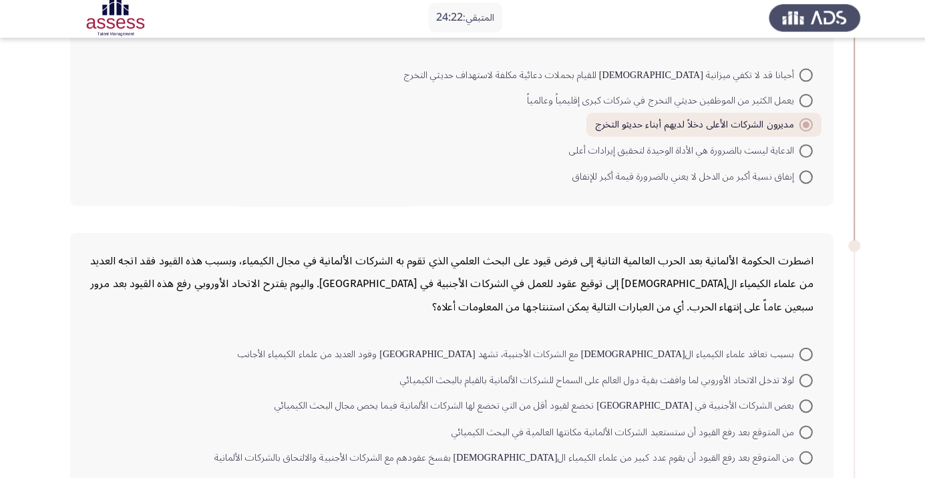
scroll to position [689, 0]
click at [820, 226] on div "اضطرت الحكومة الألمانية بعد الحرب العالمية الثانية إلى فرض قيود على البحث العلم…" at bounding box center [462, 361] width 786 height 280
click at [802, 130] on span at bounding box center [801, 126] width 13 height 13
click at [802, 130] on input "مديرون الشركات الأعلى دخلاً لديهم أبناء حديثو التخرج" at bounding box center [801, 126] width 13 height 13
click at [802, 75] on span at bounding box center [801, 77] width 13 height 13
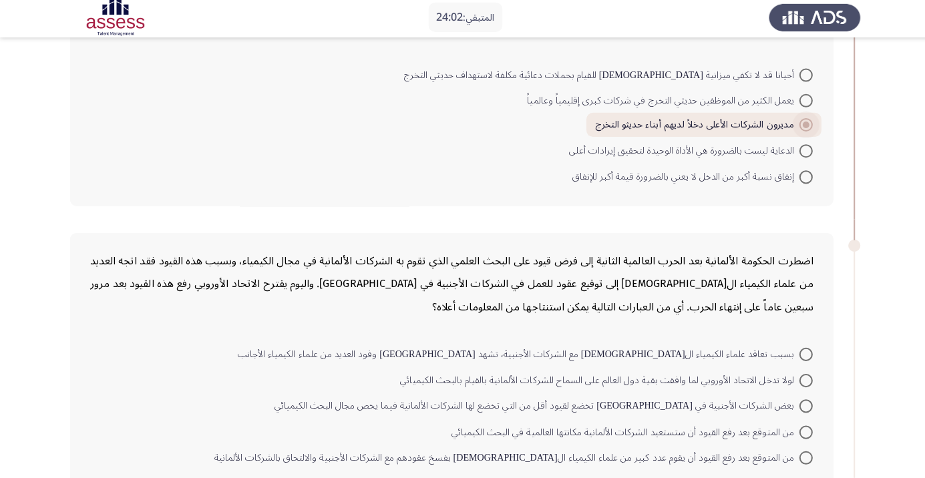
click at [802, 75] on input "أحيانا قد لا تكفي ميزانية الدعاية للقيام بحملات دعائية مكلفة لاستهداف حديثي الت…" at bounding box center [801, 77] width 13 height 13
radio input "true"
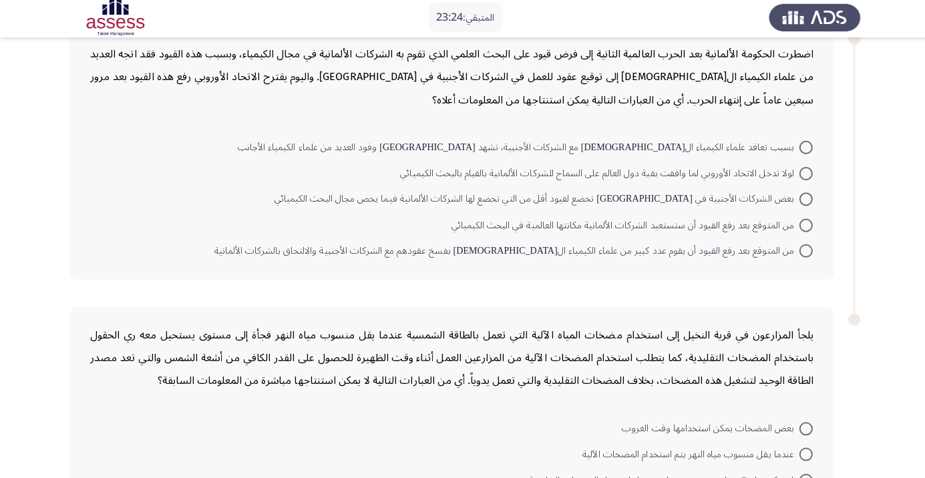
scroll to position [902, 0]
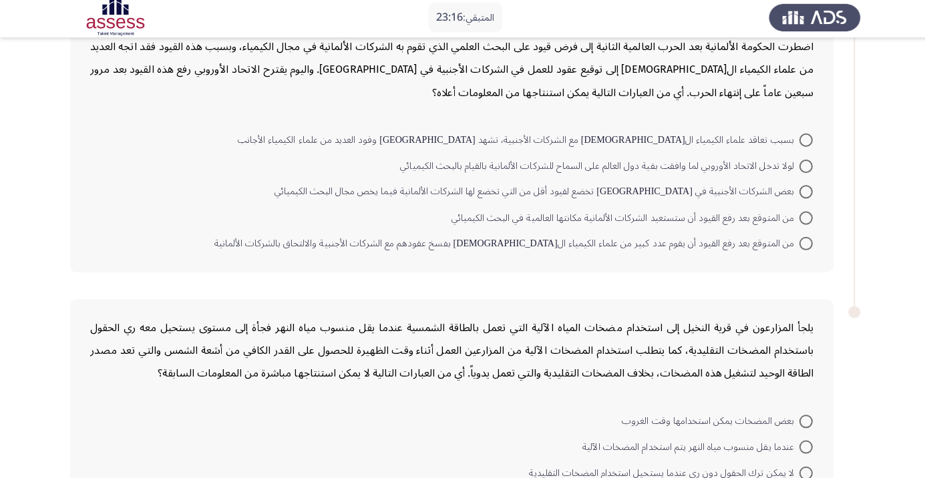
click at [799, 246] on span at bounding box center [801, 244] width 13 height 13
click at [799, 246] on input "من المتوقع بعد رفع القيود أن يقوم عدد كبير من علماء الكيمياء الألمان بفسخ عقوده…" at bounding box center [801, 244] width 13 height 13
radio input "true"
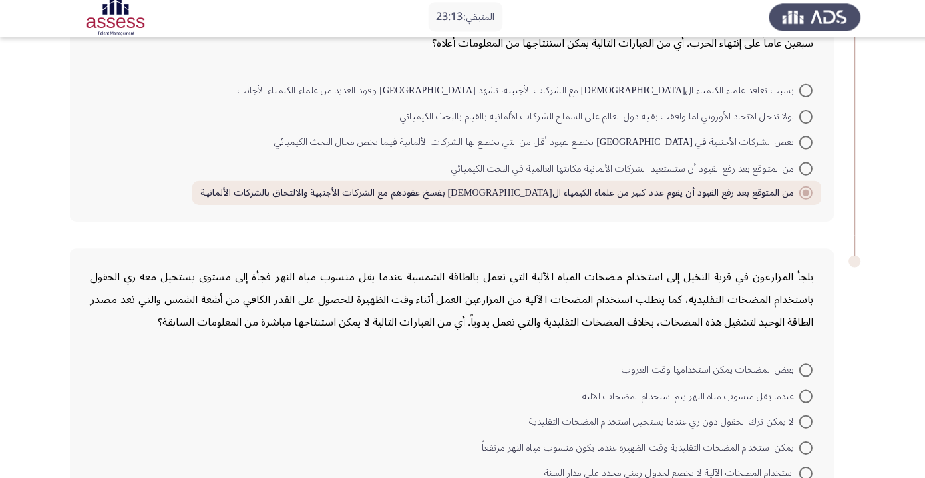
scroll to position [977, 0]
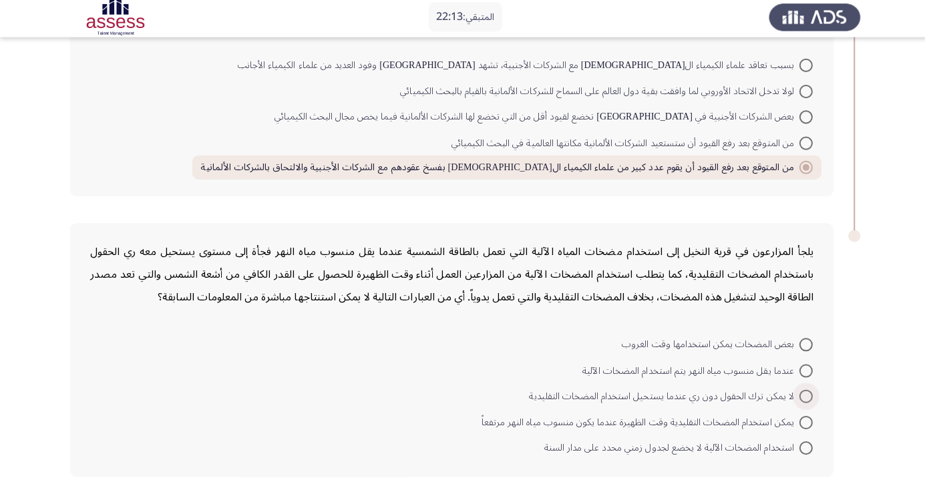
click at [802, 395] on span at bounding box center [801, 397] width 13 height 13
click at [802, 395] on input "لا يمكن ترك الحقول دون ري عندما يستحيل استخدام المضخات التقليدية" at bounding box center [801, 397] width 13 height 13
radio input "true"
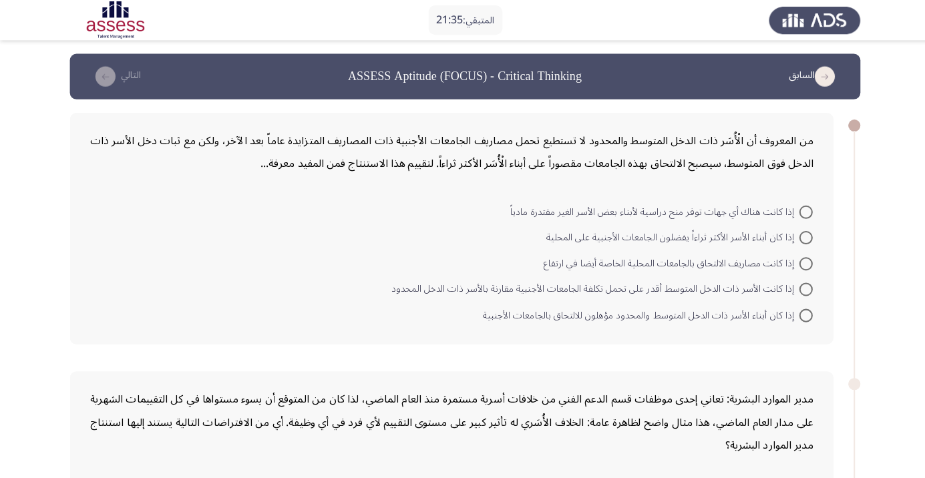
click at [800, 214] on span at bounding box center [801, 210] width 13 height 13
click at [800, 214] on input "إذا كانت هناك أي جهات توفر منح دراسية لأبناء بعض الأسر الغير مقتدرة مادياً" at bounding box center [801, 210] width 13 height 13
radio input "true"
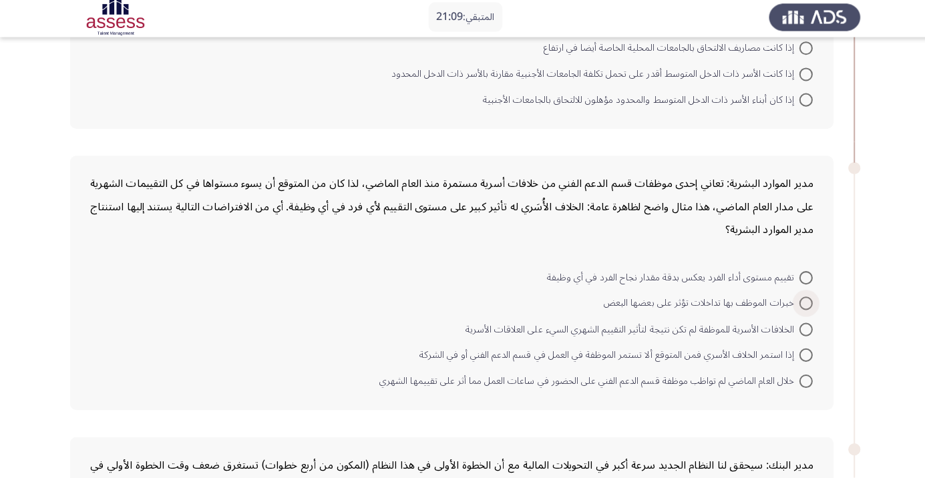
scroll to position [214, 0]
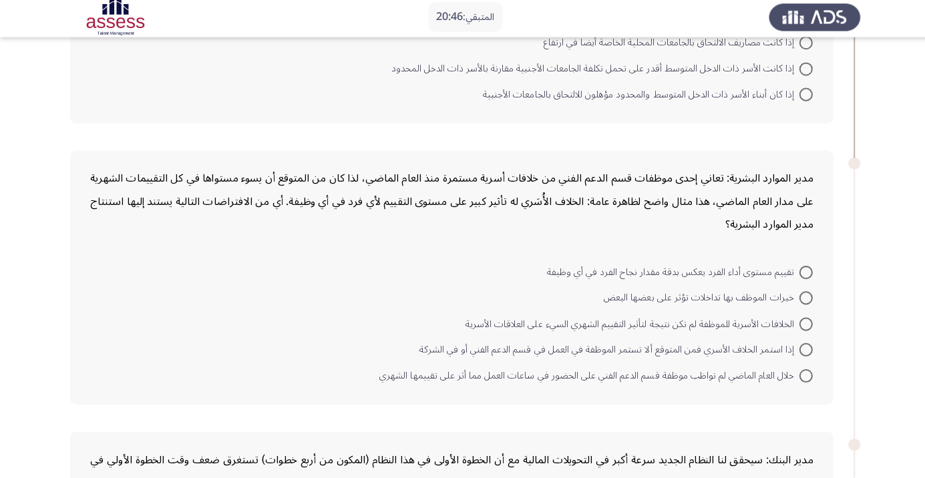
click at [796, 356] on span at bounding box center [801, 351] width 13 height 13
click at [796, 356] on input "إذا استمر الخلاف الأسري فمن المتوقع ألا تستمر الموظفة في العمل في قسم الدعم الف…" at bounding box center [801, 351] width 13 height 13
radio input "true"
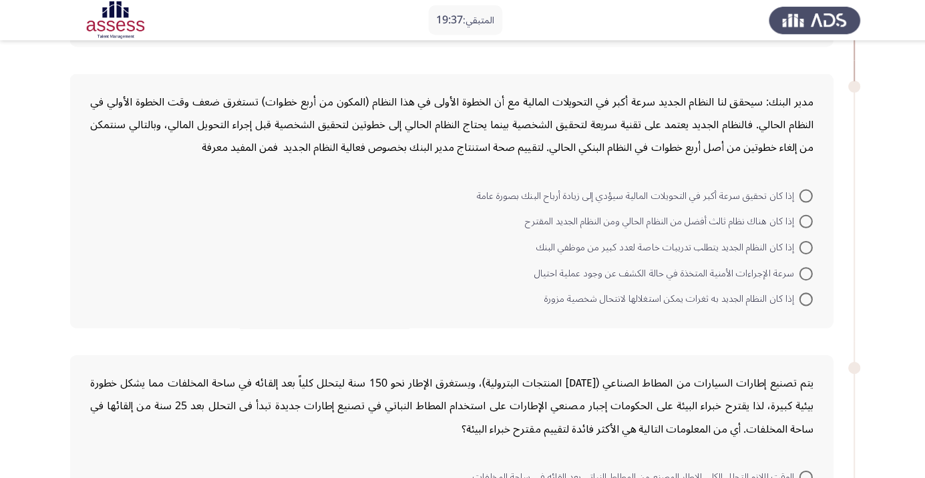
scroll to position [571, 0]
click at [802, 249] on span at bounding box center [801, 246] width 13 height 13
click at [802, 249] on input "إذا كان النظام الجديد يتطلب تدريبات خاصة لعدد كبير من موظفي البنك" at bounding box center [801, 246] width 13 height 13
radio input "true"
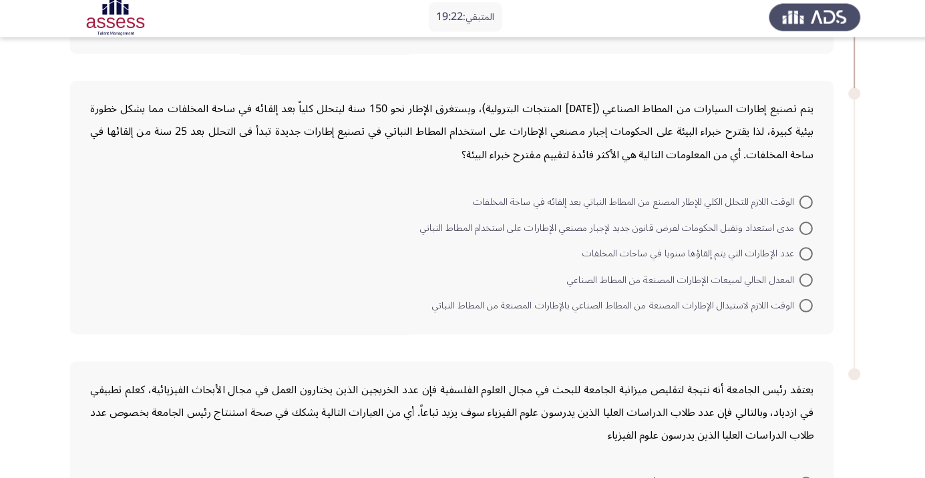
scroll to position [842, 0]
click at [798, 255] on span at bounding box center [801, 253] width 13 height 13
click at [798, 255] on input "عدد الإطارات التي يتم إلقاؤها سنويا في ساحات المخلفات" at bounding box center [801, 253] width 13 height 13
radio input "true"
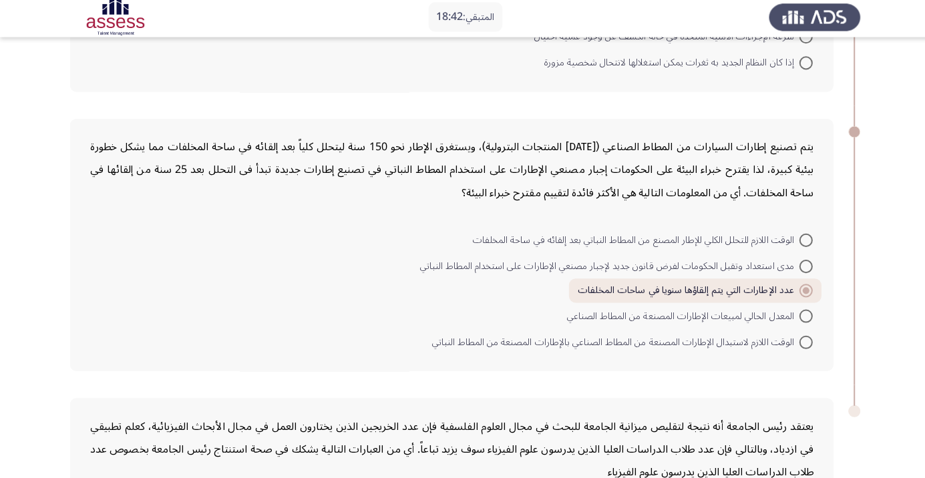
scroll to position [821, 0]
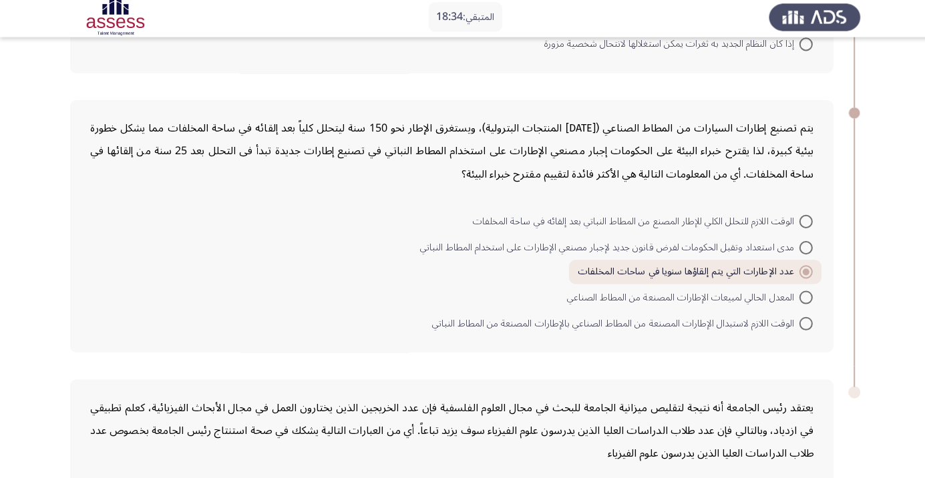
click at [796, 274] on span at bounding box center [801, 273] width 13 height 13
click at [796, 274] on input "عدد الإطارات التي يتم إلقاؤها سنويا في ساحات المخلفات" at bounding box center [801, 273] width 13 height 13
click at [802, 247] on span at bounding box center [801, 249] width 13 height 13
click at [802, 247] on input "مدى استعداد وتقبل الحكومات لفرض قانون جديد لإجبار مصنعي الإطارات على استخدام ال…" at bounding box center [801, 249] width 13 height 13
radio input "true"
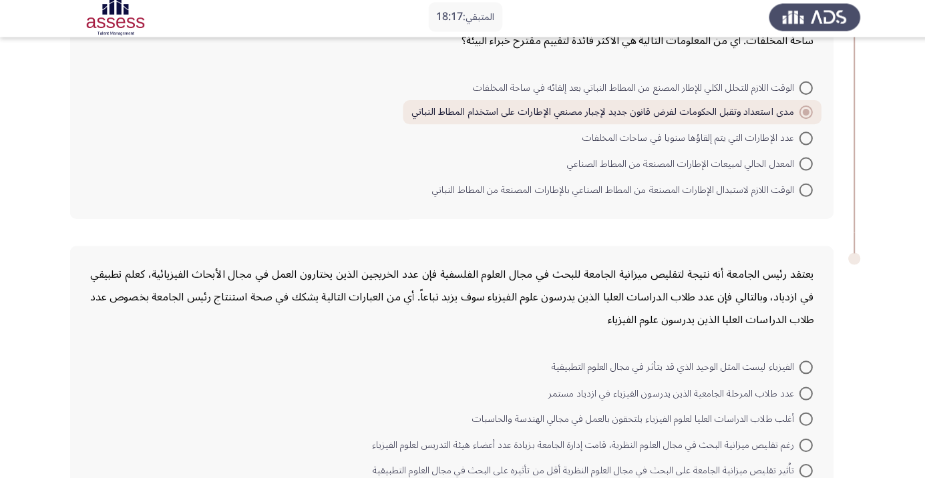
scroll to position [977, 0]
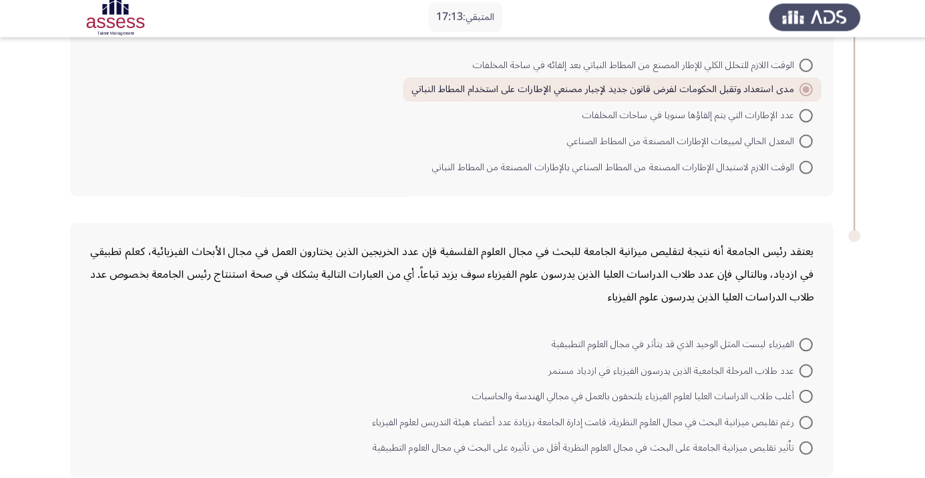
click at [802, 421] on span at bounding box center [801, 423] width 13 height 13
click at [802, 421] on input "رغم تقليص ميزانية البحث في مجال العلوم النظرية، قامت إدارة الجامعة بزيادة عدد أ…" at bounding box center [801, 423] width 13 height 13
radio input "true"
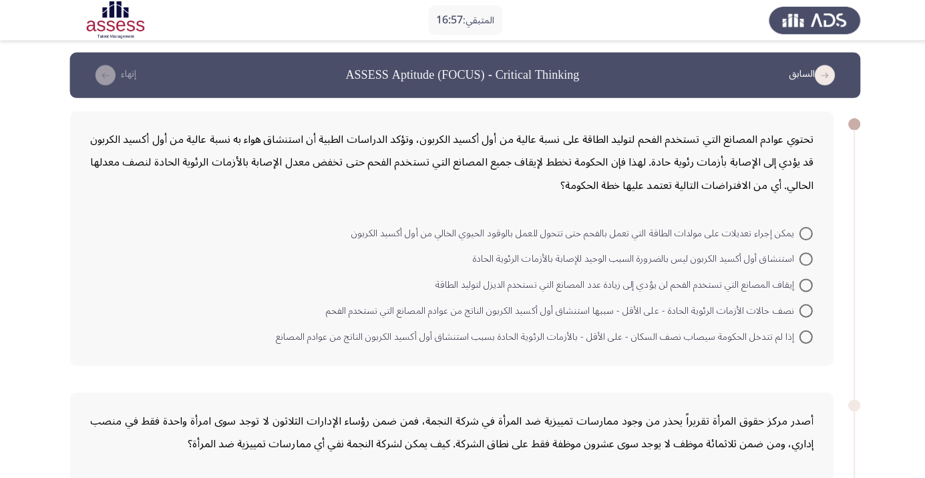
scroll to position [0, 0]
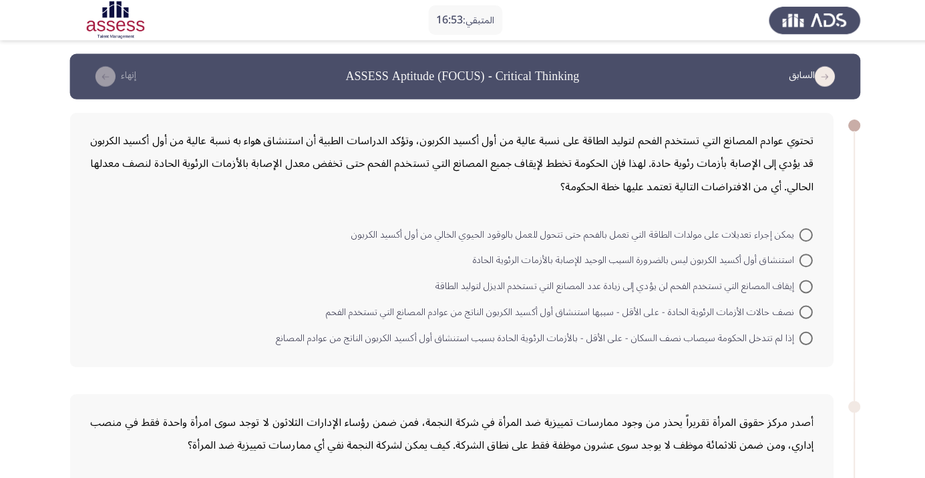
click at [815, 75] on icon "load previous page" at bounding box center [820, 76] width 20 height 20
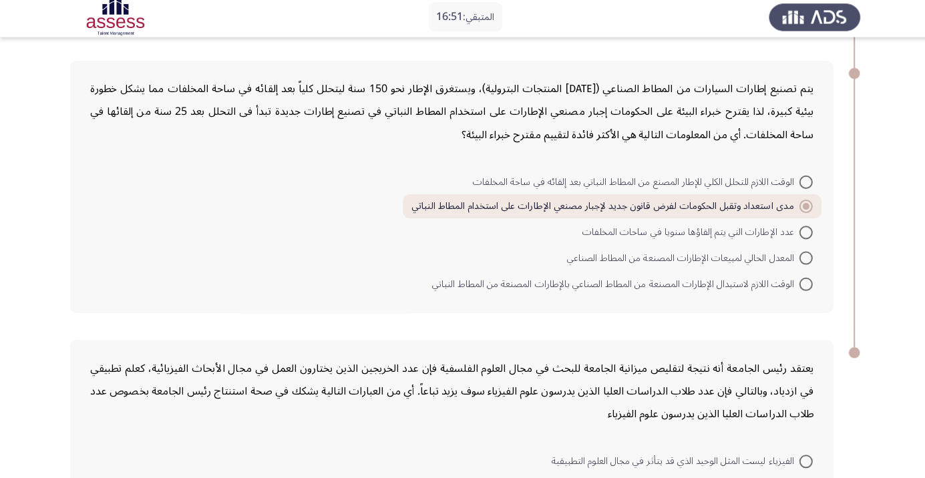
scroll to position [975, 0]
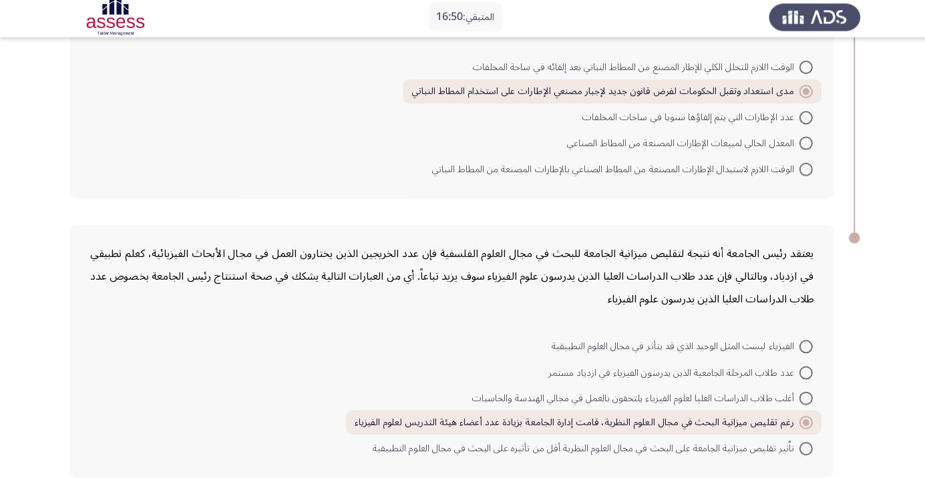
click at [802, 446] on span at bounding box center [801, 449] width 13 height 13
click at [802, 446] on input "تاُثير تقليص ميزانية الجامعة على البحث في مجال العلوم النظرية أقل من تأثيره على…" at bounding box center [801, 449] width 13 height 13
radio input "true"
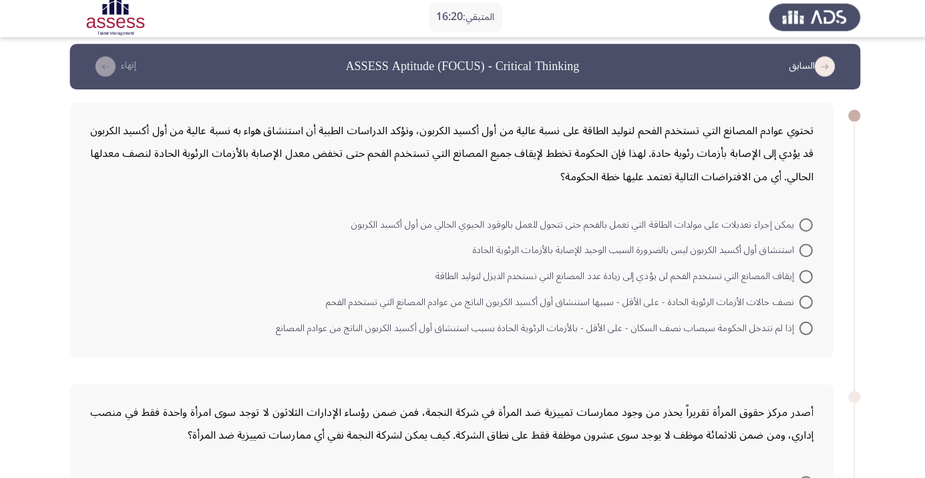
scroll to position [21, 0]
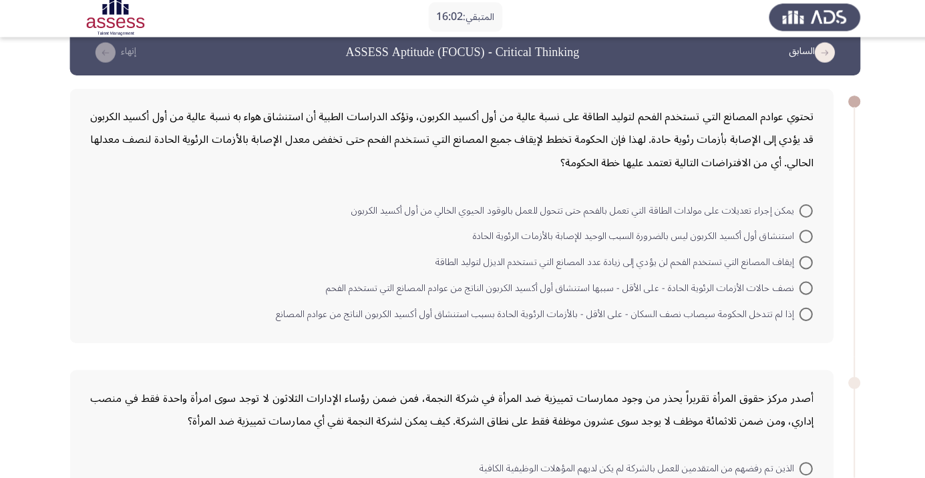
click at [798, 215] on span at bounding box center [801, 212] width 13 height 13
click at [798, 215] on input "يمكن إجراء تعديلات على مولدات الطاقة التي تعمل بالفحم حتى تتحول للعمل بالوقود ا…" at bounding box center [801, 212] width 13 height 13
radio input "true"
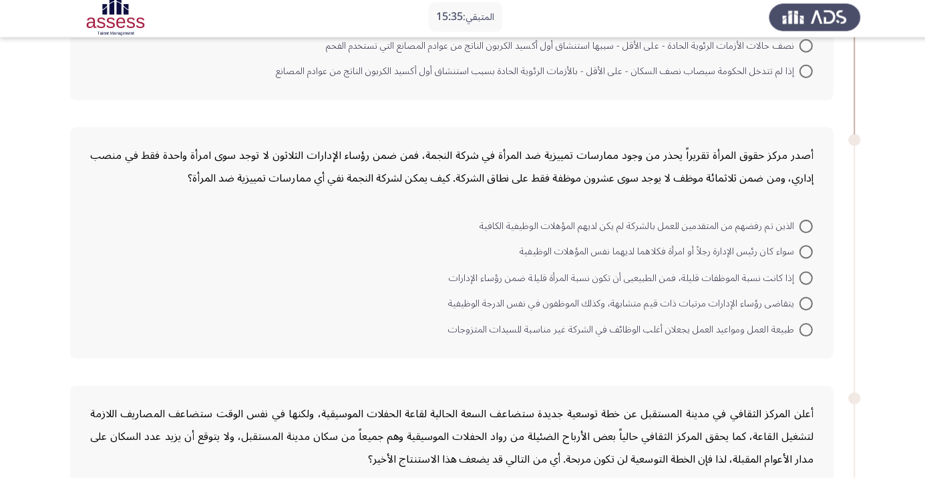
scroll to position [274, 0]
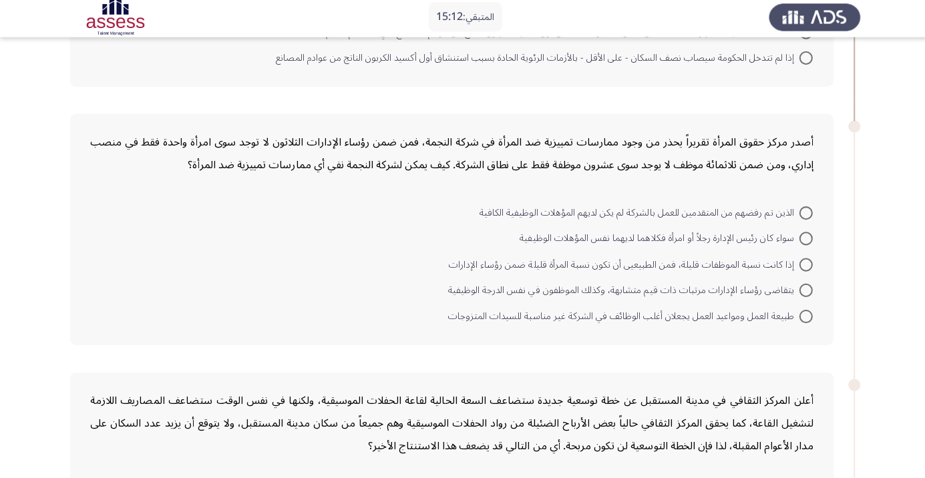
click at [802, 265] on span at bounding box center [801, 266] width 13 height 13
click at [802, 265] on input "إذا كانت نسبة الموظفات قليلة، فمن الطبيعيى أن تكون نسبة المرأة قليلة ضمن رؤساء …" at bounding box center [801, 266] width 13 height 13
radio input "true"
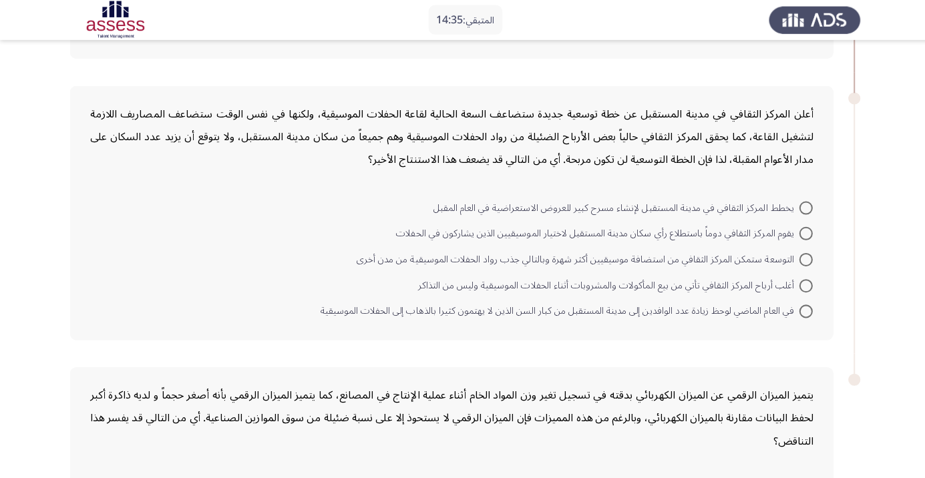
scroll to position [560, 0]
click at [802, 230] on span at bounding box center [801, 232] width 13 height 13
click at [802, 230] on input "يقوم المركز الثقافي دوماً باستطلاع رأي سكان مدينة المستقبل لاختيار الموسيقيين ا…" at bounding box center [801, 232] width 13 height 13
radio input "true"
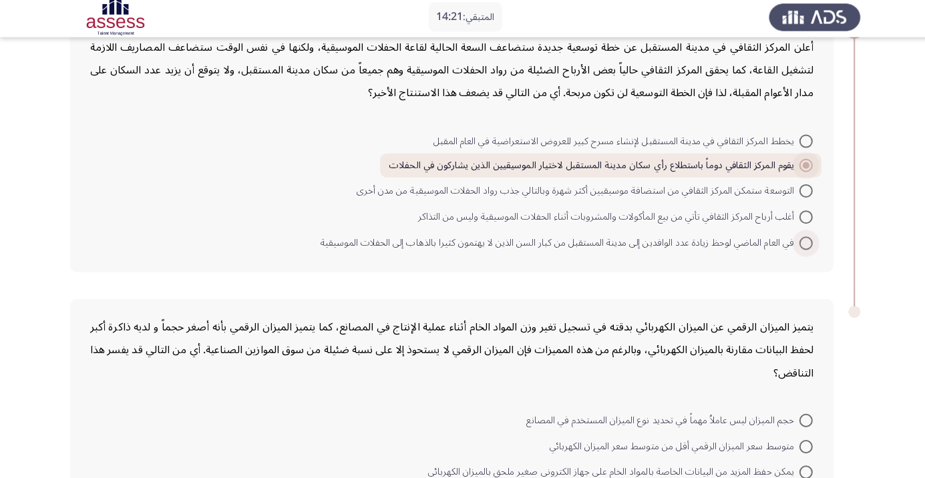
scroll to position [699, 0]
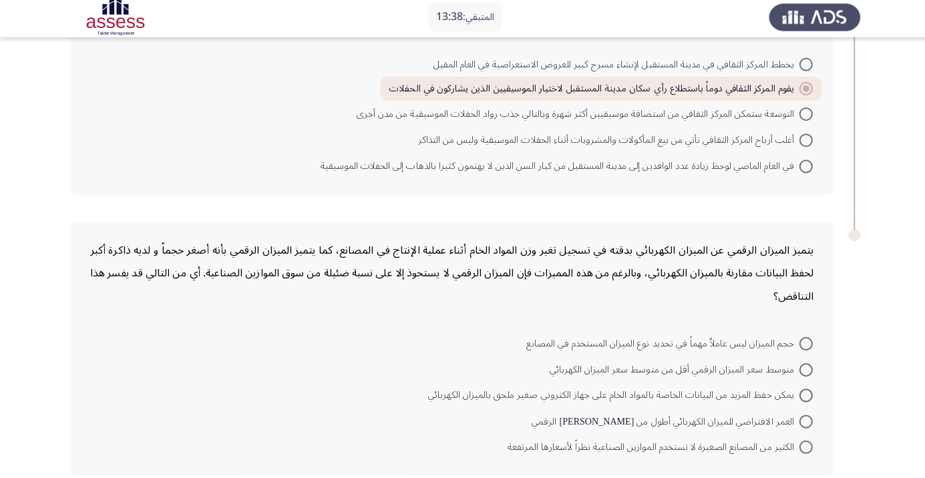
click at [802, 420] on span at bounding box center [801, 422] width 13 height 13
click at [802, 420] on input "العمر الافتراضي للميزان الكهربائي أطول من عمر نظيره الرقمي" at bounding box center [801, 422] width 13 height 13
radio input "true"
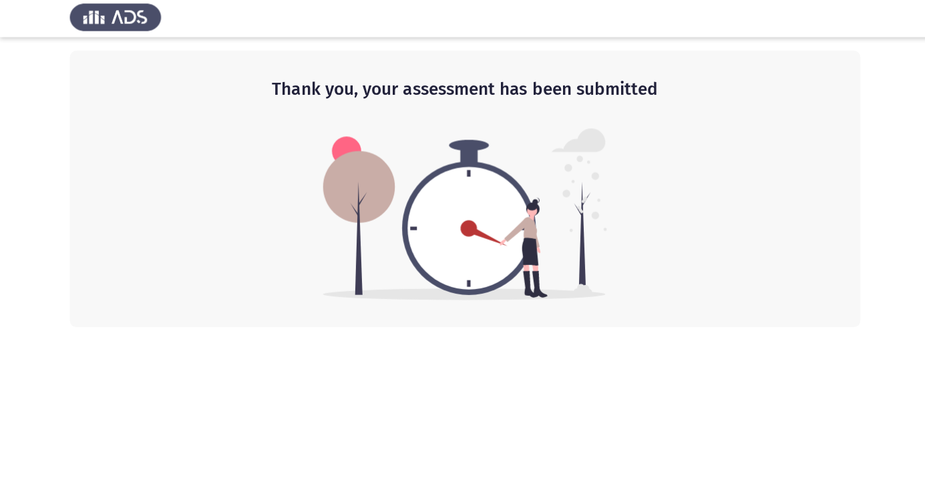
scroll to position [0, 0]
